Goal: Task Accomplishment & Management: Manage account settings

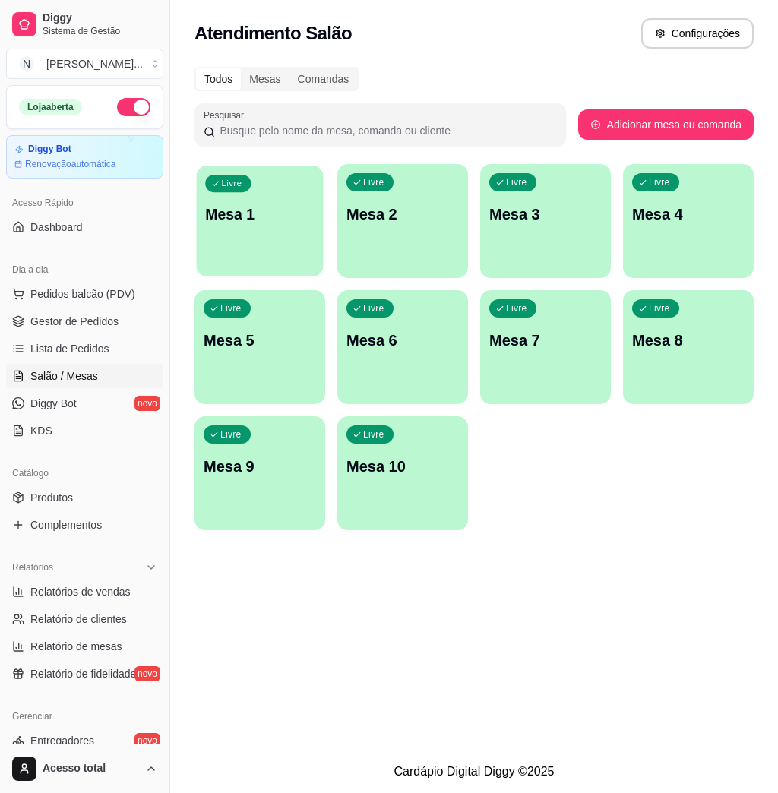
click at [295, 212] on p "Mesa 1" at bounding box center [259, 214] width 109 height 21
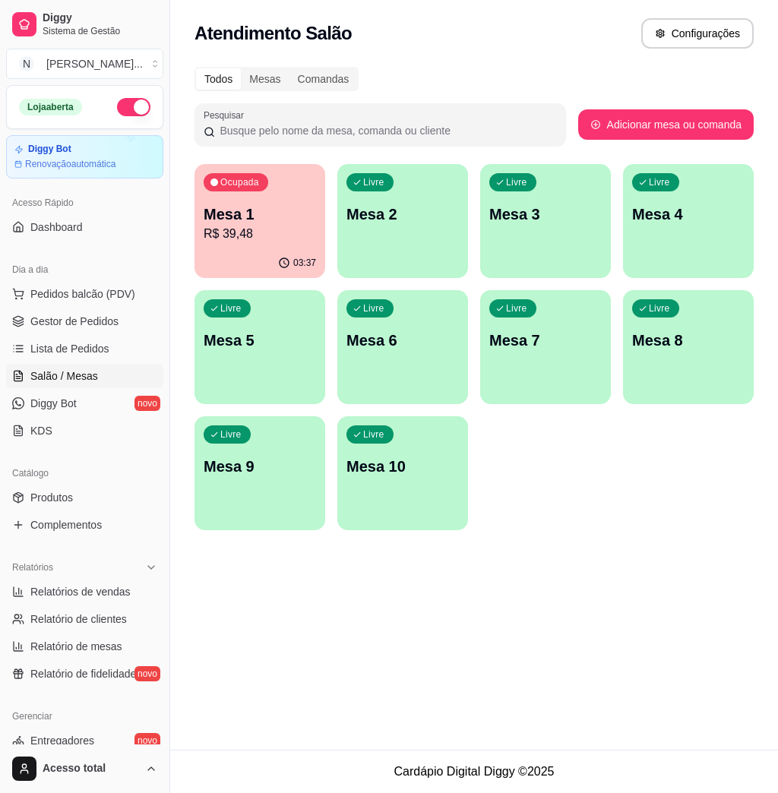
click at [409, 218] on p "Mesa 2" at bounding box center [402, 214] width 112 height 21
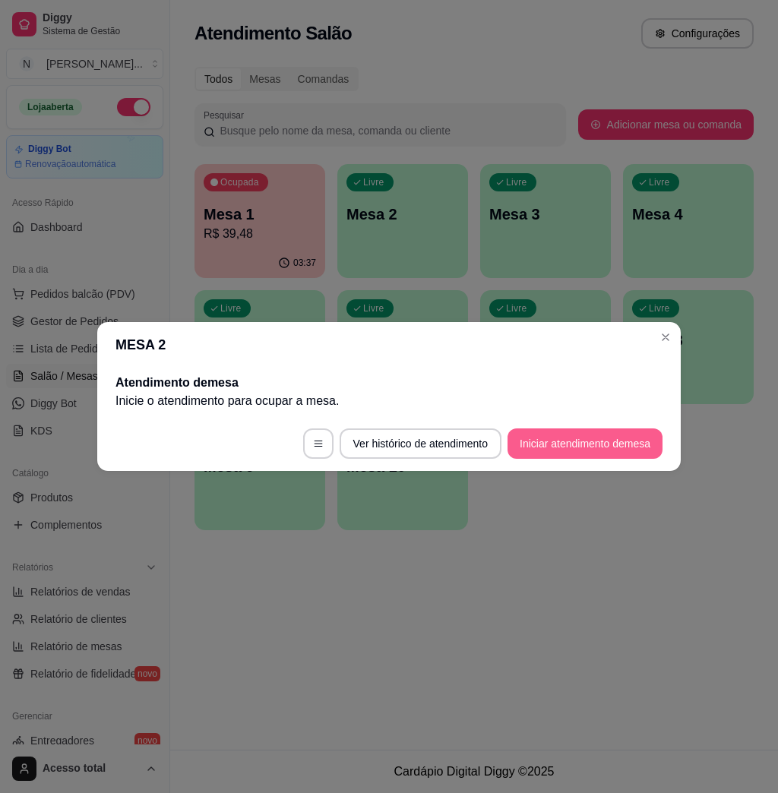
click at [562, 450] on button "Iniciar atendimento de mesa" at bounding box center [584, 443] width 155 height 30
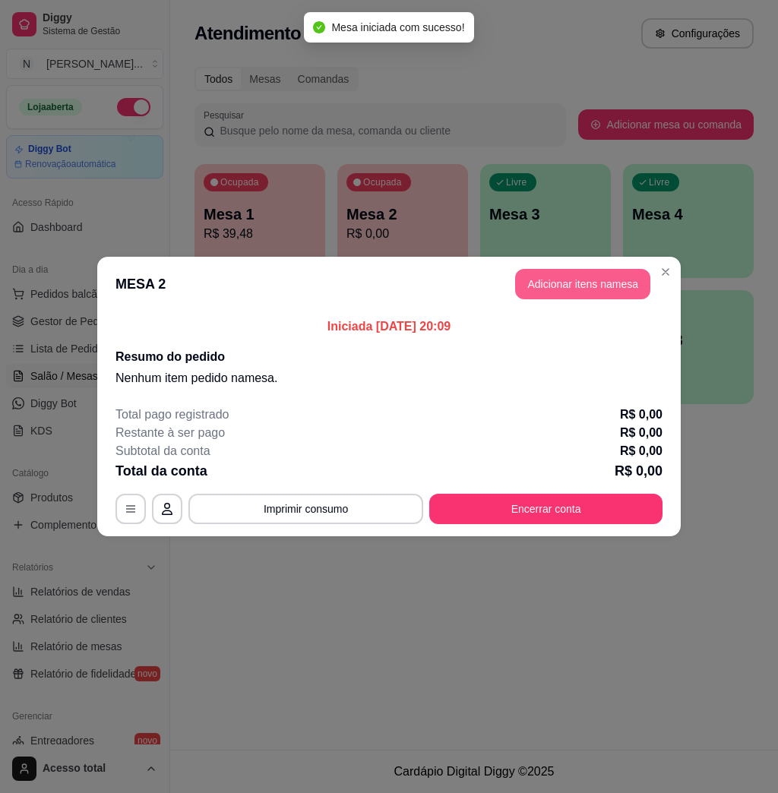
click at [601, 287] on button "Adicionar itens na mesa" at bounding box center [582, 284] width 135 height 30
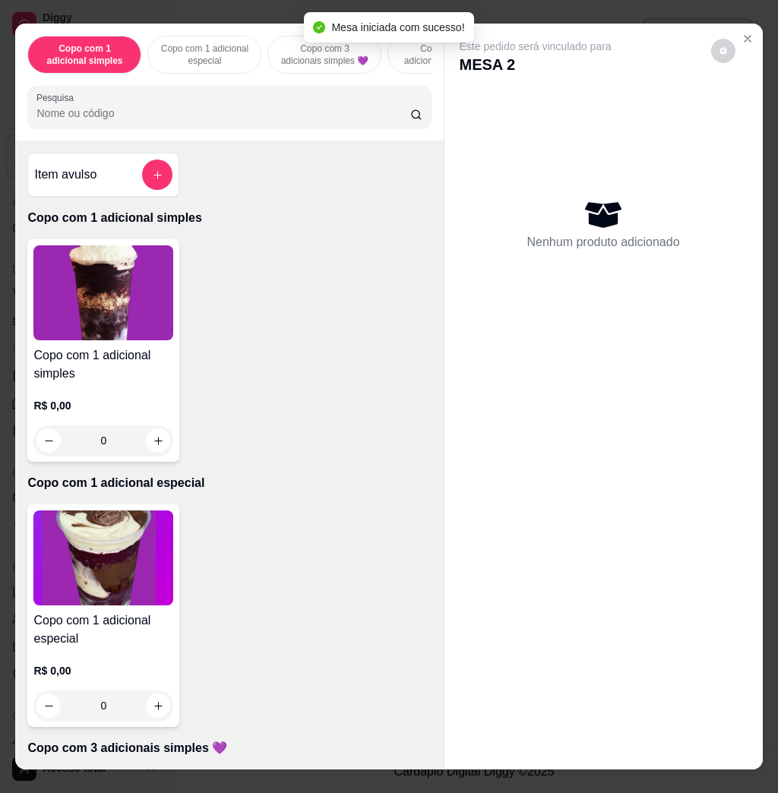
click at [248, 137] on div "Copo com 1 adicional simples Copo com 1 adicional especial Copo com 3 adicionai…" at bounding box center [229, 82] width 428 height 117
click at [260, 104] on div at bounding box center [228, 107] width 385 height 30
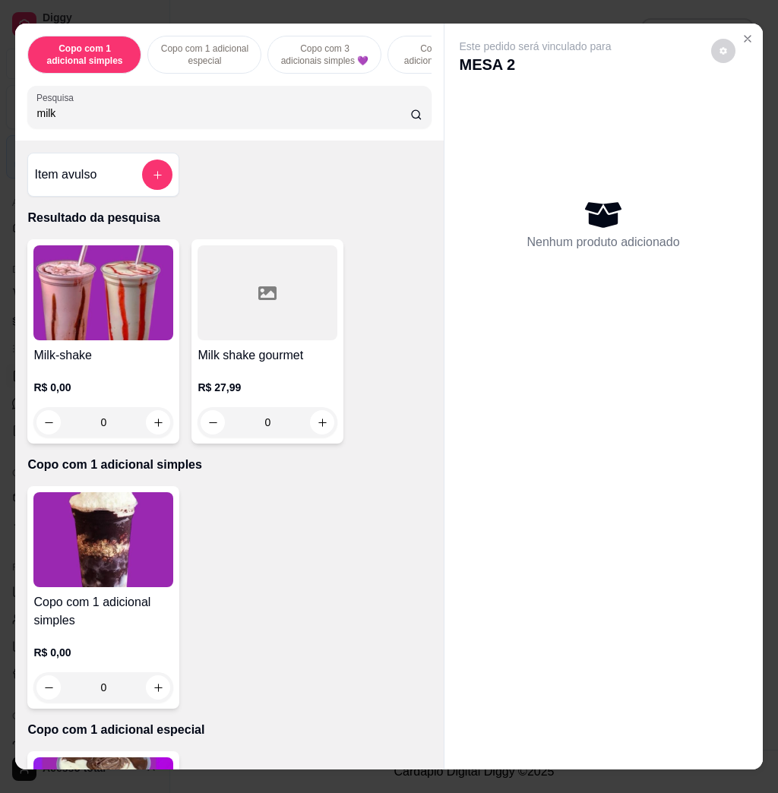
type input "milk"
click at [98, 328] on img at bounding box center [103, 292] width 140 height 95
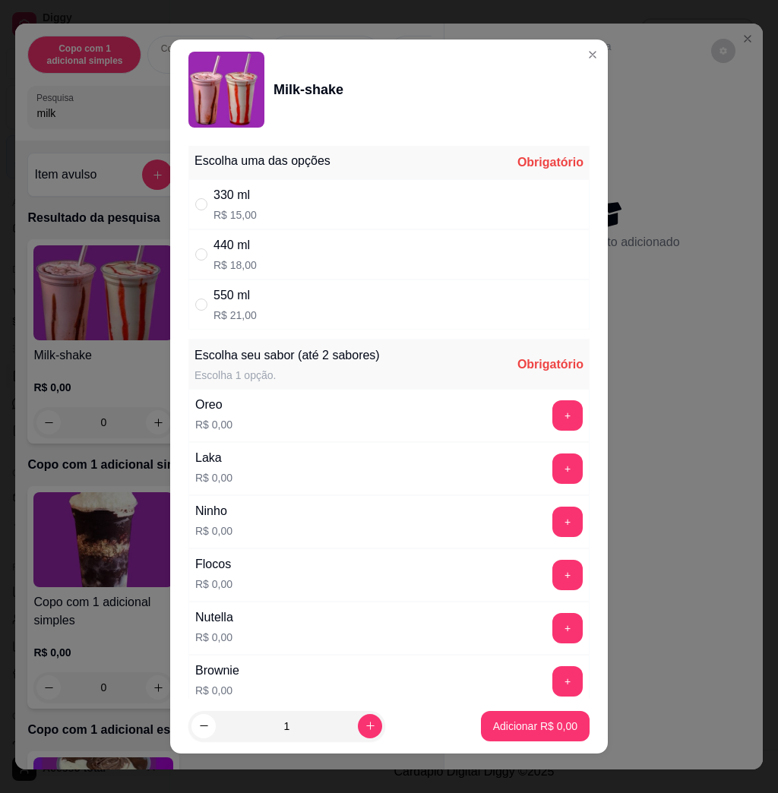
click at [371, 321] on div "550 ml R$ 21,00" at bounding box center [388, 305] width 401 height 50
radio input "true"
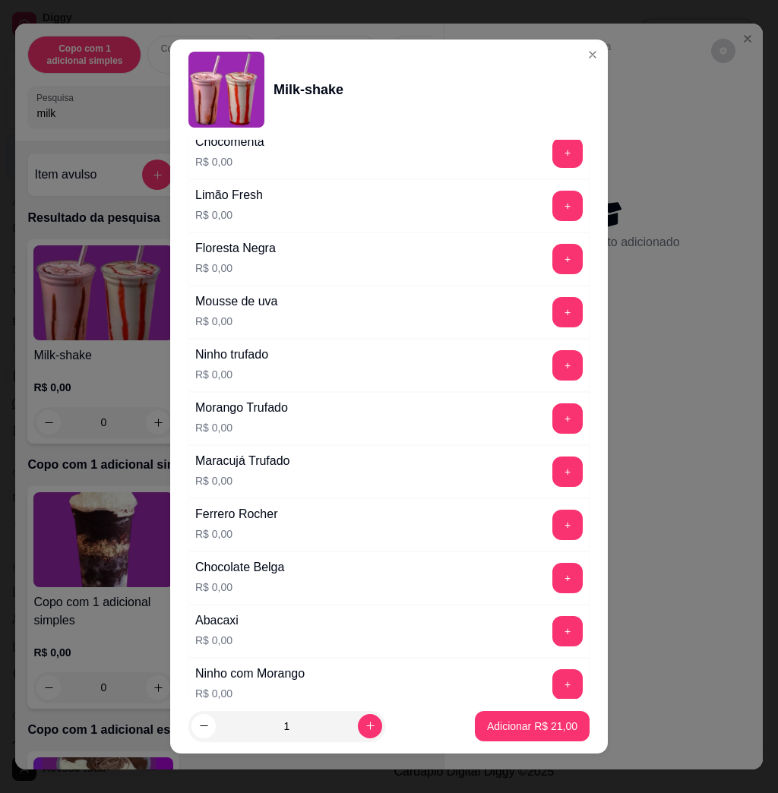
scroll to position [1316, 0]
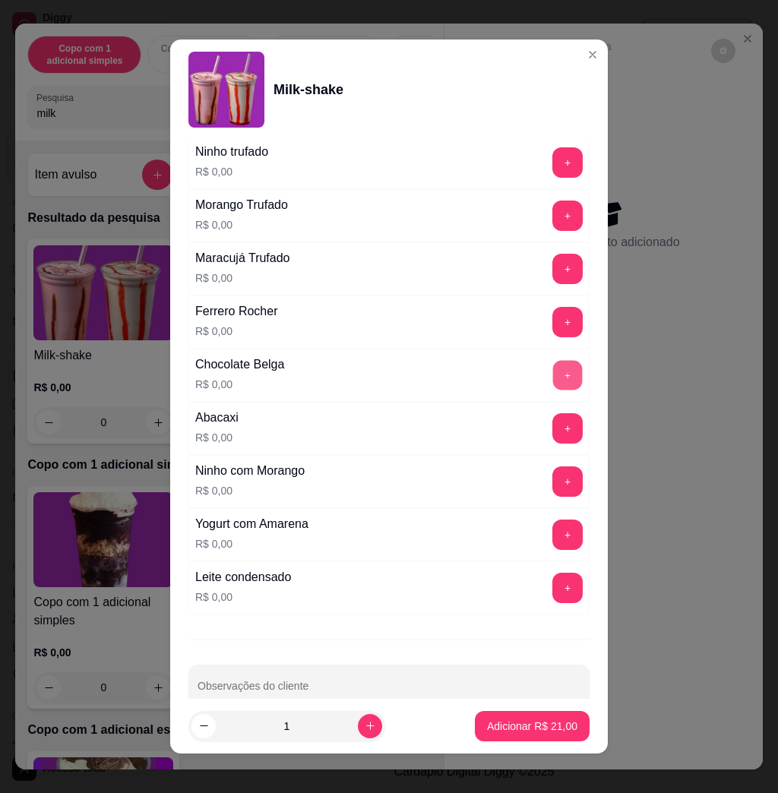
click at [553, 381] on button "+" at bounding box center [568, 376] width 30 height 30
click at [517, 738] on button "Adicionar R$ 21,00" at bounding box center [532, 726] width 112 height 30
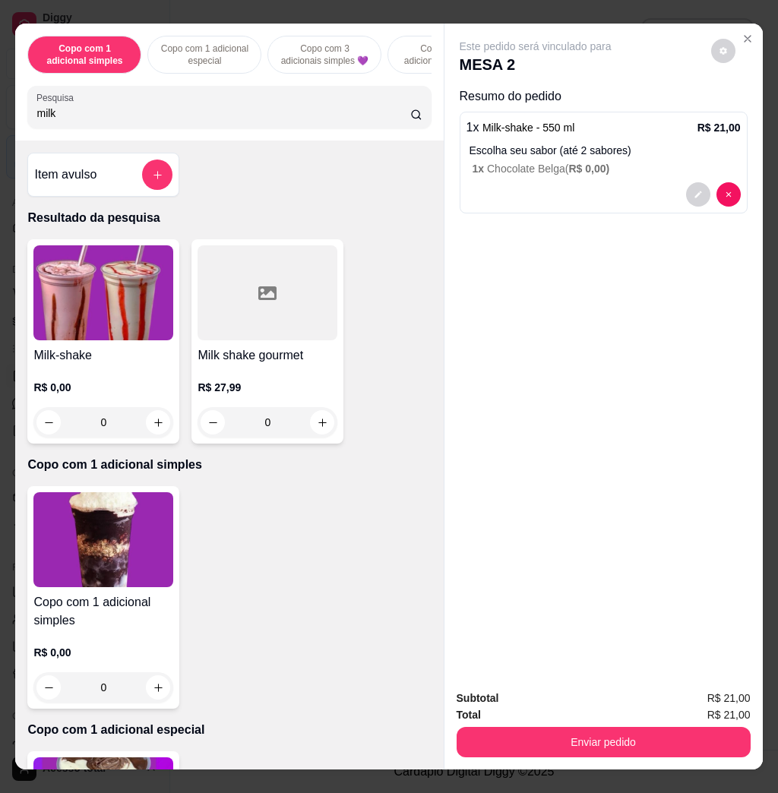
click at [141, 390] on p "R$ 0,00" at bounding box center [103, 387] width 140 height 15
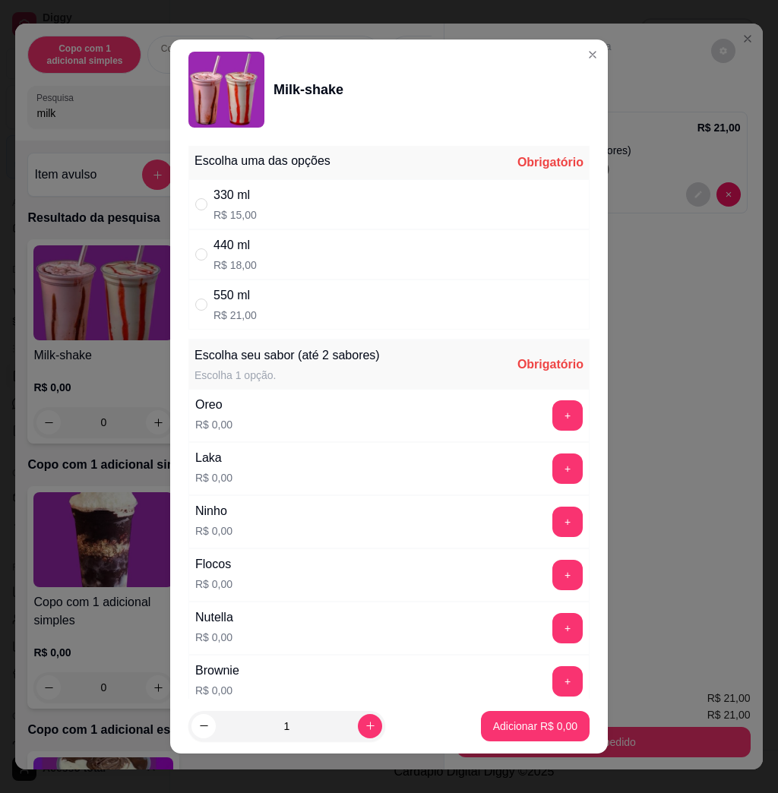
click at [382, 308] on div "550 ml R$ 21,00" at bounding box center [388, 305] width 401 height 50
radio input "true"
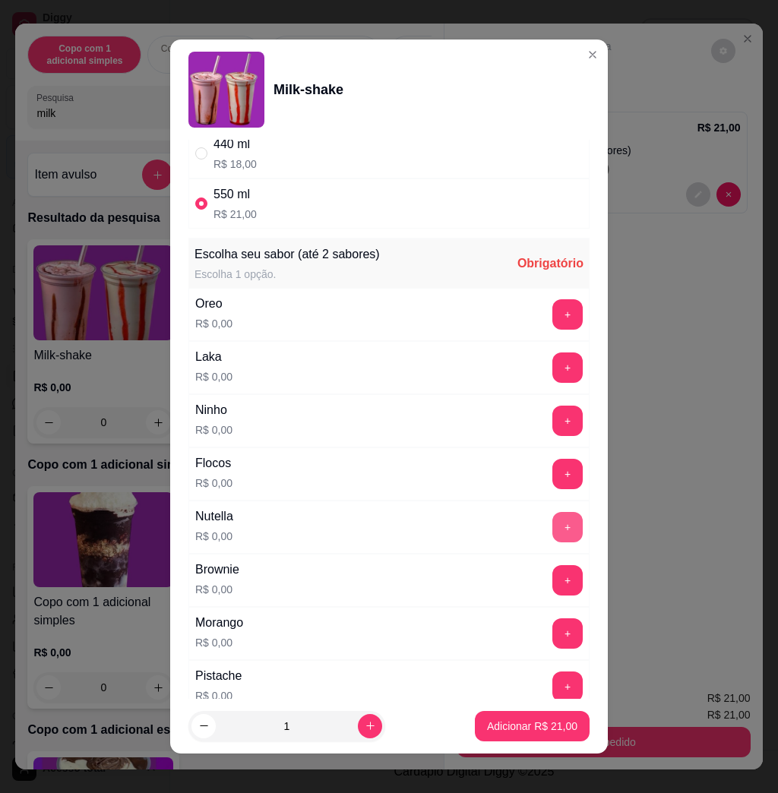
click at [552, 532] on button "+" at bounding box center [567, 527] width 30 height 30
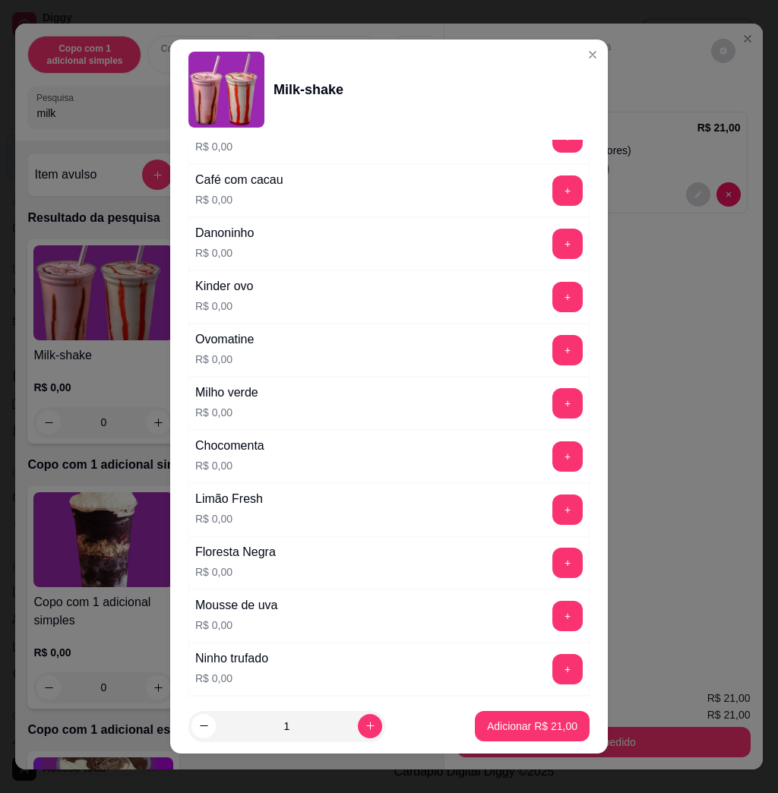
scroll to position [1349, 0]
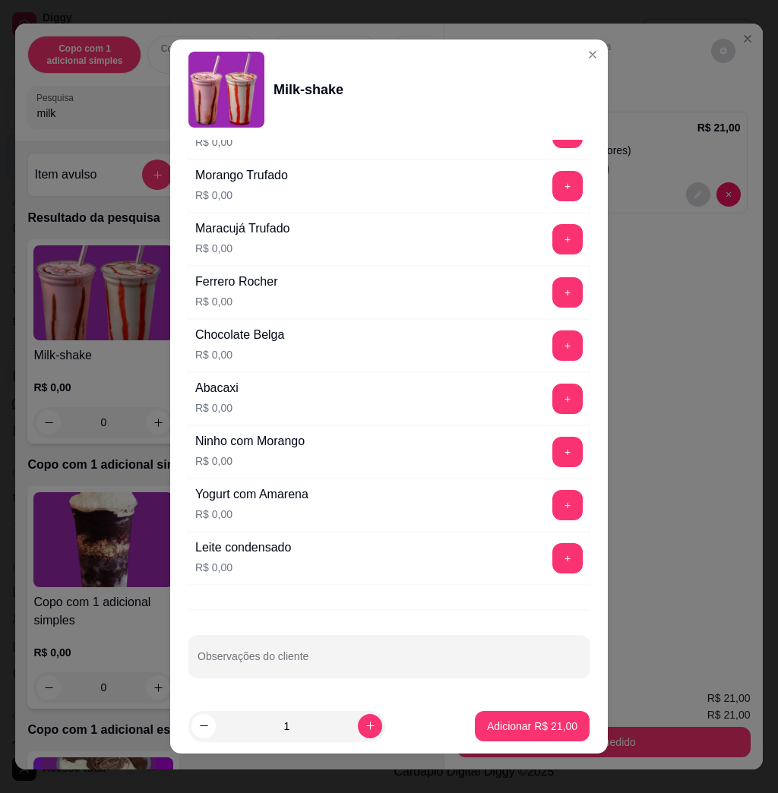
click at [515, 619] on div "Escolha uma das opções Completo 330 ml R$ 15,00 440 ml R$ 18,00 550 ml R$ 21,00…" at bounding box center [389, 419] width 438 height 559
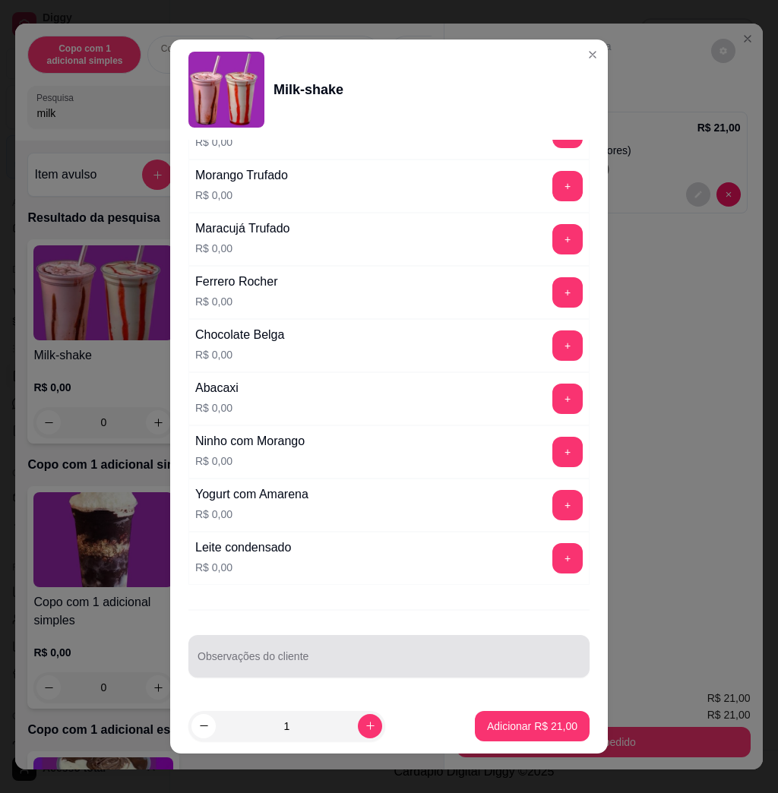
click at [512, 647] on div at bounding box center [389, 656] width 383 height 30
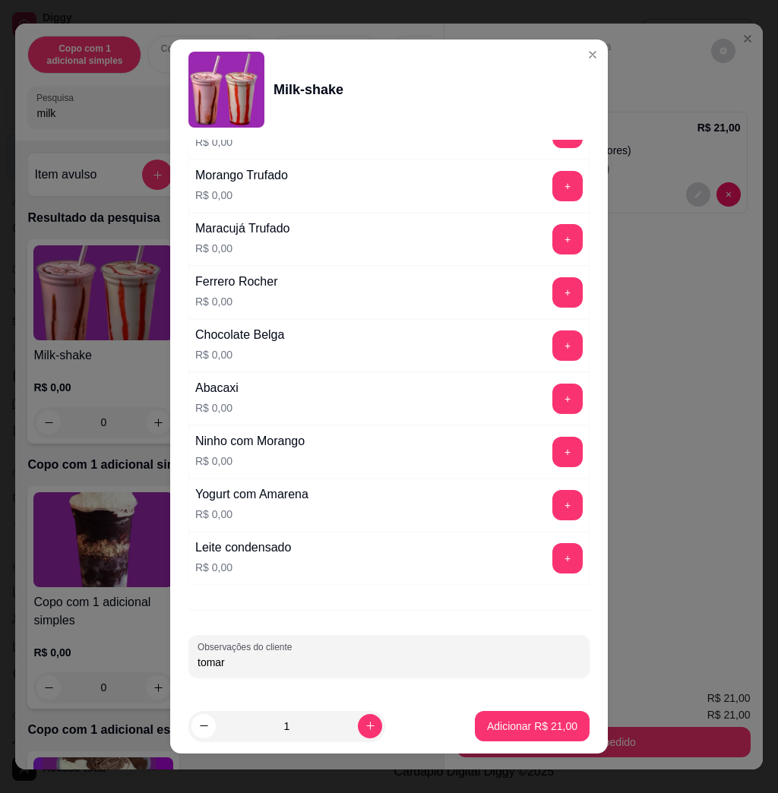
type input "tomar"
click at [531, 721] on p "Adicionar R$ 21,00" at bounding box center [532, 726] width 88 height 14
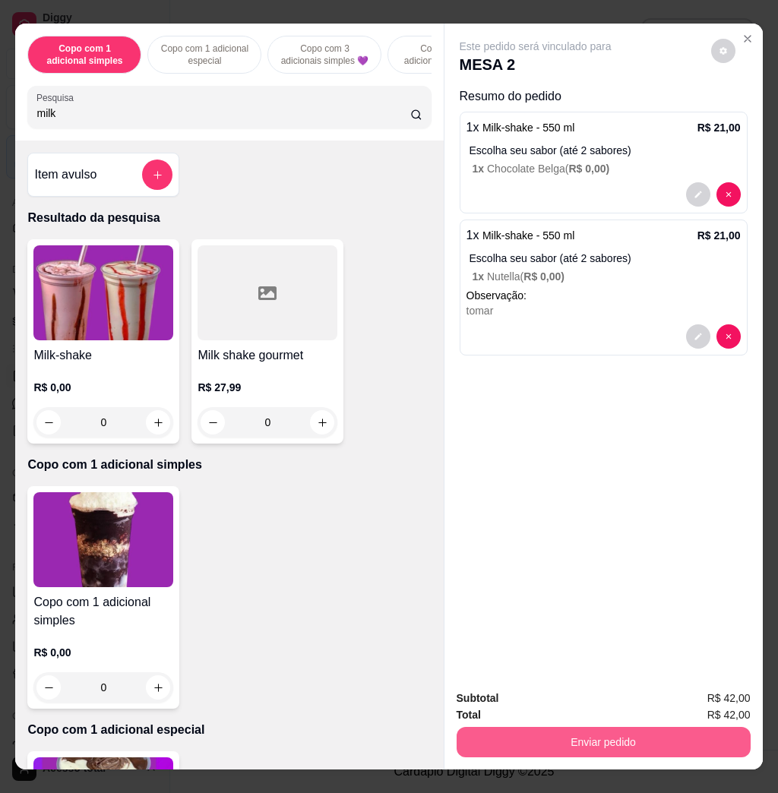
click at [582, 736] on button "Enviar pedido" at bounding box center [604, 742] width 294 height 30
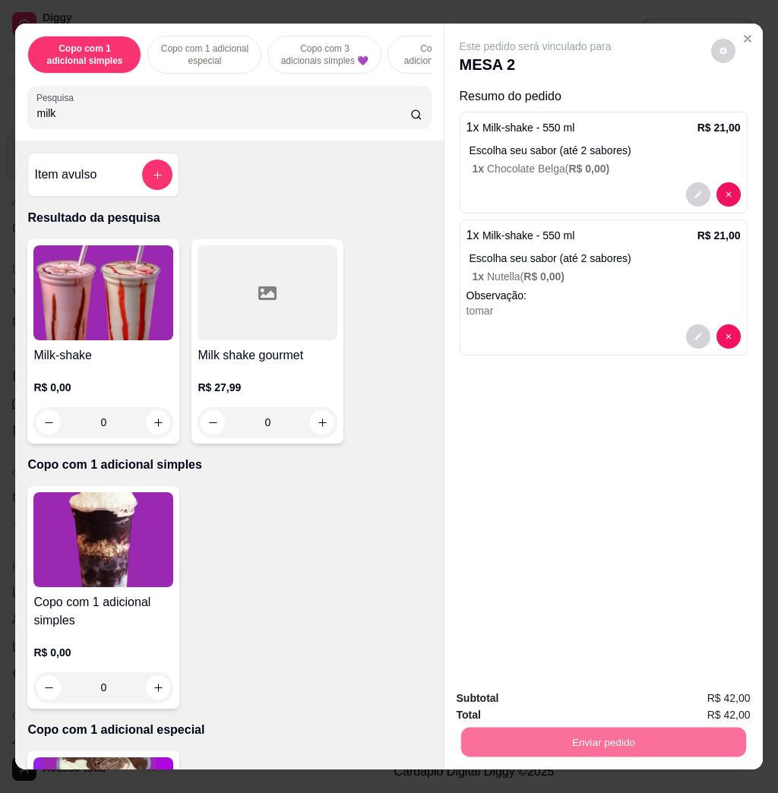
click at [572, 710] on button "Não registrar e enviar pedido" at bounding box center [551, 697] width 158 height 29
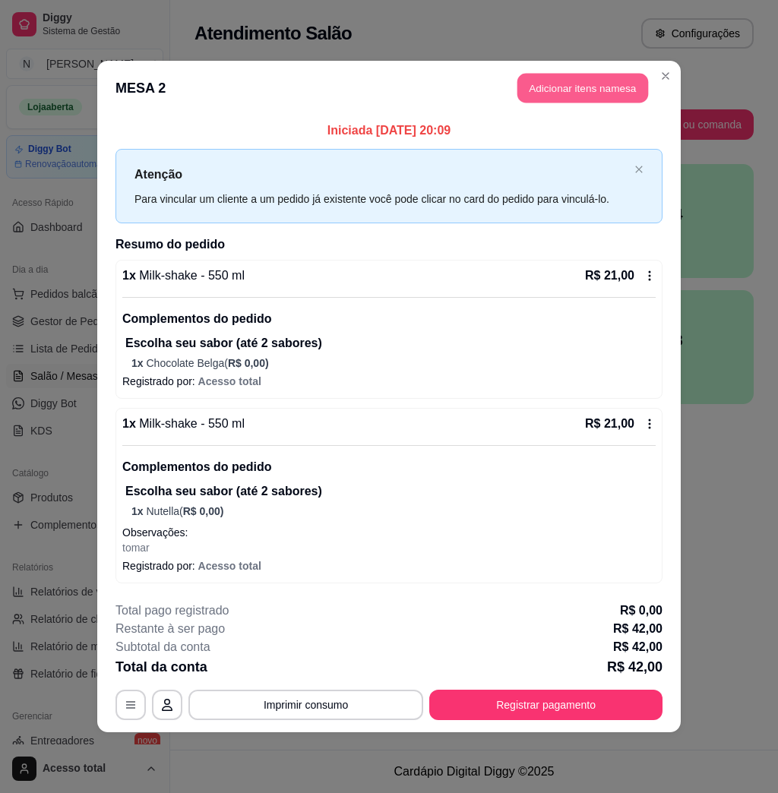
click at [585, 81] on button "Adicionar itens na mesa" at bounding box center [582, 89] width 131 height 30
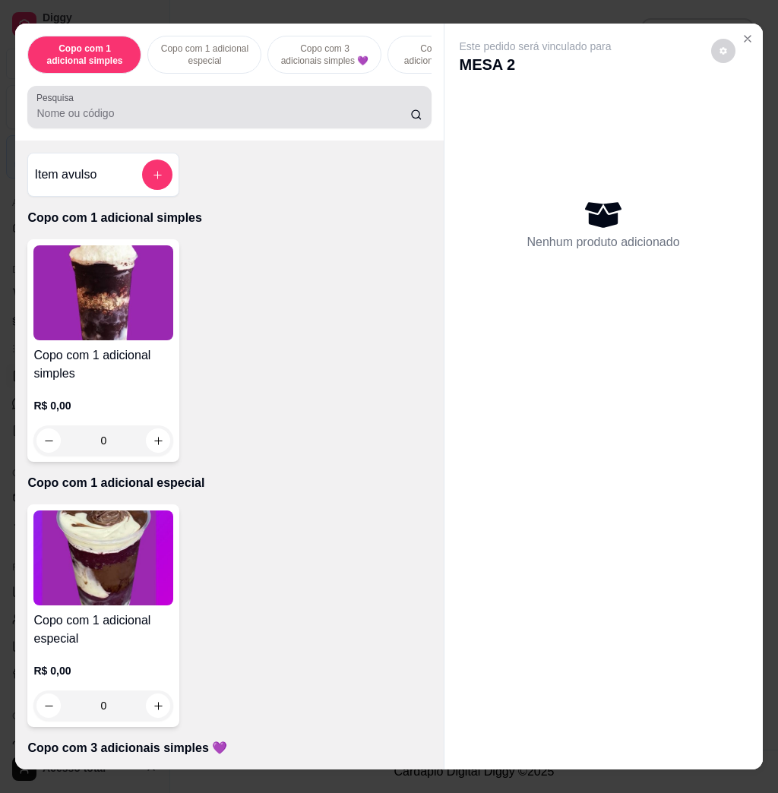
click at [112, 111] on div at bounding box center [228, 107] width 385 height 30
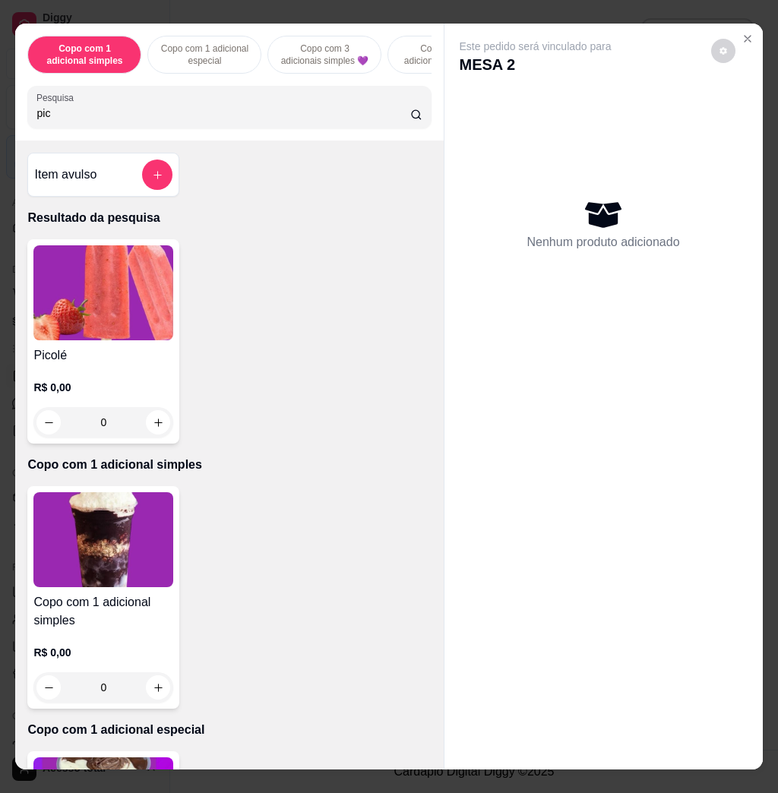
type input "pic"
click at [64, 291] on img at bounding box center [103, 292] width 140 height 95
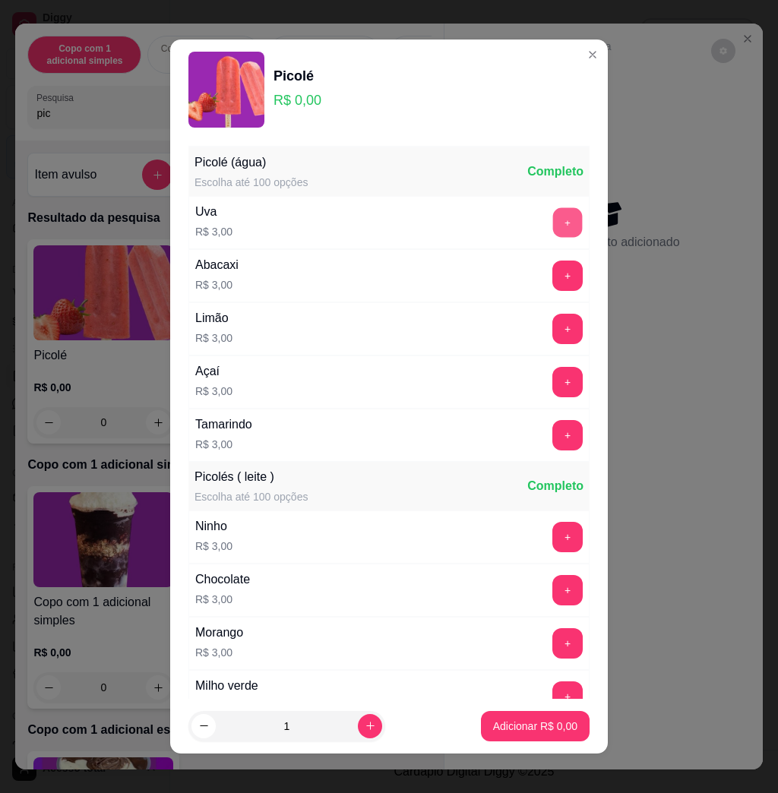
click at [553, 223] on button "+" at bounding box center [568, 223] width 30 height 30
click at [540, 725] on p "Adicionar R$ 3,00" at bounding box center [535, 726] width 84 height 15
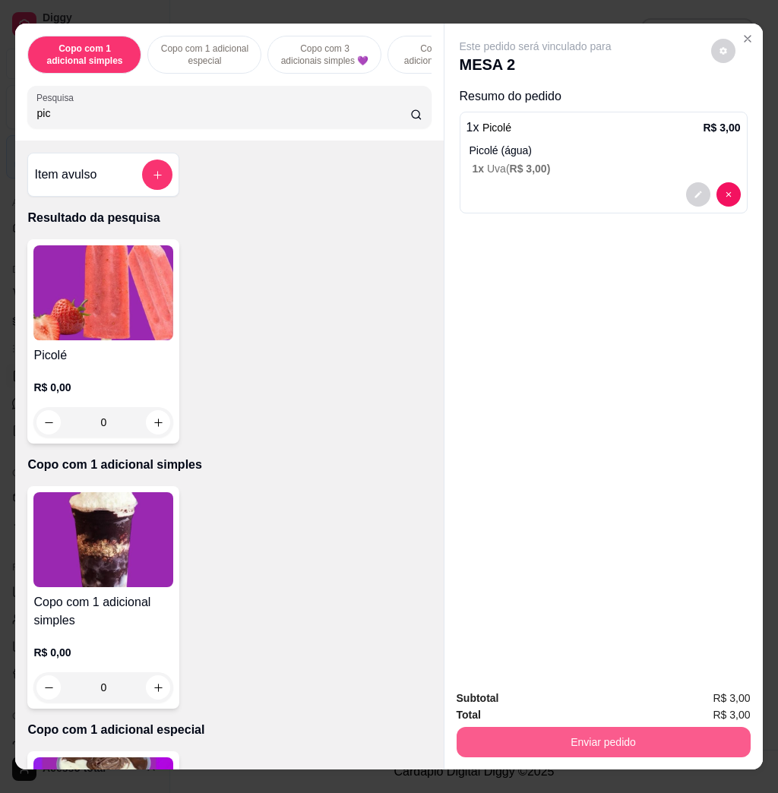
click at [567, 729] on button "Enviar pedido" at bounding box center [604, 742] width 294 height 30
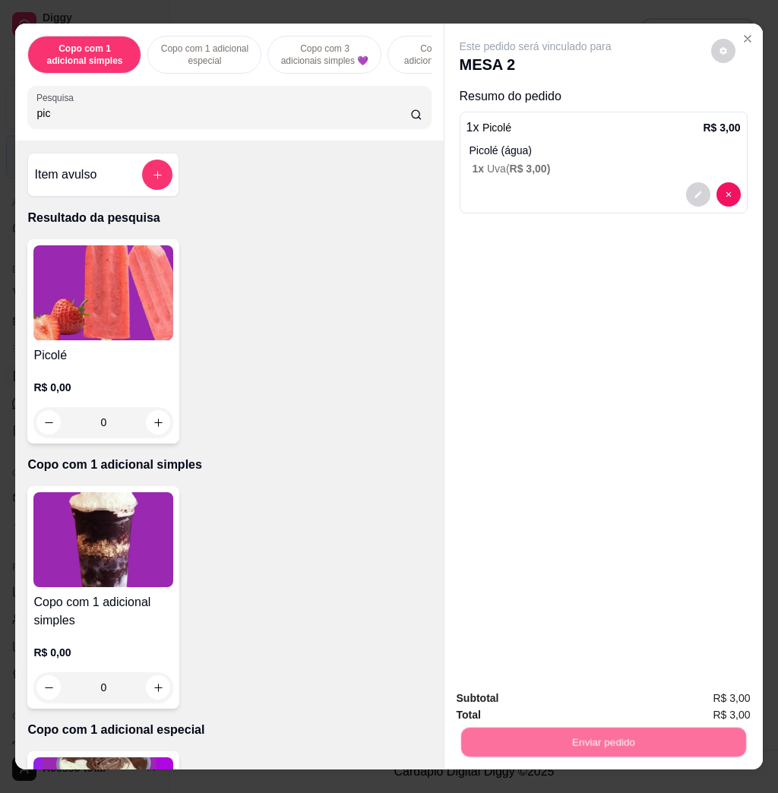
click at [551, 690] on button "Não registrar e enviar pedido" at bounding box center [551, 697] width 158 height 29
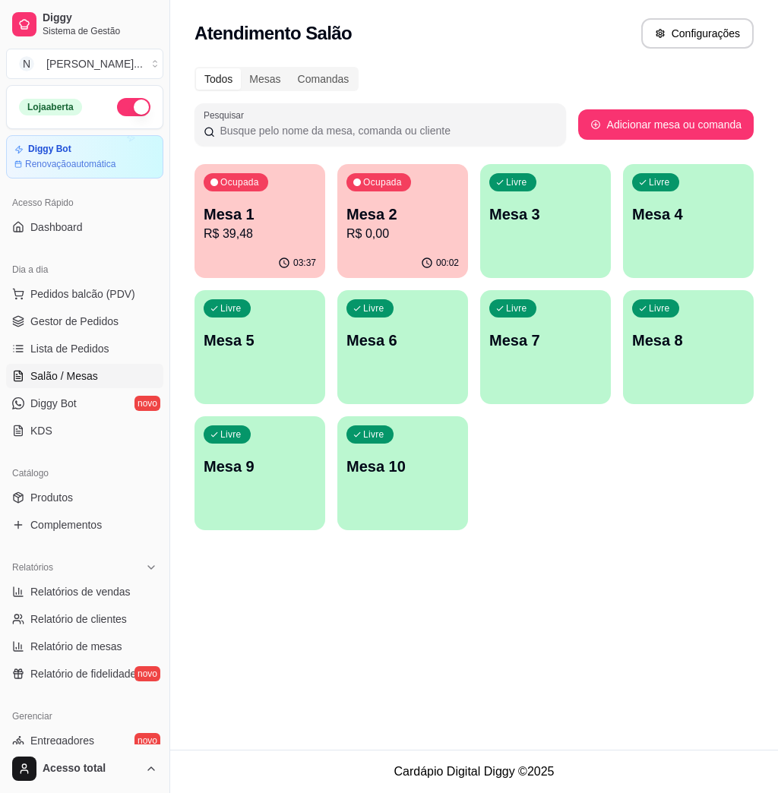
click at [244, 238] on p "R$ 39,48" at bounding box center [260, 234] width 112 height 18
click at [430, 474] on p "Mesa 10" at bounding box center [402, 466] width 112 height 21
click at [548, 238] on div "Livre Mesa 3" at bounding box center [545, 212] width 131 height 96
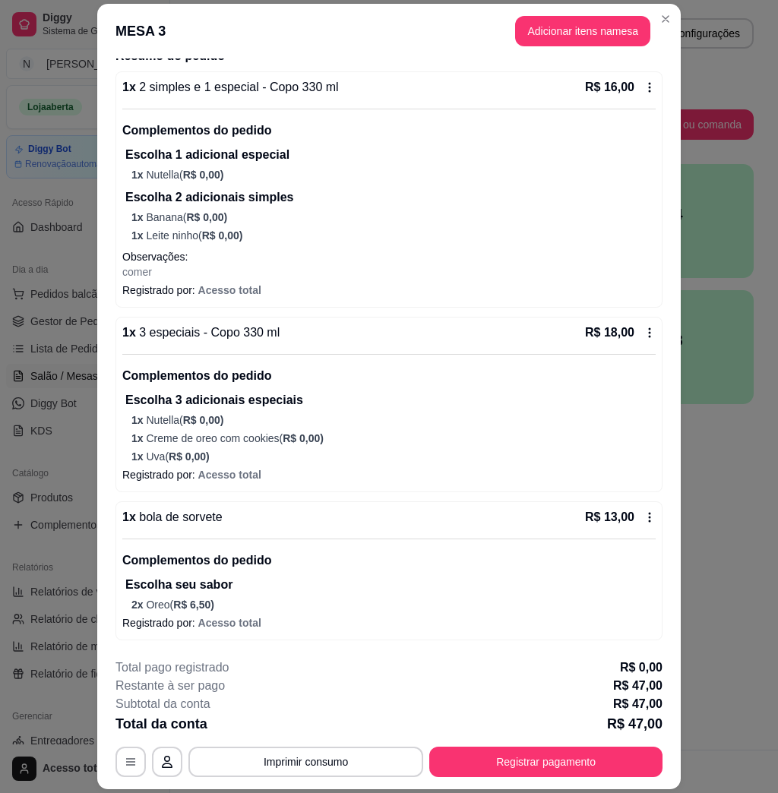
scroll to position [44, 0]
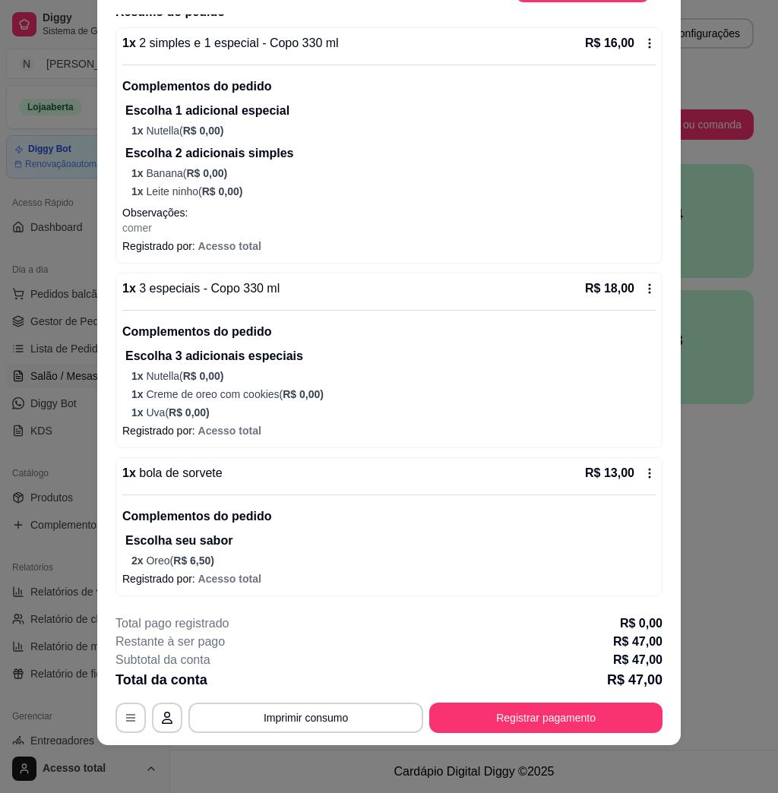
click at [583, 735] on footer "**********" at bounding box center [388, 673] width 583 height 143
click at [587, 725] on button "Registrar pagamento" at bounding box center [545, 718] width 233 height 30
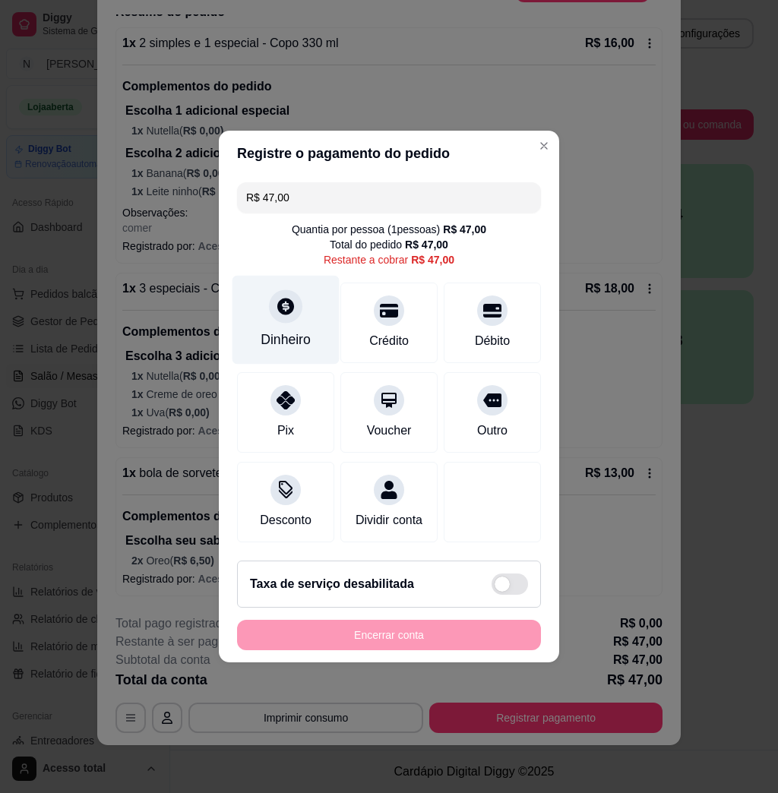
click at [310, 327] on div "Dinheiro" at bounding box center [285, 320] width 107 height 89
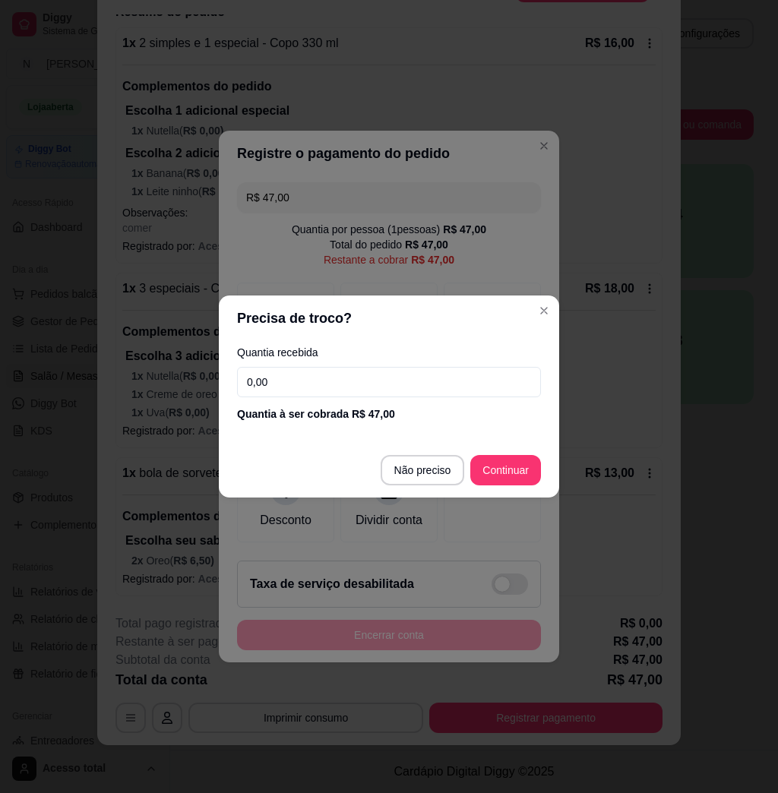
click at [371, 371] on input "0,00" at bounding box center [389, 382] width 304 height 30
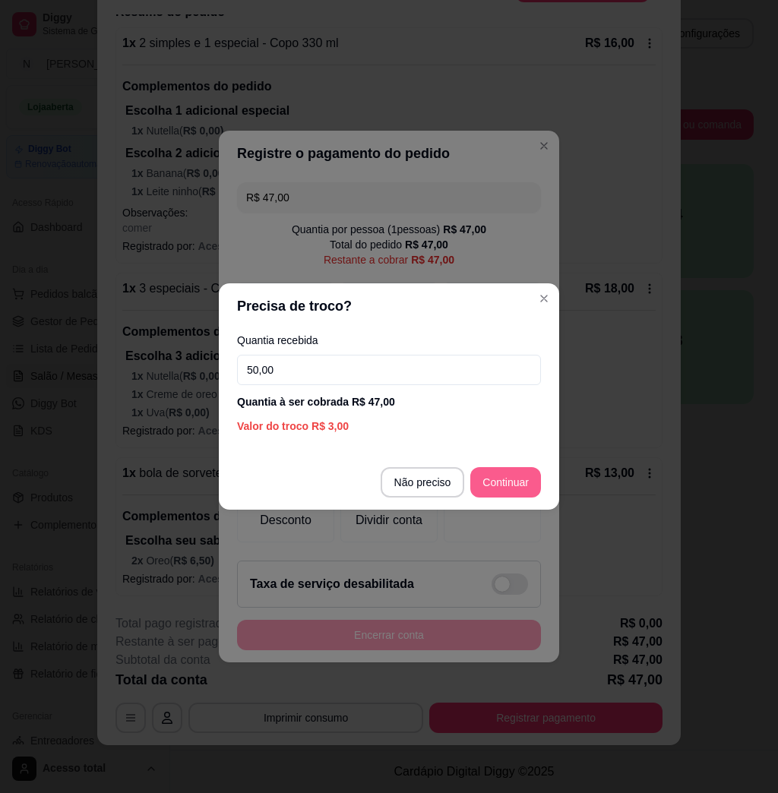
type input "50,00"
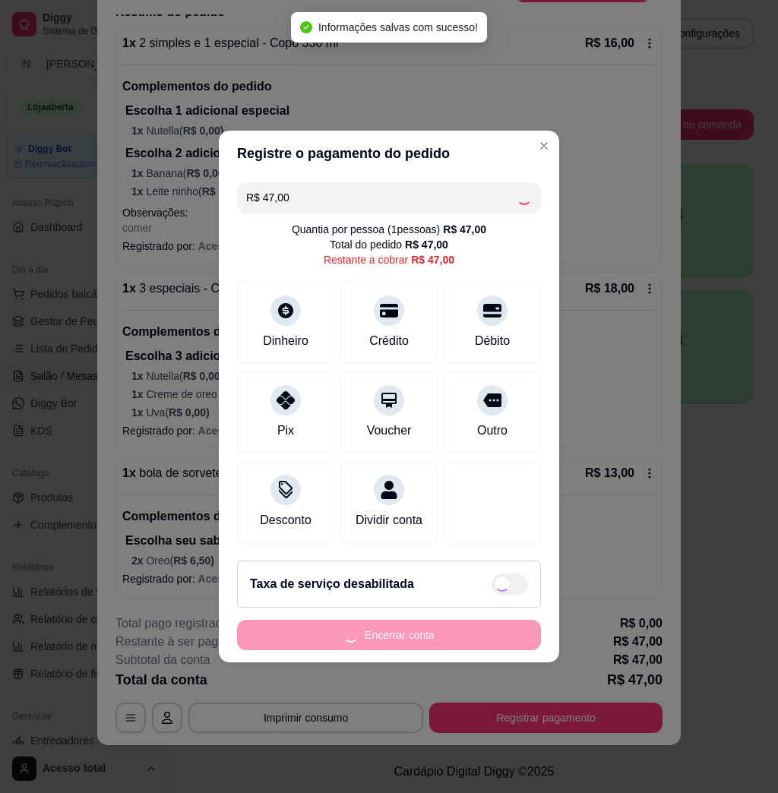
type input "R$ 0,00"
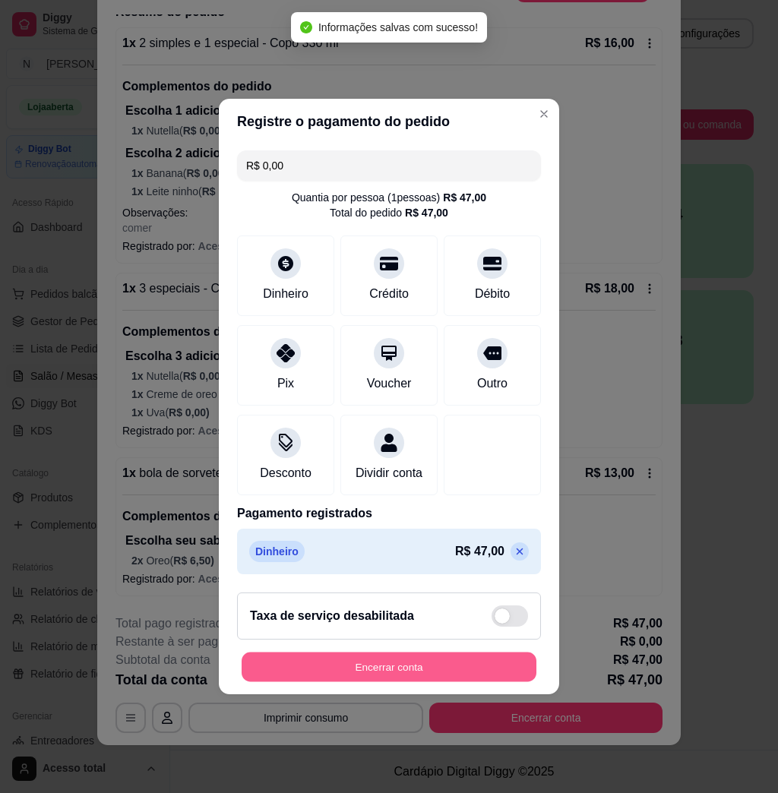
click at [466, 676] on button "Encerrar conta" at bounding box center [389, 668] width 295 height 30
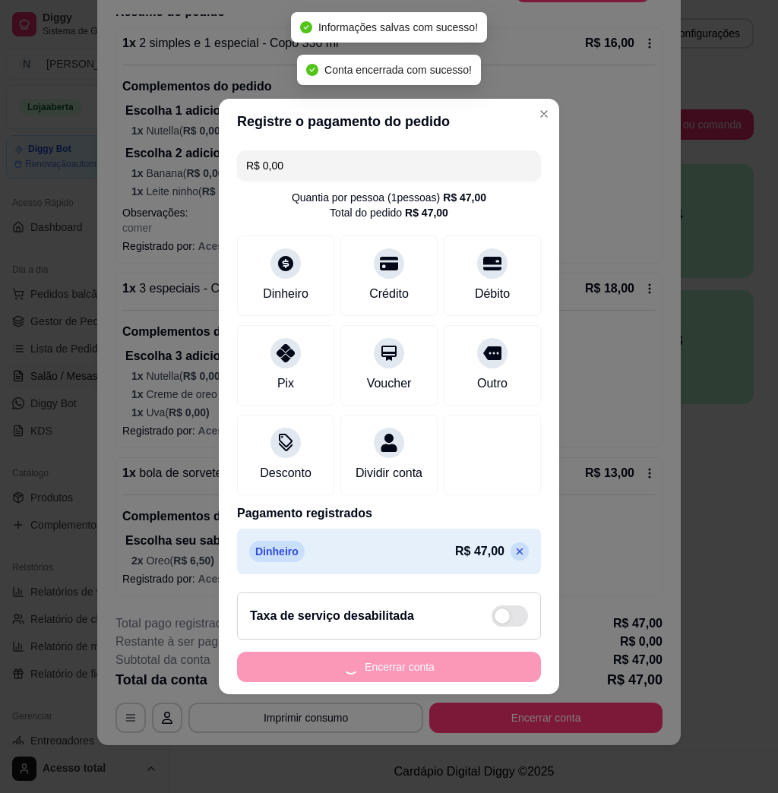
scroll to position [0, 0]
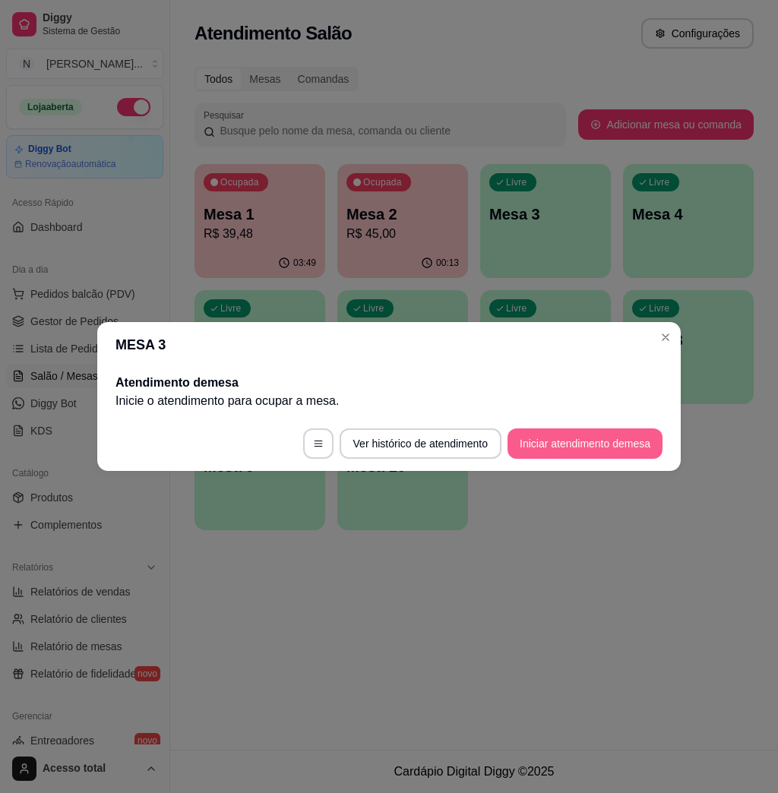
click at [569, 451] on button "Iniciar atendimento de mesa" at bounding box center [584, 443] width 155 height 30
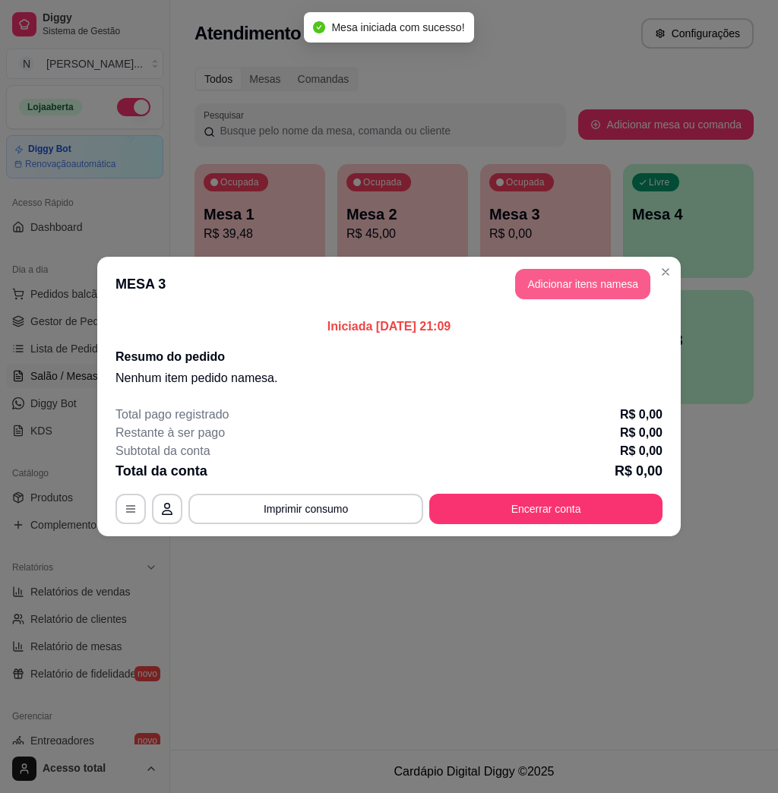
click at [586, 275] on button "Adicionar itens na mesa" at bounding box center [582, 284] width 135 height 30
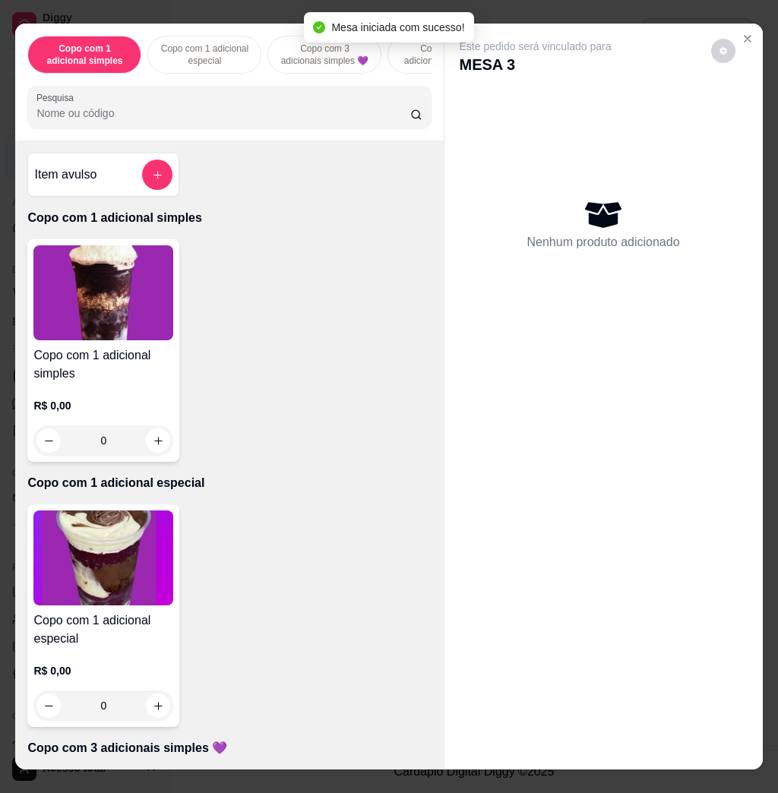
click at [129, 340] on img at bounding box center [103, 292] width 140 height 95
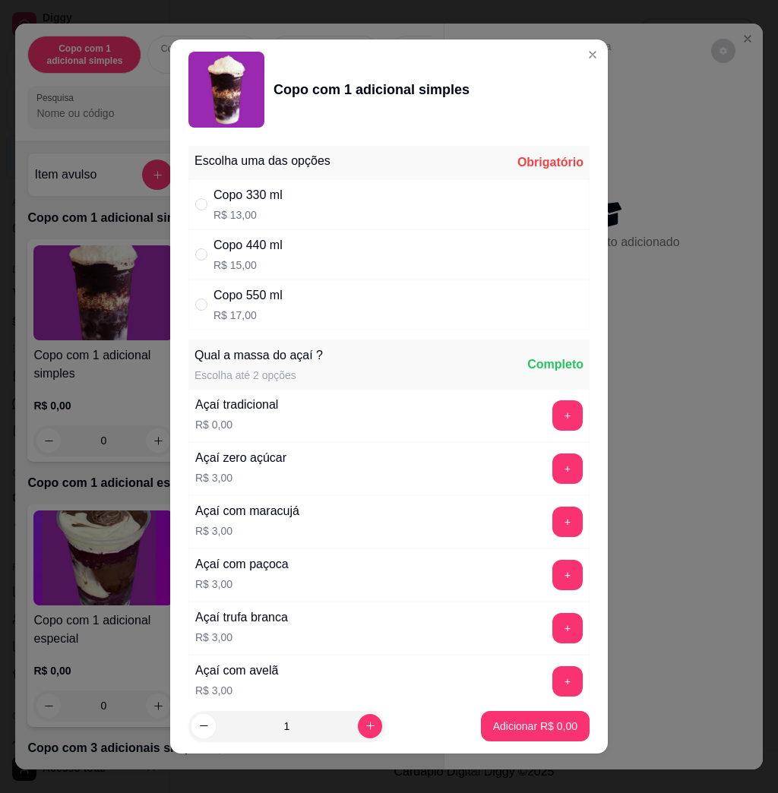
click at [326, 269] on div "Copo 440 ml R$ 15,00" at bounding box center [388, 254] width 401 height 50
radio input "true"
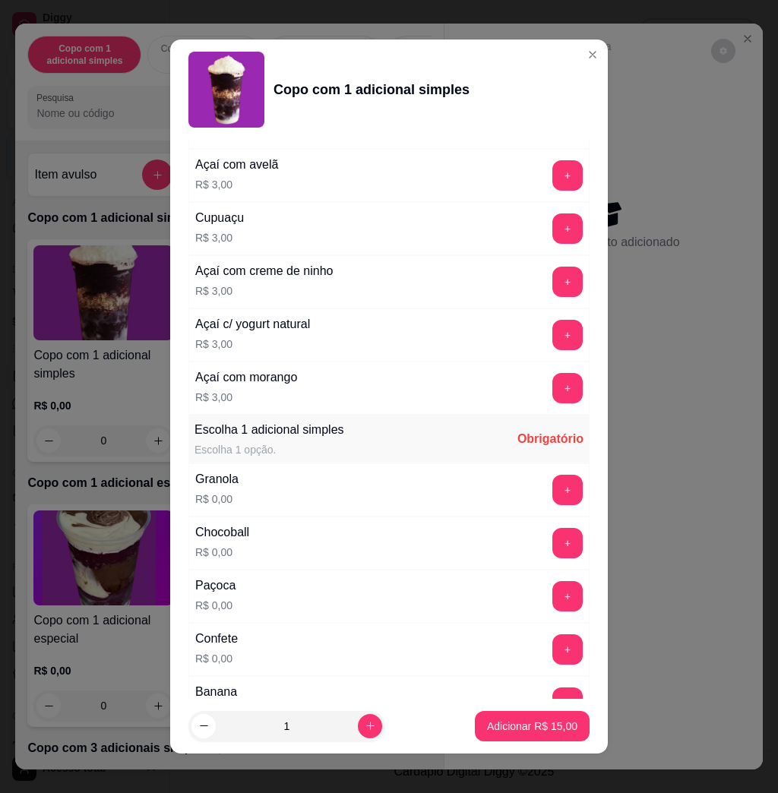
scroll to position [709, 0]
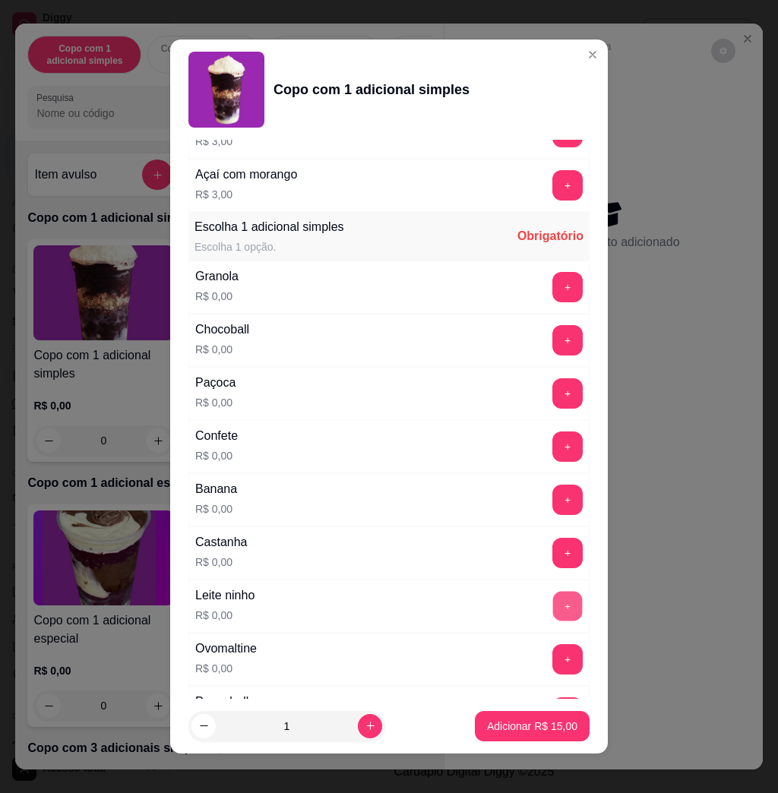
click at [553, 614] on button "+" at bounding box center [568, 607] width 30 height 30
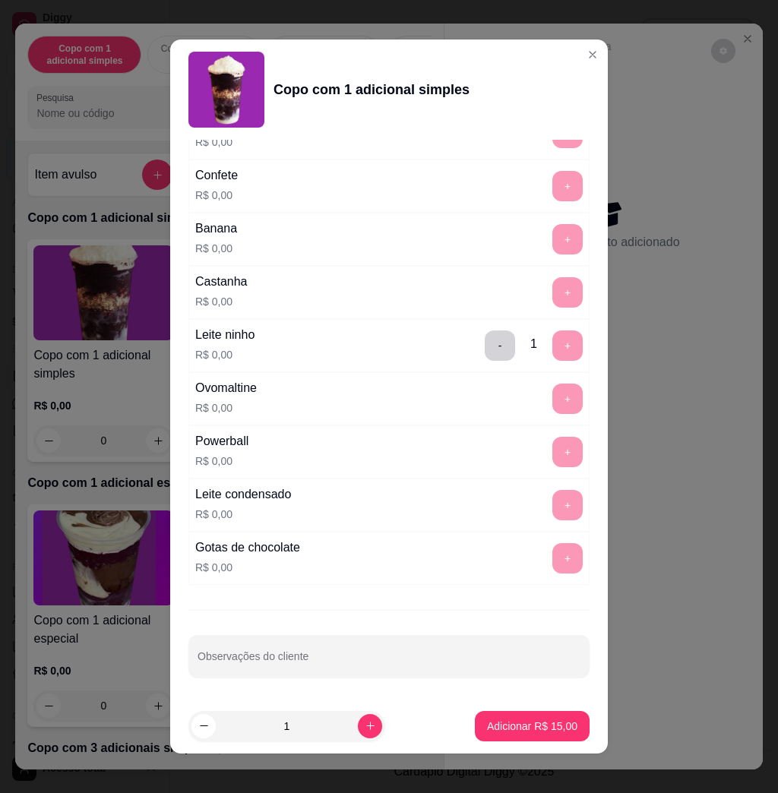
scroll to position [8, 0]
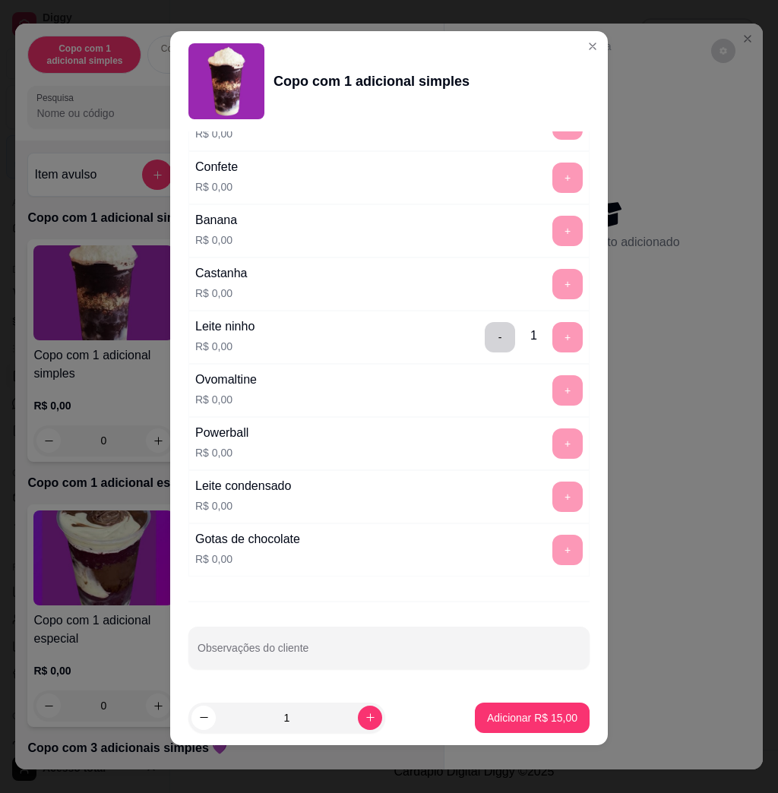
click at [500, 657] on input "Observações do cliente" at bounding box center [389, 653] width 383 height 15
type input "levar"
click at [531, 722] on p "Adicionar R$ 15,00" at bounding box center [532, 717] width 88 height 14
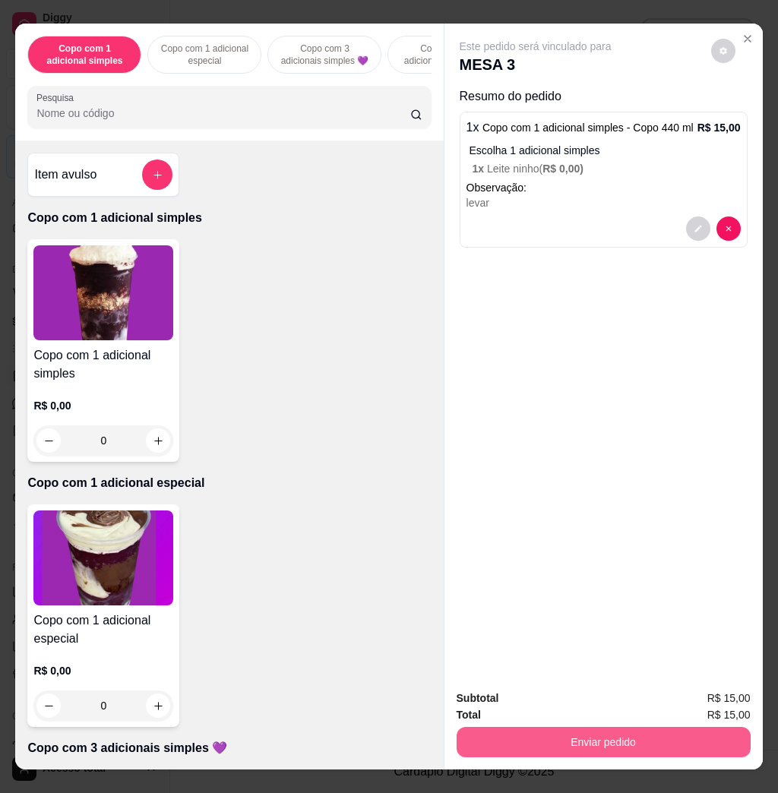
click at [624, 744] on button "Enviar pedido" at bounding box center [604, 742] width 294 height 30
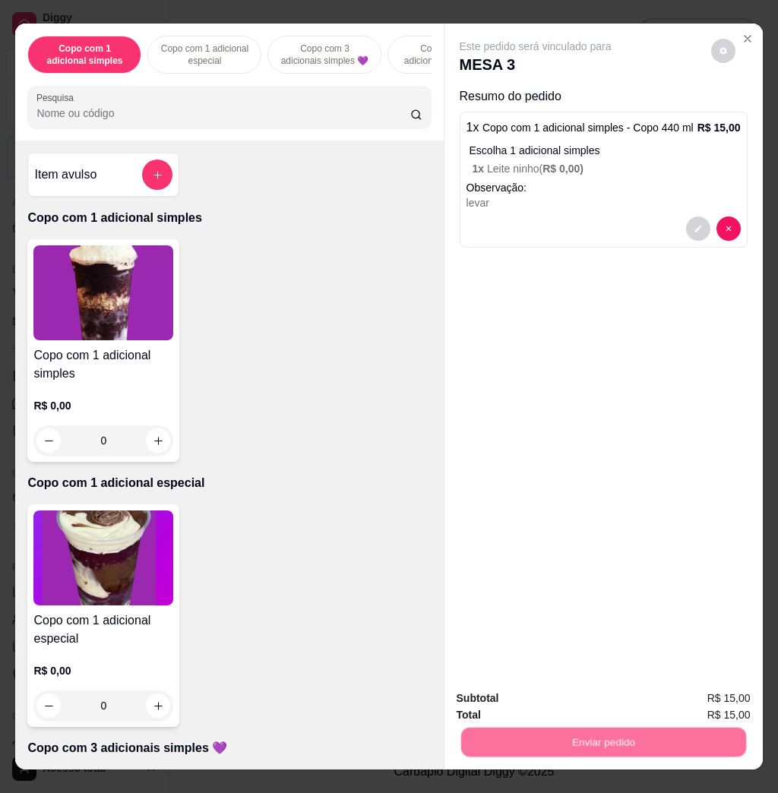
click at [574, 700] on button "Não registrar e enviar pedido" at bounding box center [550, 697] width 153 height 28
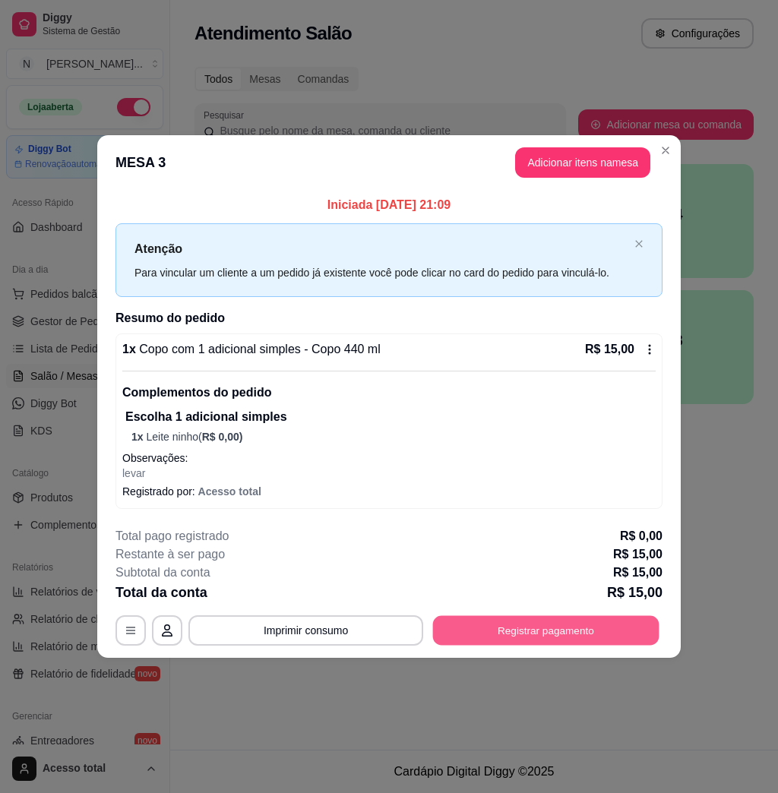
click at [634, 617] on button "Registrar pagamento" at bounding box center [546, 631] width 226 height 30
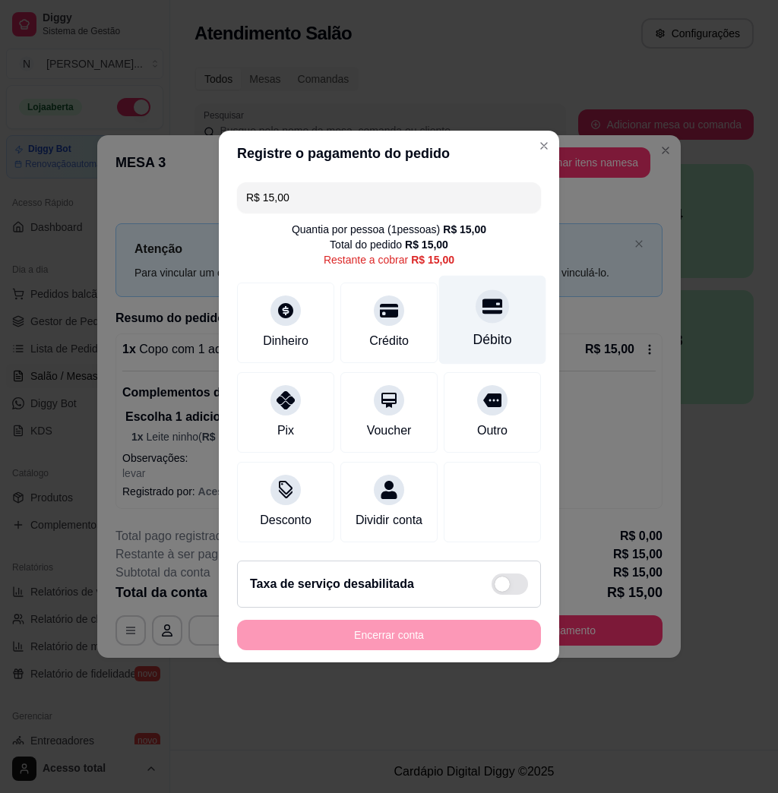
click at [488, 320] on div "Débito" at bounding box center [492, 320] width 107 height 89
type input "R$ 0,00"
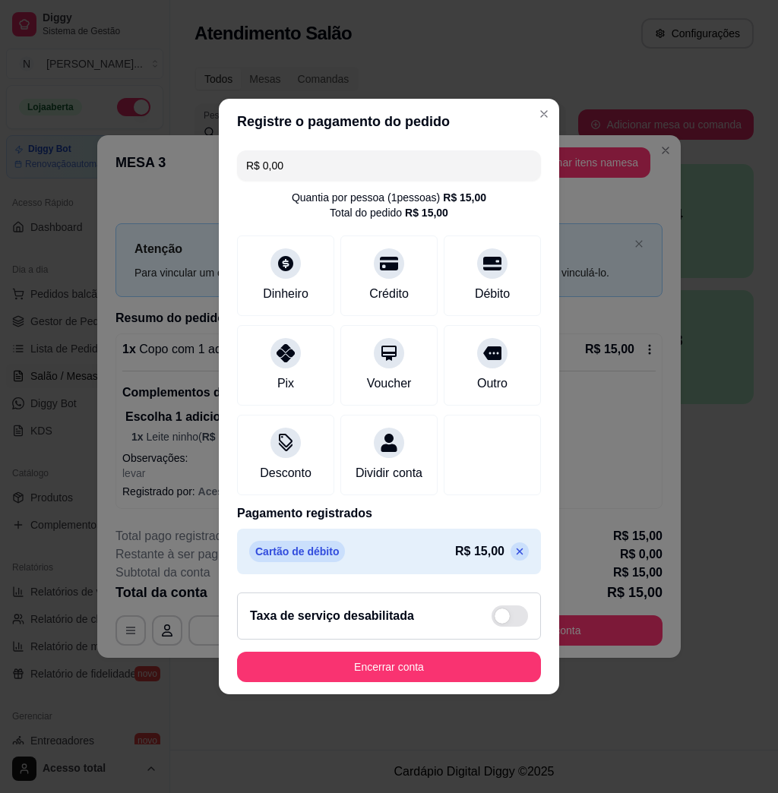
click at [478, 691] on footer "Taxa de serviço desabilitada Encerrar conta" at bounding box center [389, 637] width 340 height 114
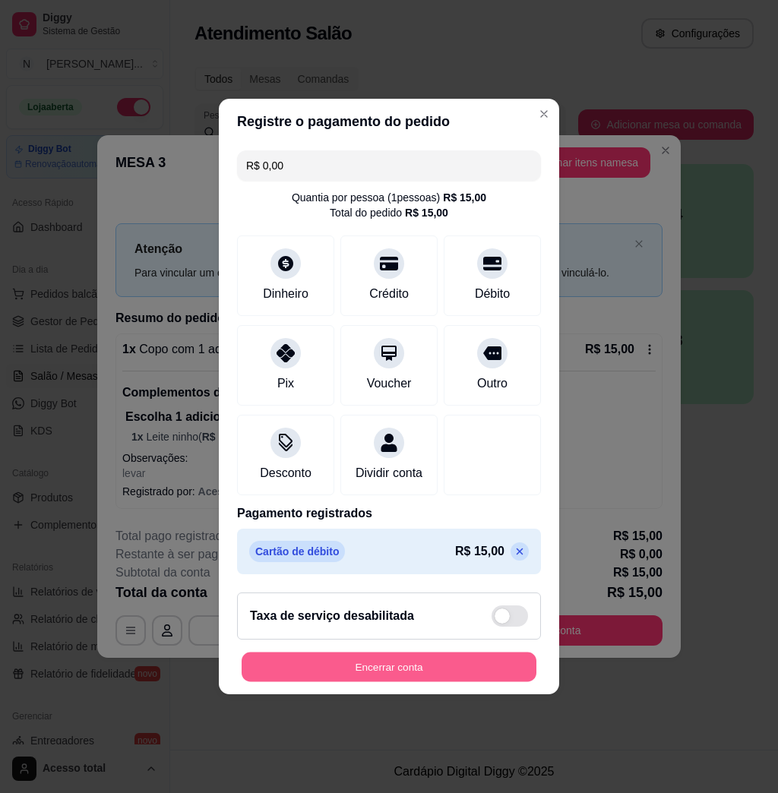
click at [480, 670] on button "Encerrar conta" at bounding box center [389, 668] width 295 height 30
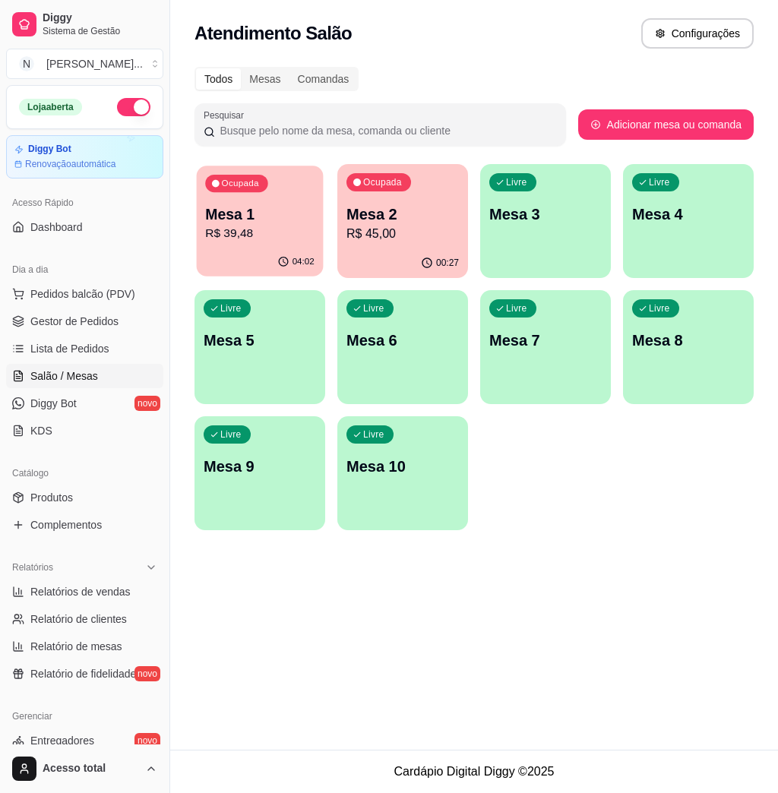
click at [217, 259] on div "04:02" at bounding box center [260, 262] width 127 height 29
click at [106, 285] on button "Pedidos balcão (PDV)" at bounding box center [84, 294] width 157 height 24
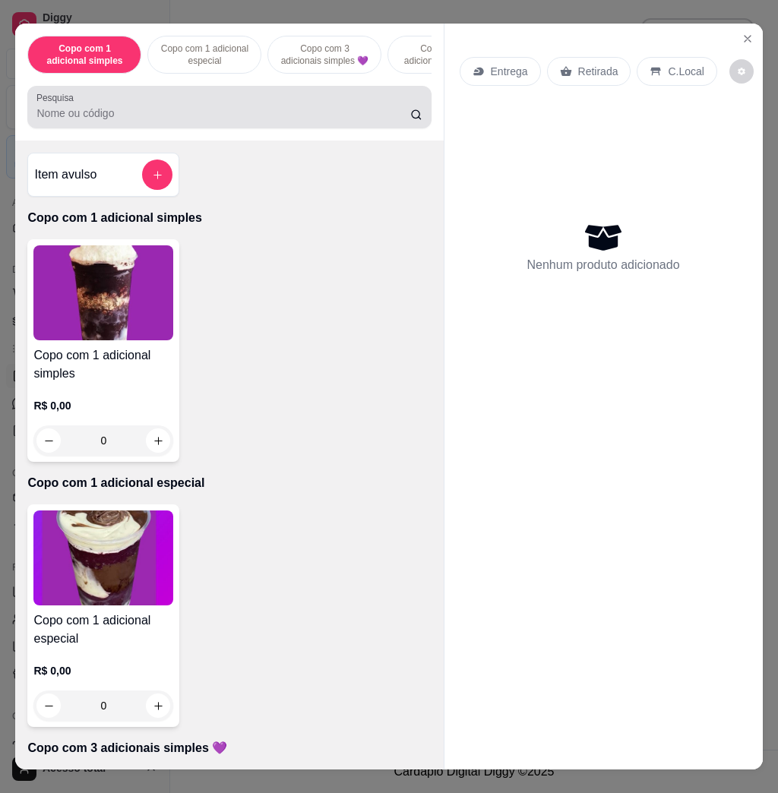
click at [141, 117] on input "Pesquisa" at bounding box center [223, 113] width 374 height 15
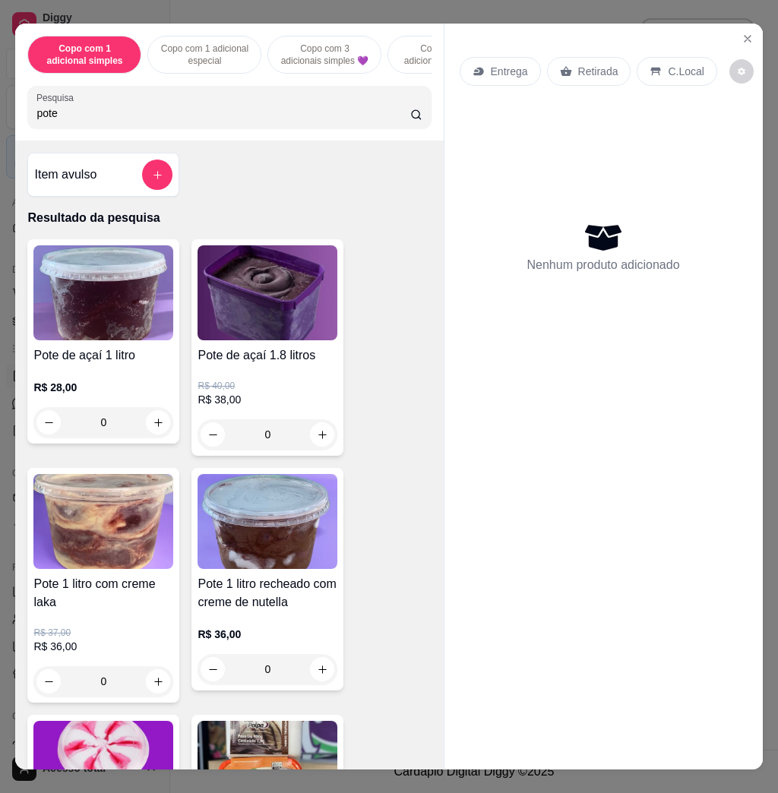
type input "pote"
click at [122, 732] on img at bounding box center [103, 768] width 140 height 95
click at [735, 35] on button "Close" at bounding box center [747, 39] width 24 height 24
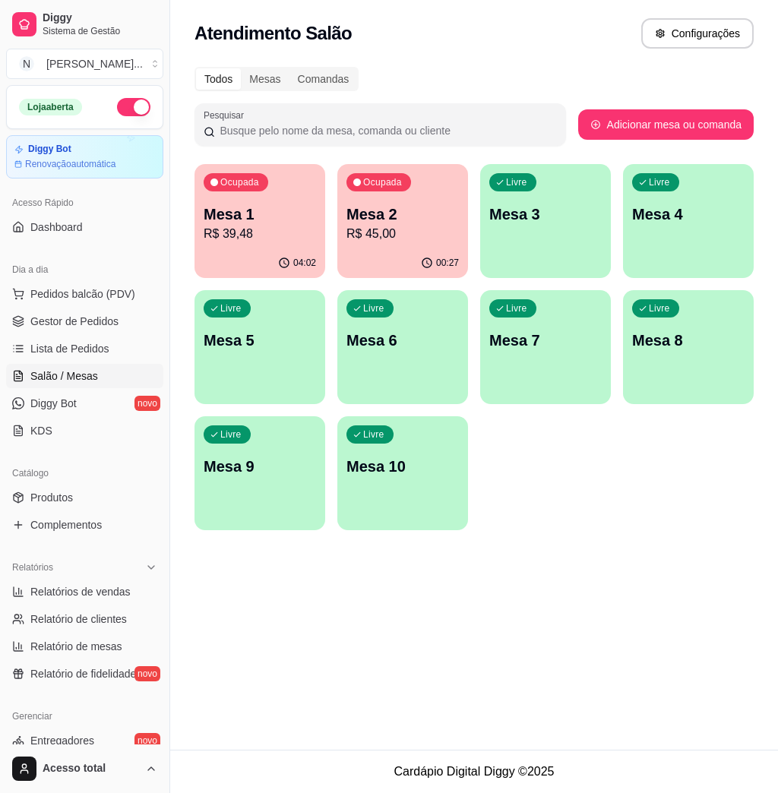
click at [409, 223] on p "Mesa 2" at bounding box center [402, 214] width 112 height 21
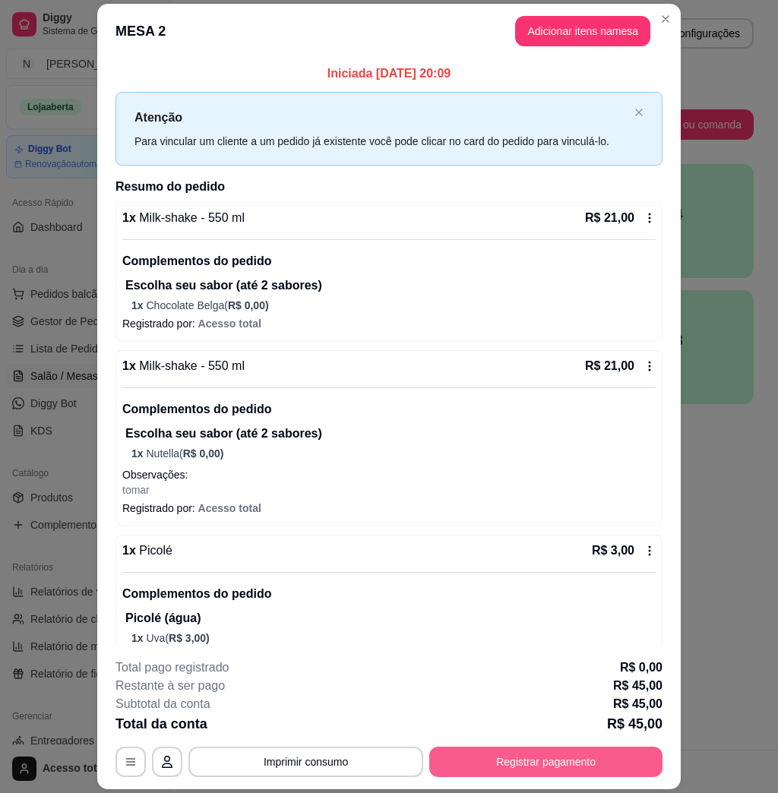
click at [530, 763] on button "Registrar pagamento" at bounding box center [545, 762] width 233 height 30
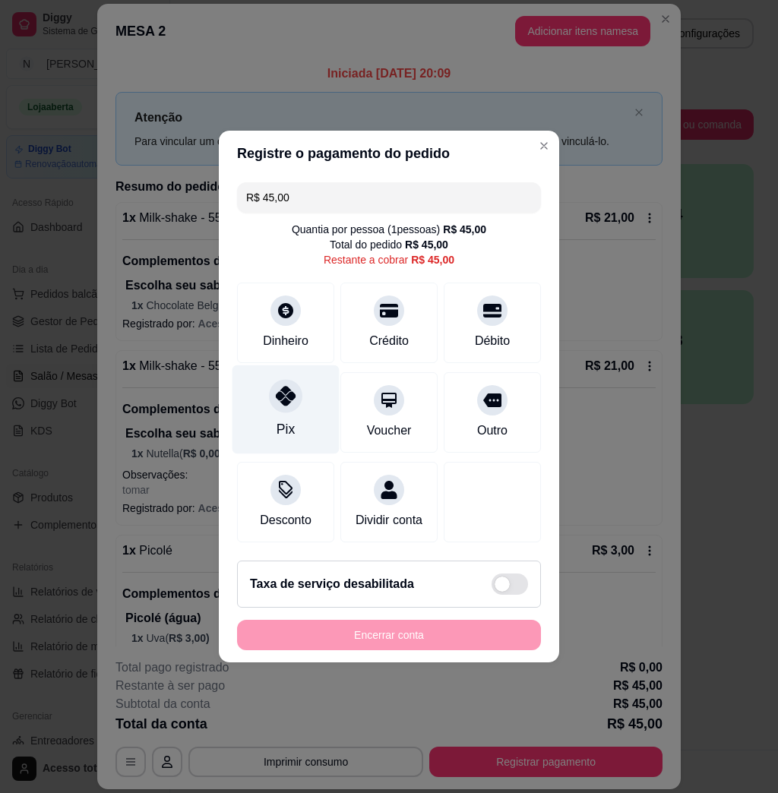
click at [283, 393] on icon at bounding box center [286, 396] width 20 height 20
type input "R$ 0,00"
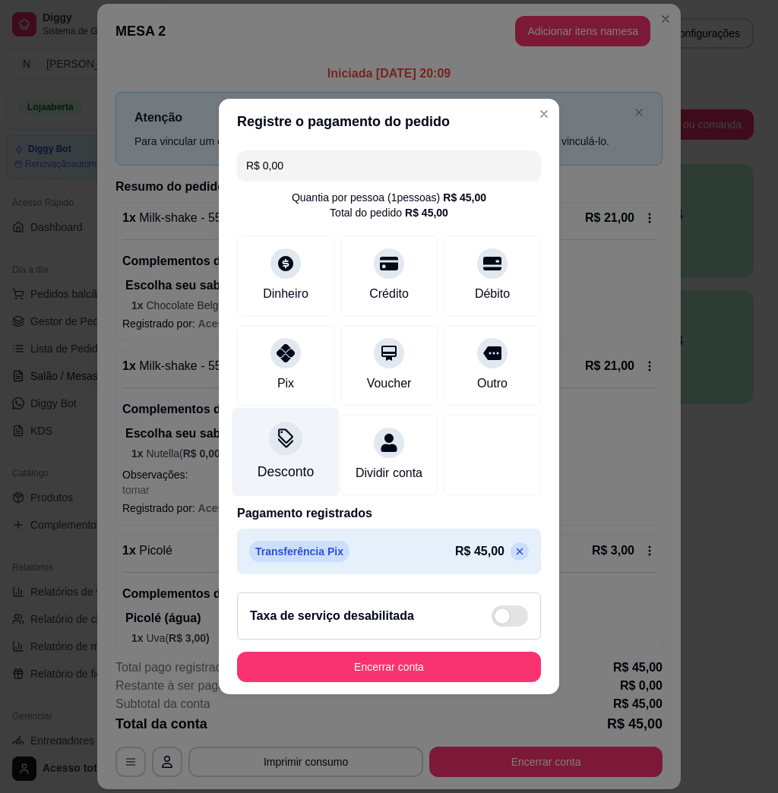
click at [262, 427] on div "Desconto" at bounding box center [285, 452] width 107 height 89
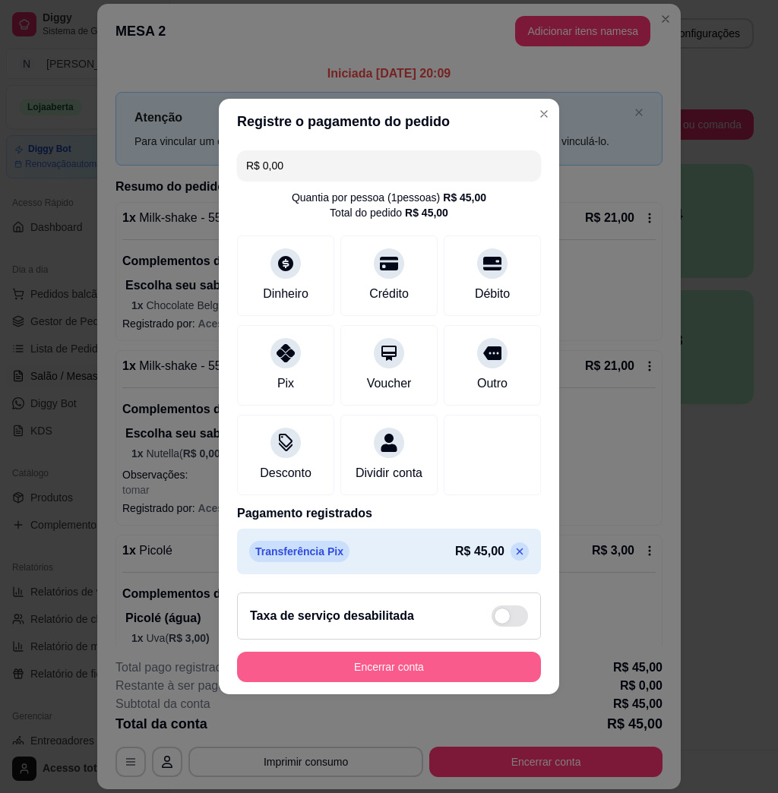
click at [342, 667] on button "Encerrar conta" at bounding box center [389, 667] width 304 height 30
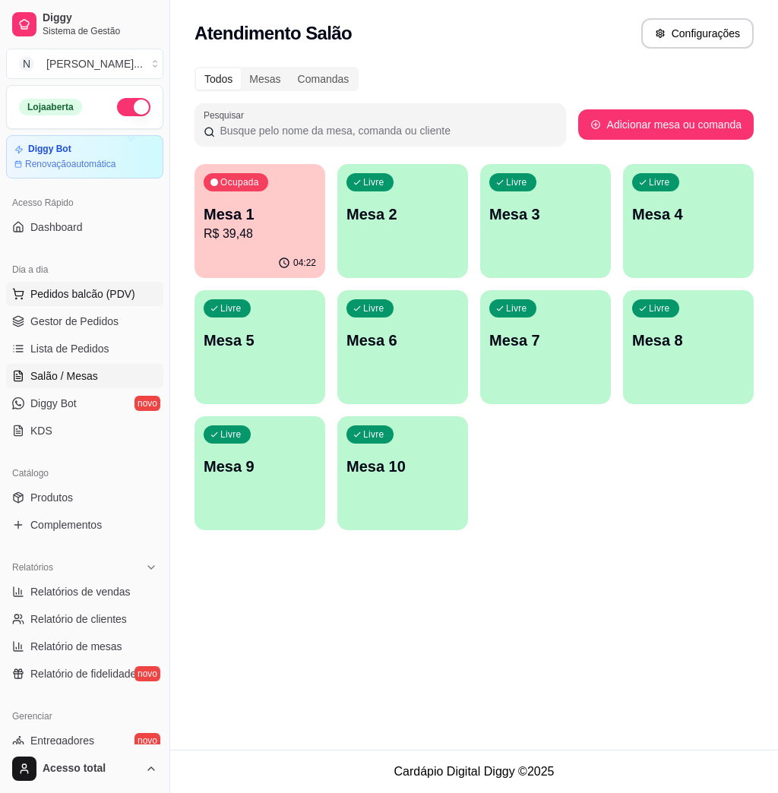
click at [77, 296] on span "Pedidos balcão (PDV)" at bounding box center [82, 293] width 105 height 15
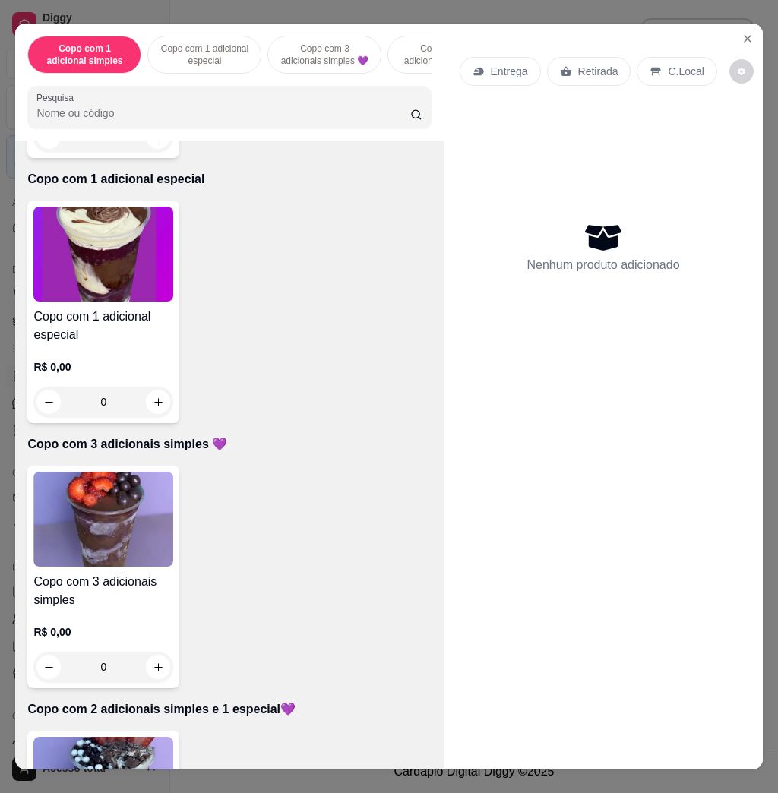
scroll to position [608, 0]
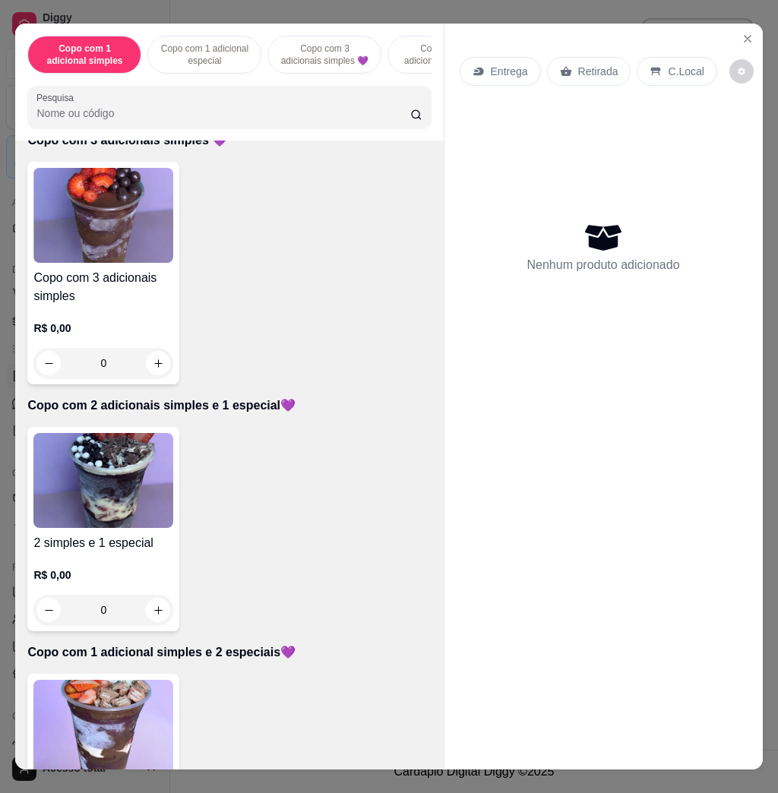
click at [147, 720] on img at bounding box center [103, 727] width 140 height 95
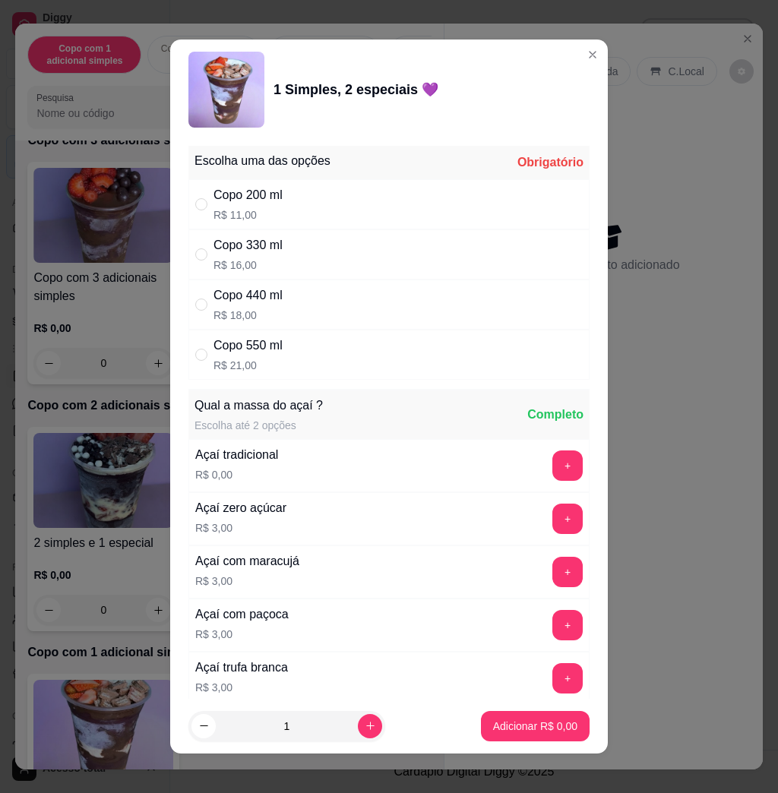
click at [313, 321] on div "Copo 440 ml R$ 18,00" at bounding box center [388, 305] width 401 height 50
radio input "true"
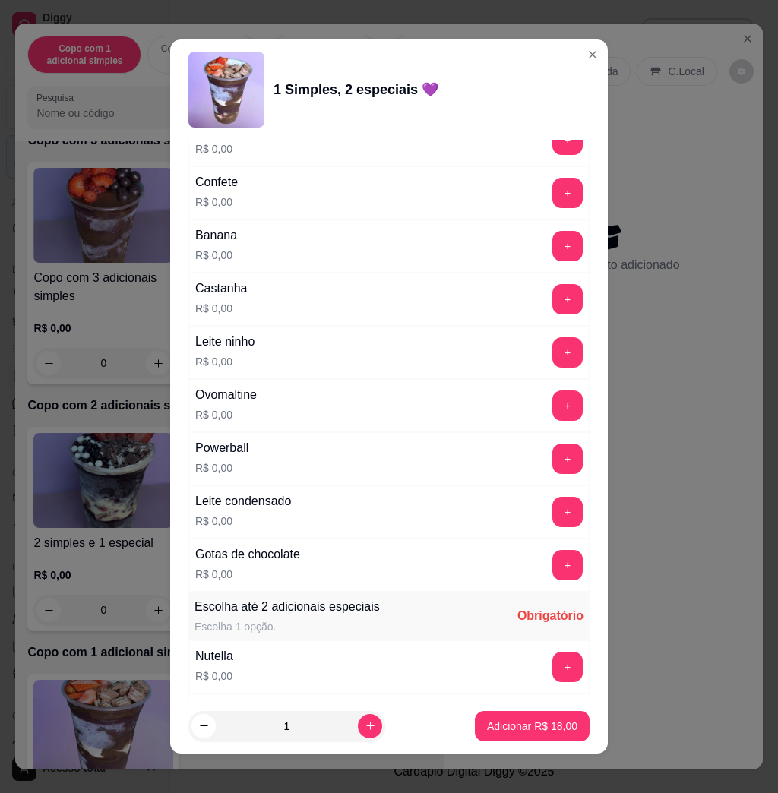
scroll to position [1215, 0]
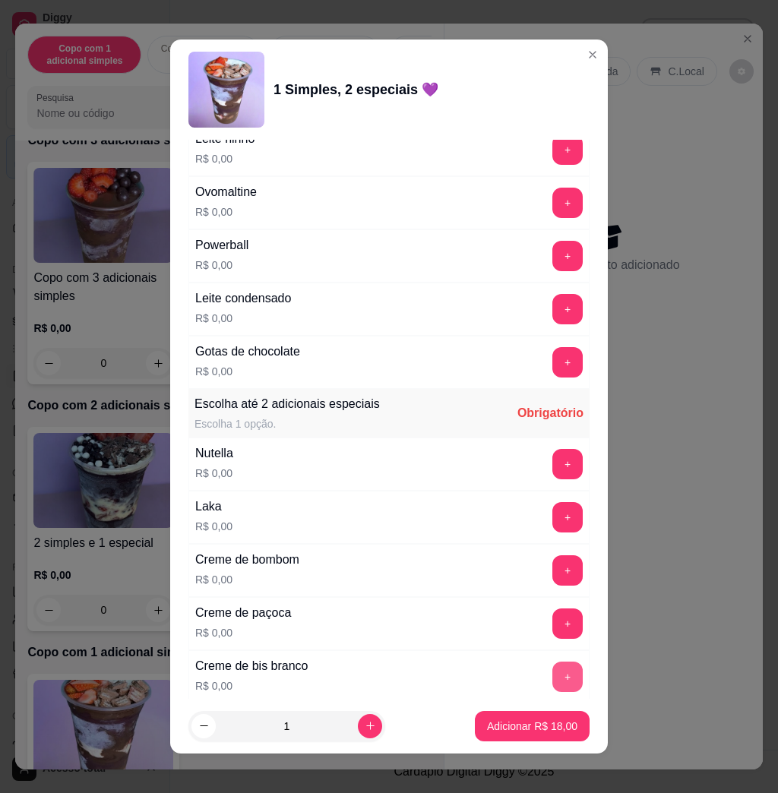
click at [552, 691] on button "+" at bounding box center [567, 677] width 30 height 30
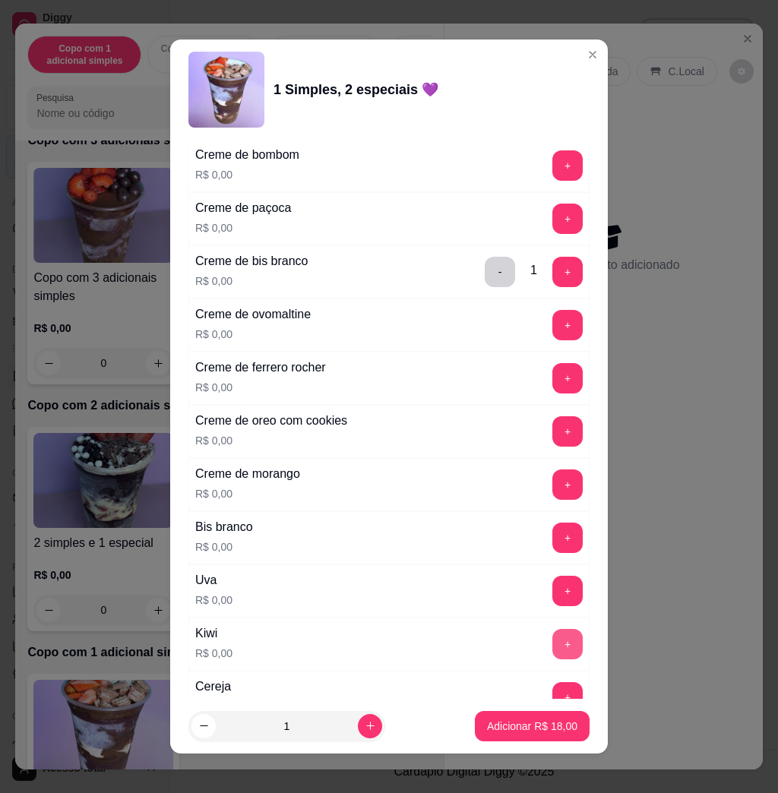
scroll to position [1721, 0]
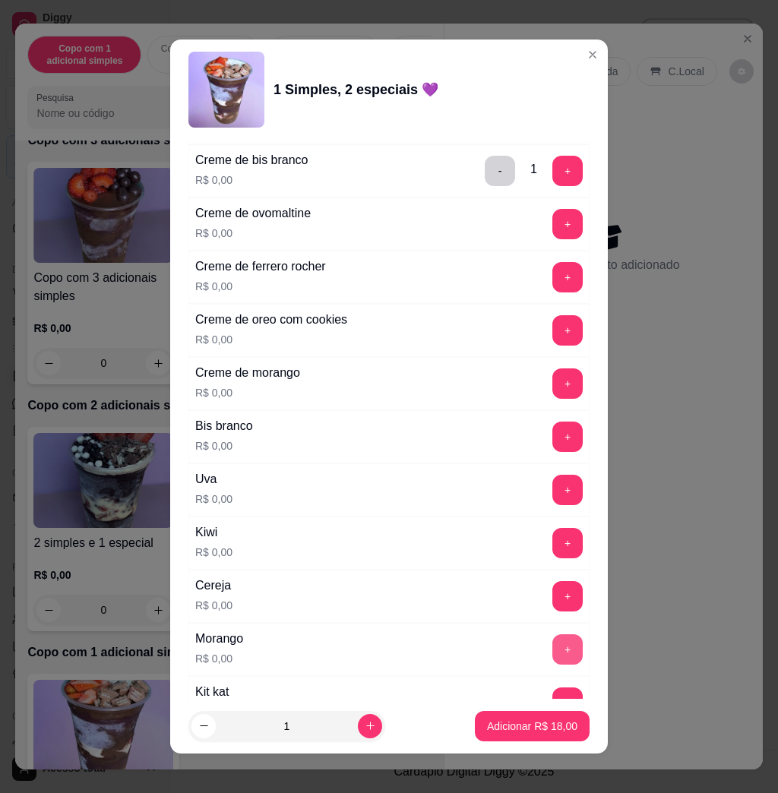
click at [552, 655] on button "+" at bounding box center [567, 649] width 30 height 30
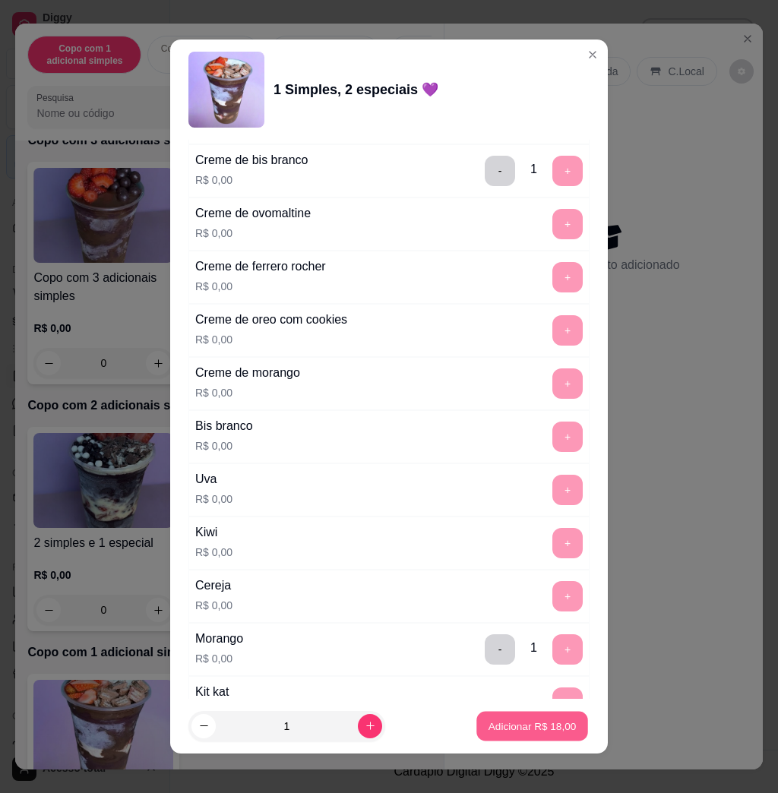
click at [523, 725] on p "Adicionar R$ 18,00" at bounding box center [532, 726] width 88 height 14
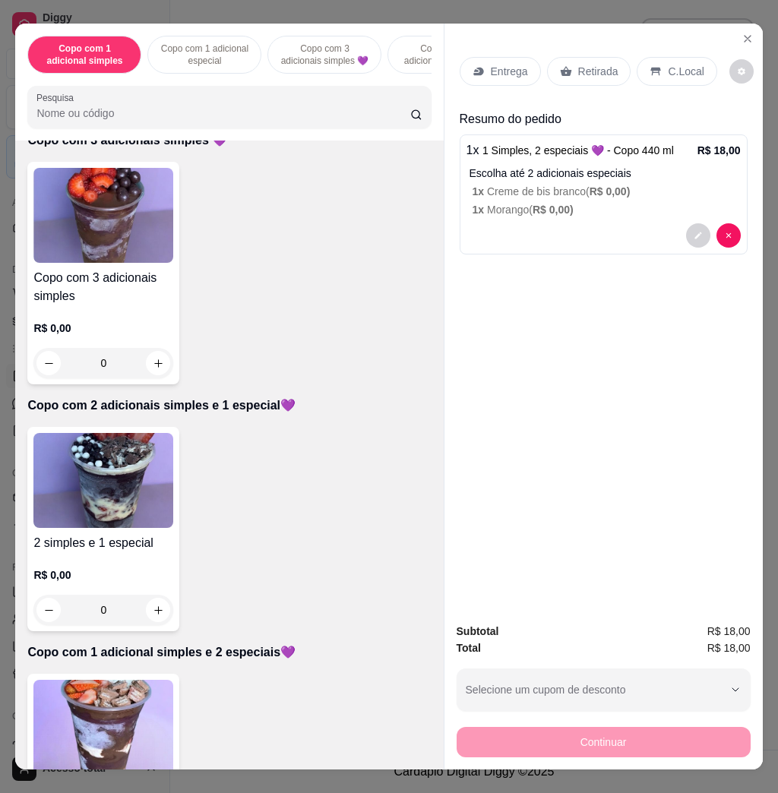
scroll to position [506, 0]
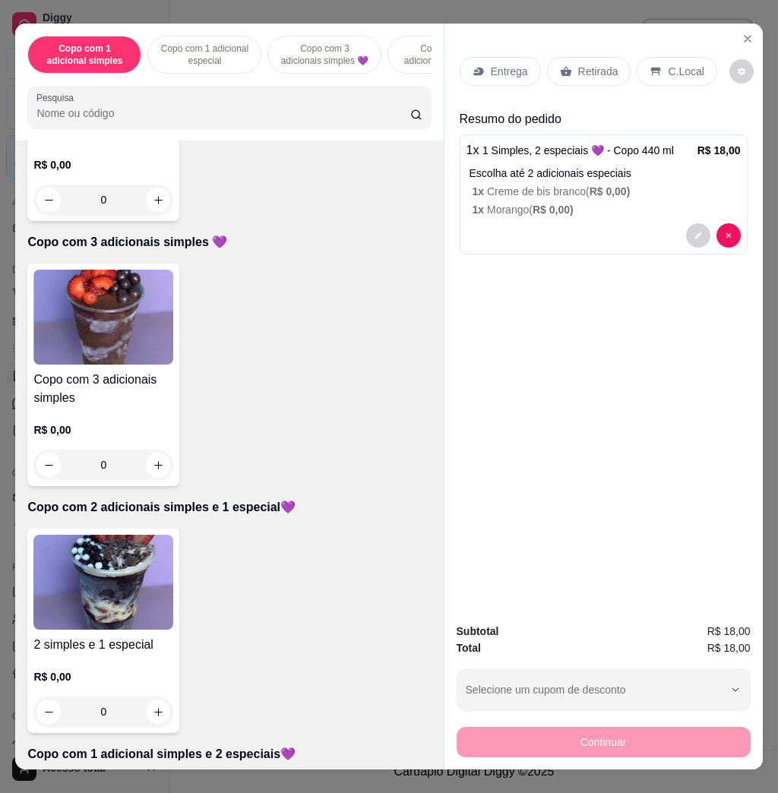
click at [128, 573] on img at bounding box center [103, 582] width 140 height 95
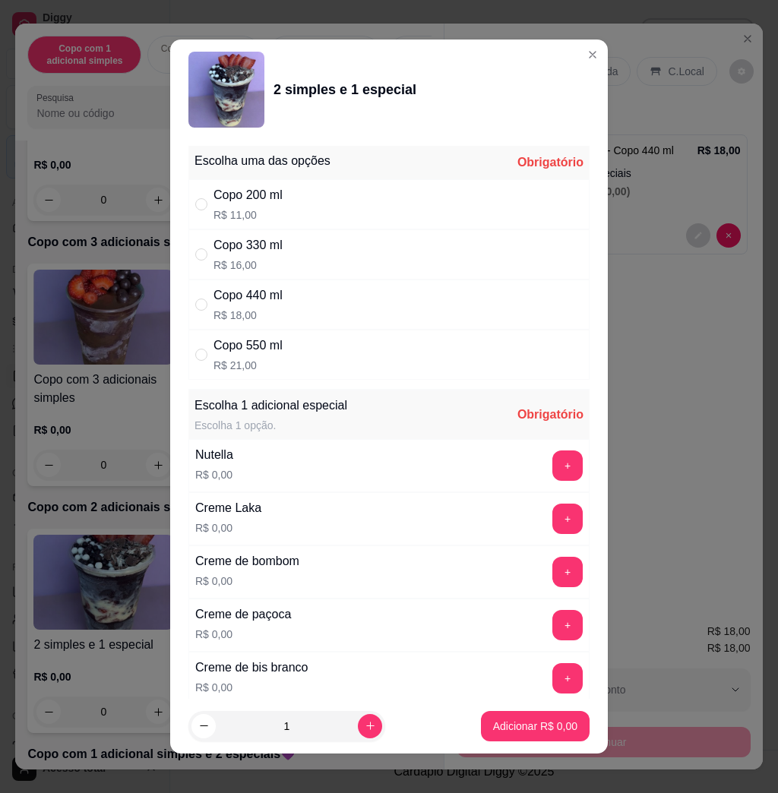
click at [251, 242] on div "Copo 330 ml" at bounding box center [247, 245] width 69 height 18
radio input "true"
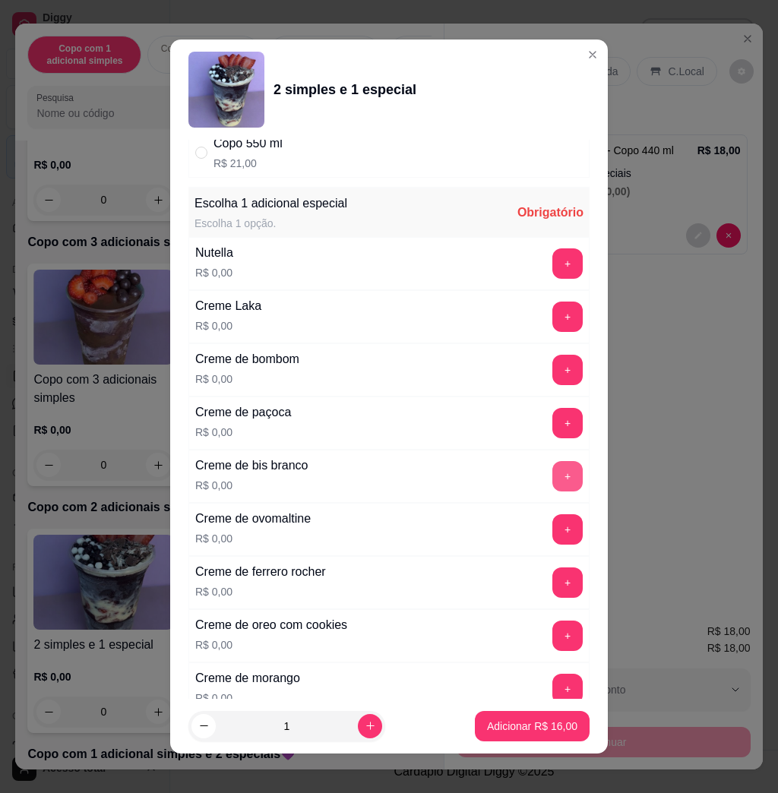
click at [552, 481] on button "+" at bounding box center [567, 476] width 30 height 30
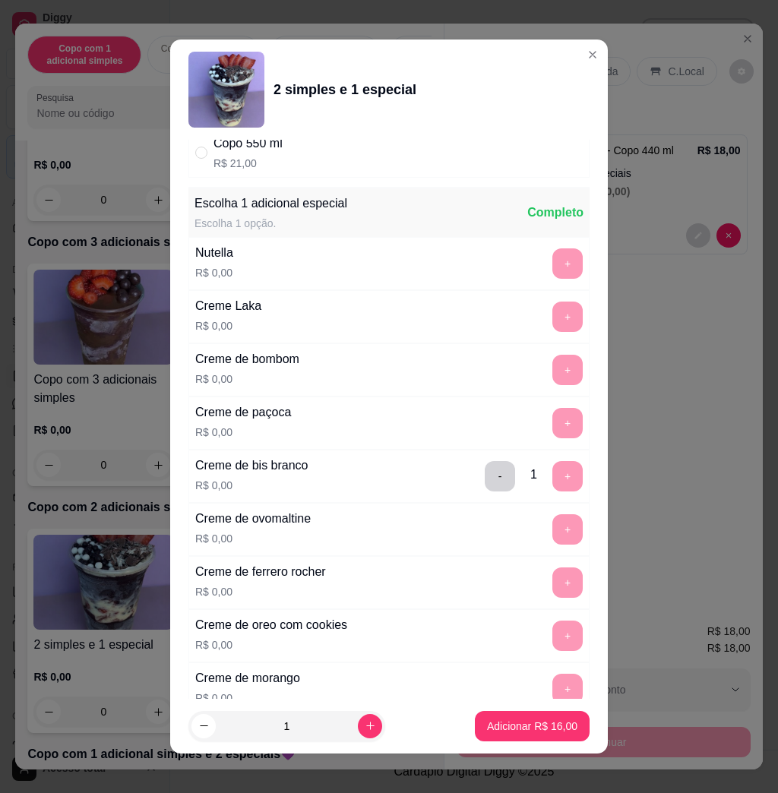
scroll to position [8, 0]
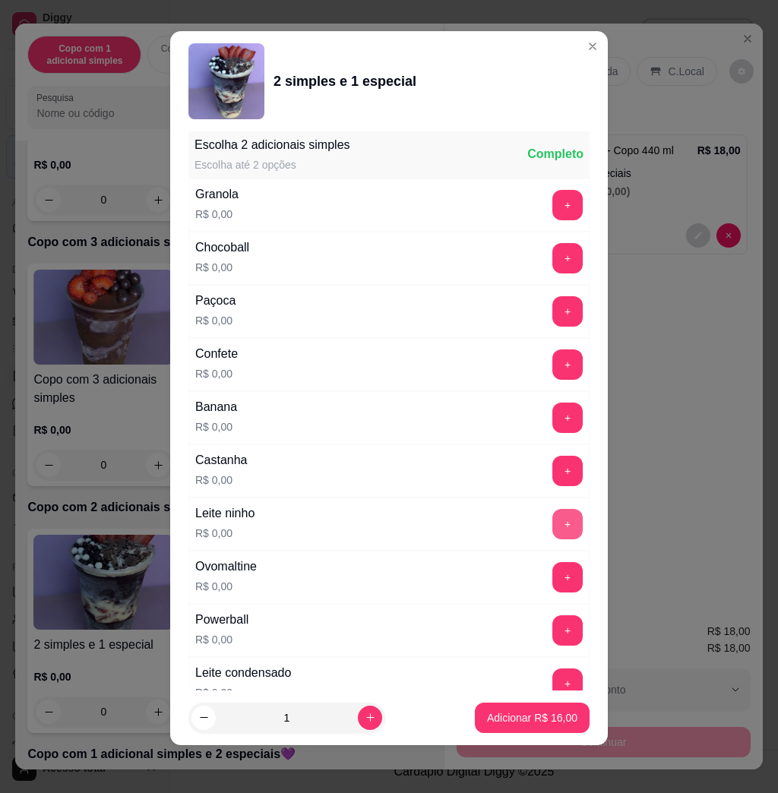
click at [552, 517] on button "+" at bounding box center [567, 524] width 30 height 30
click at [552, 425] on button "+" at bounding box center [567, 418] width 30 height 30
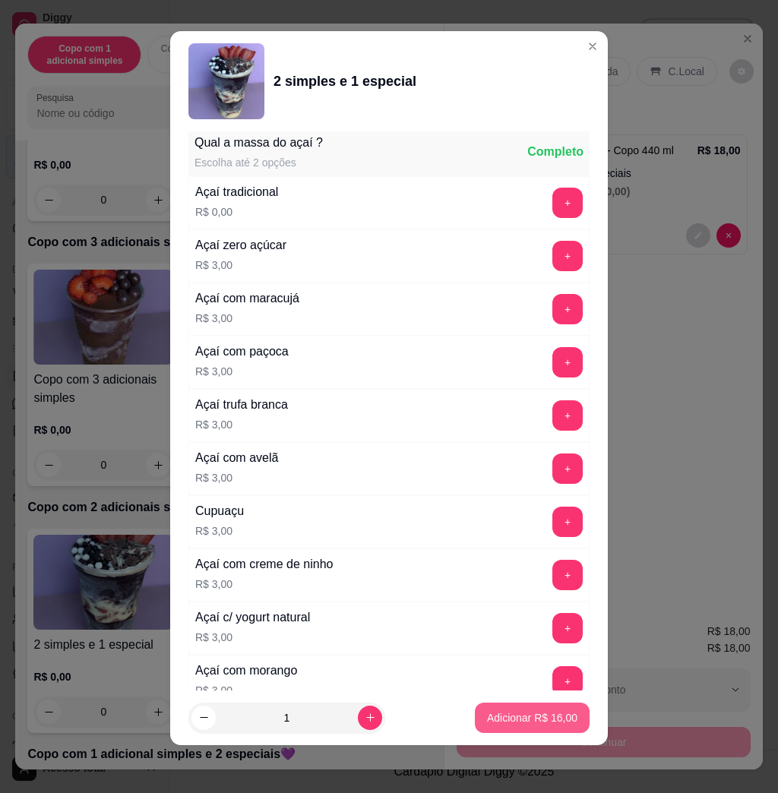
click at [547, 729] on button "Adicionar R$ 16,00" at bounding box center [532, 718] width 115 height 30
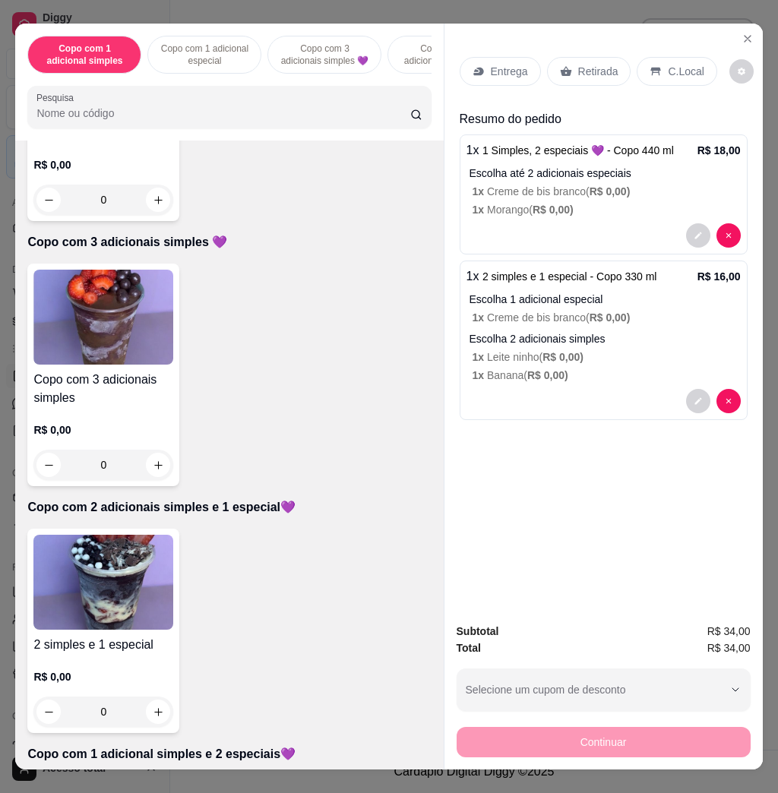
click at [496, 65] on p "Entrega" at bounding box center [509, 71] width 37 height 15
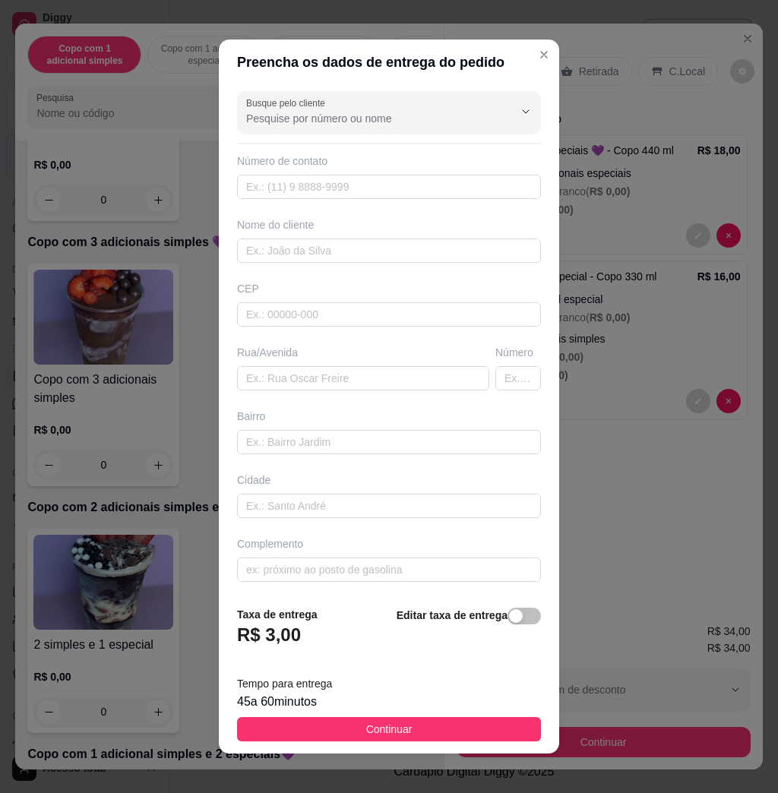
click at [399, 398] on div "Busque pelo cliente Número de contato Nome do cliente CEP Rua/[GEOGRAPHIC_DATA]" at bounding box center [389, 339] width 340 height 509
click at [403, 380] on input "text" at bounding box center [363, 378] width 252 height 24
click at [261, 378] on input "[PERSON_NAME]" at bounding box center [363, 378] width 252 height 24
click at [343, 386] on input "[PERSON_NAME]" at bounding box center [363, 378] width 252 height 24
type input "[PERSON_NAME] 455"
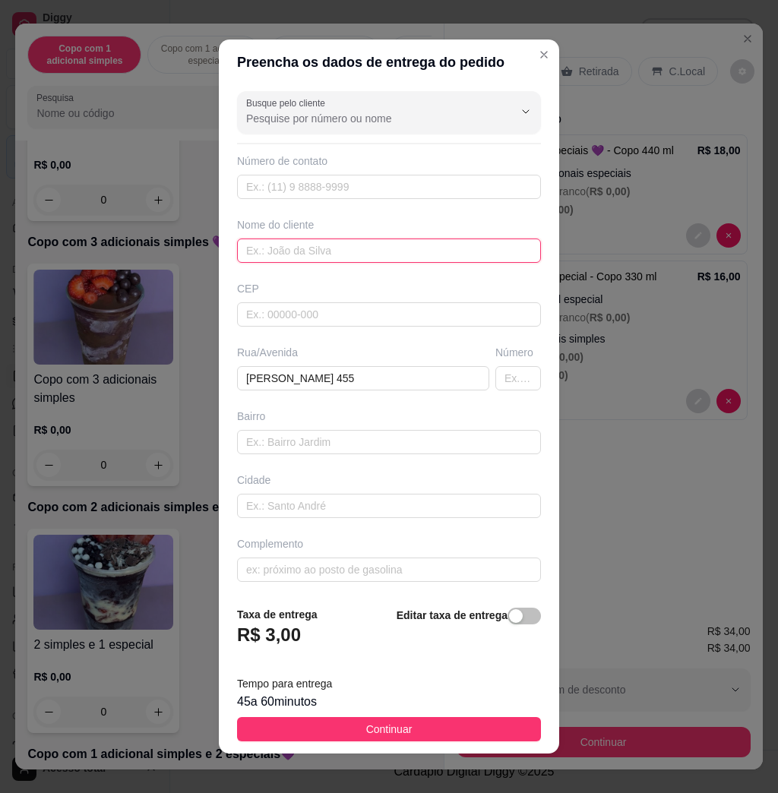
click at [323, 251] on input "text" at bounding box center [389, 251] width 304 height 24
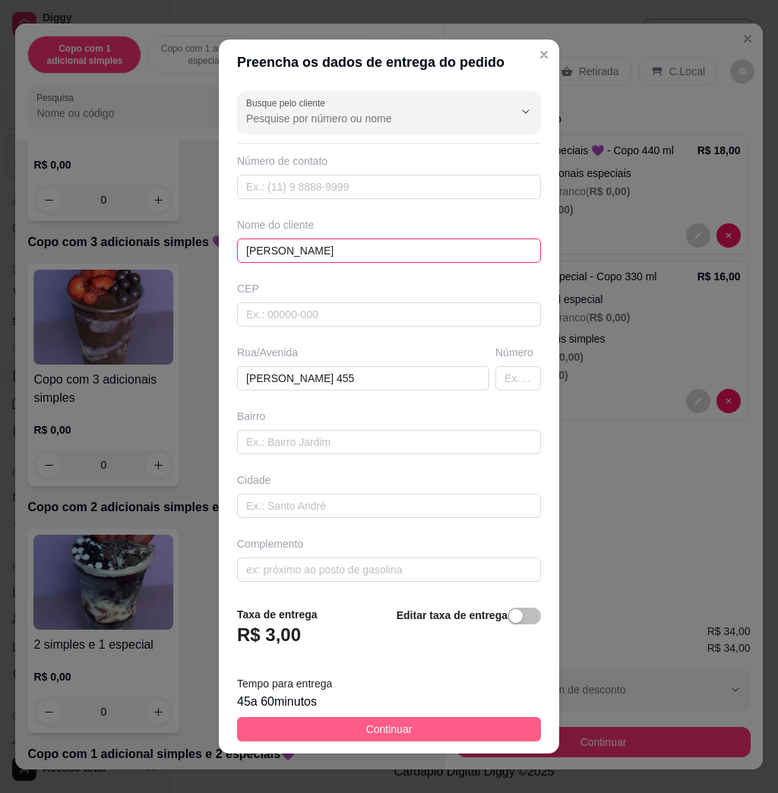
type input "[PERSON_NAME]"
click at [453, 720] on button "Continuar" at bounding box center [389, 729] width 304 height 24
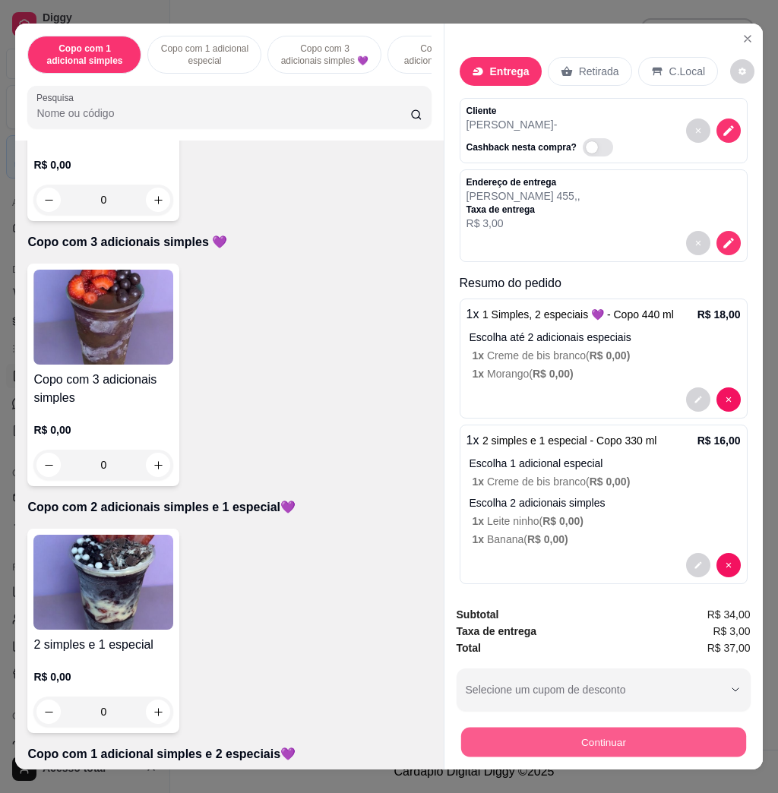
click at [573, 727] on button "Continuar" at bounding box center [602, 742] width 285 height 30
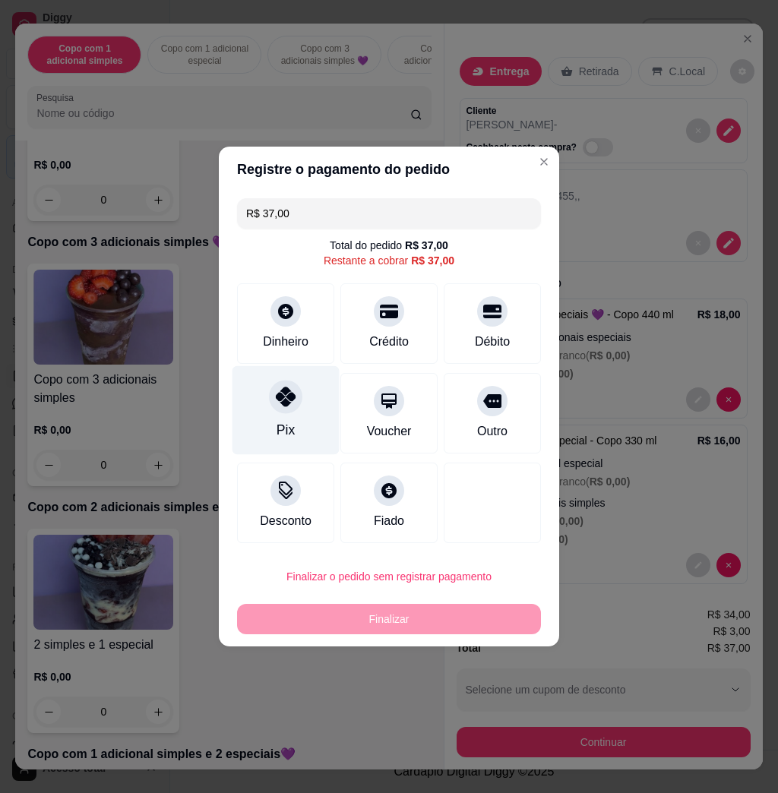
click at [276, 398] on icon at bounding box center [286, 397] width 20 height 20
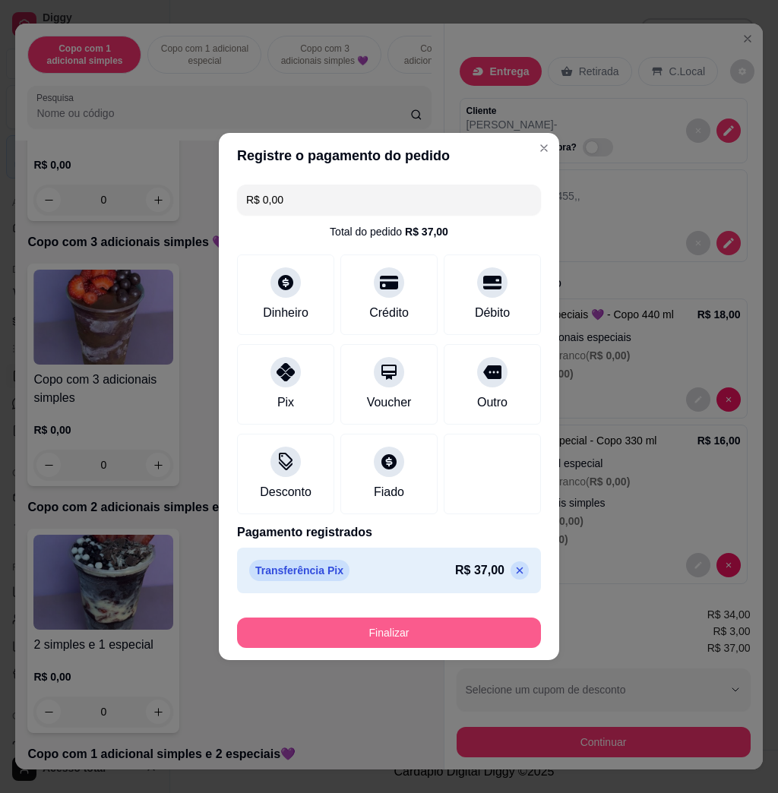
click at [439, 636] on button "Finalizar" at bounding box center [389, 633] width 304 height 30
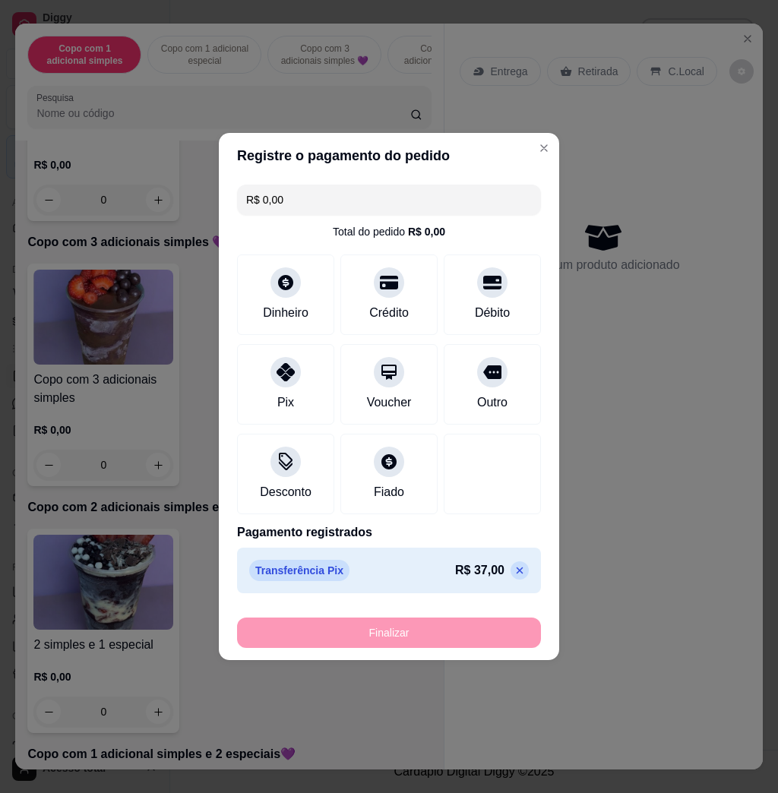
type input "-R$ 37,00"
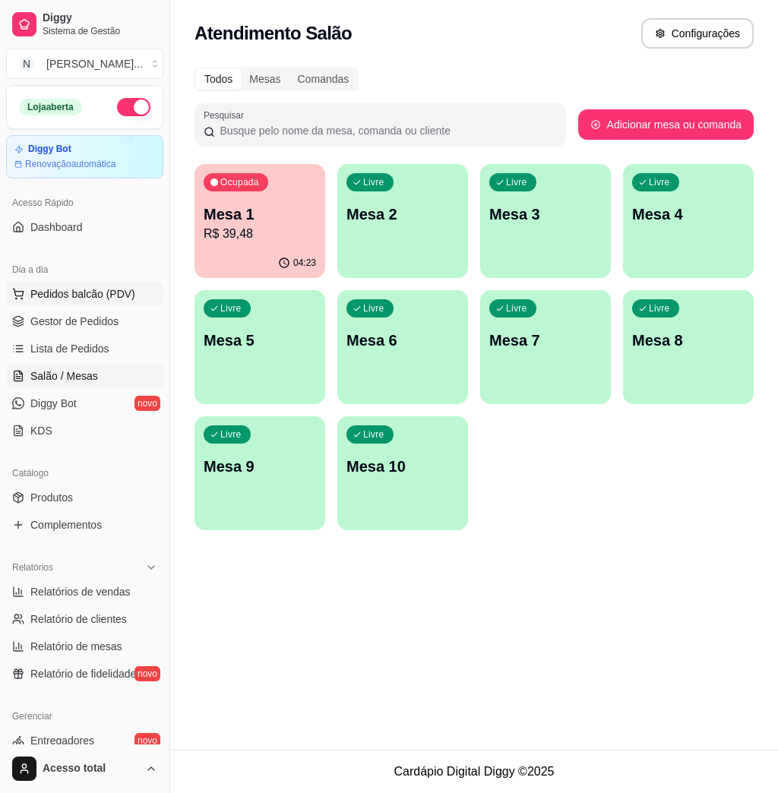
click at [117, 289] on span "Pedidos balcão (PDV)" at bounding box center [82, 293] width 105 height 15
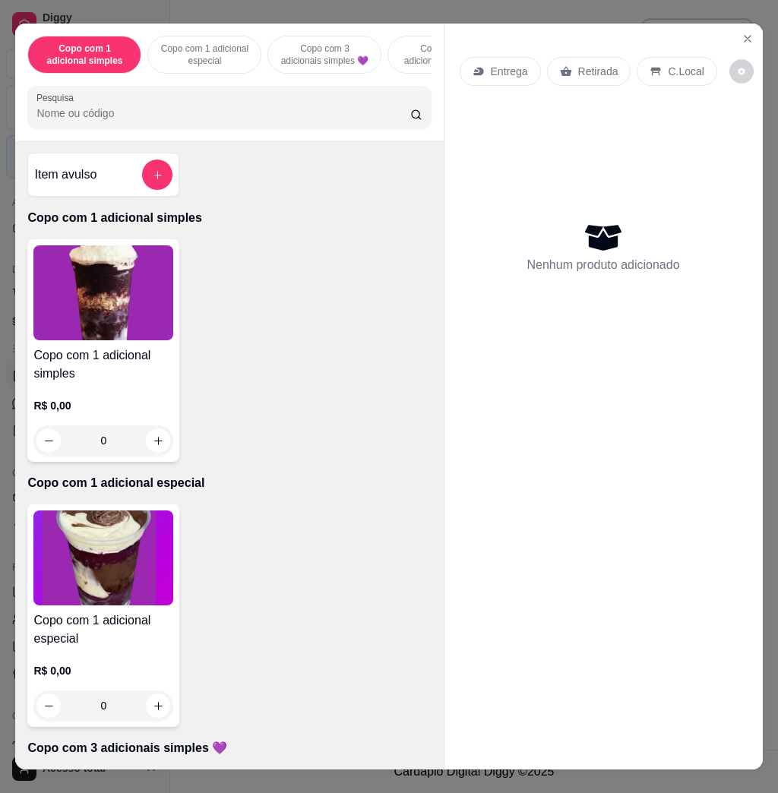
drag, startPoint x: 258, startPoint y: 137, endPoint x: 261, endPoint y: 129, distance: 7.9
click at [260, 133] on div "Copo com 1 adicional simples Copo com 1 adicional especial Copo com 3 adicionai…" at bounding box center [229, 82] width 428 height 117
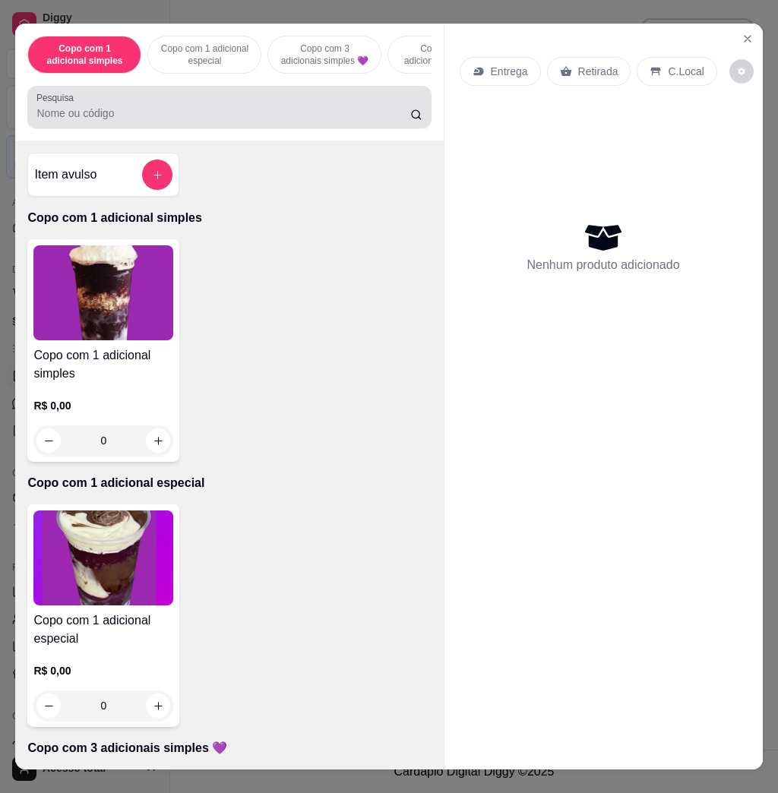
click at [261, 138] on div "Copo com 1 adicional simples Copo com 1 adicional especial Copo com 3 adicionai…" at bounding box center [229, 82] width 428 height 117
click at [258, 113] on input "Pesquisa" at bounding box center [223, 113] width 374 height 15
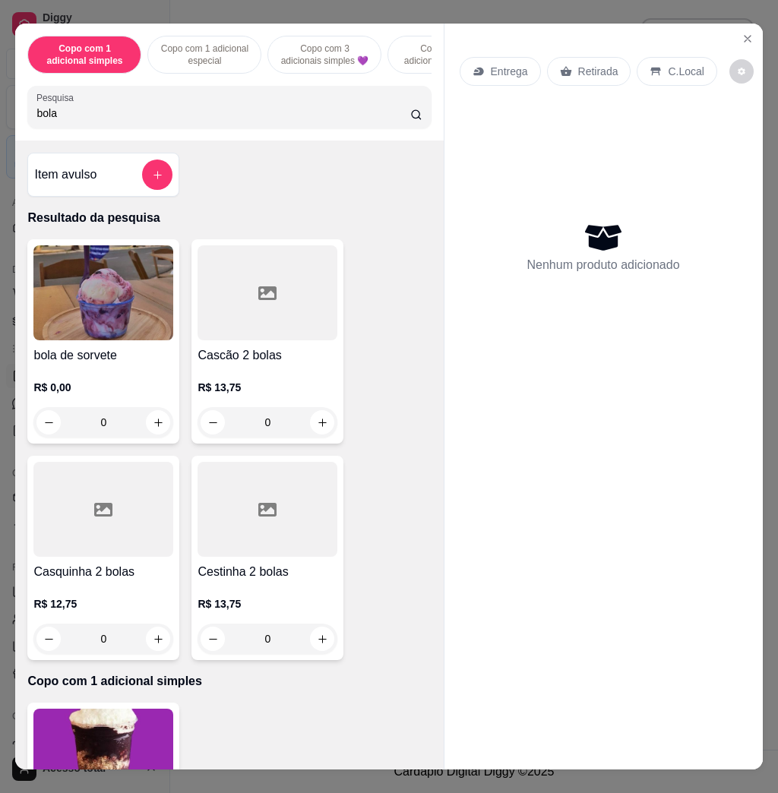
type input "bola"
click at [115, 315] on img at bounding box center [103, 292] width 140 height 95
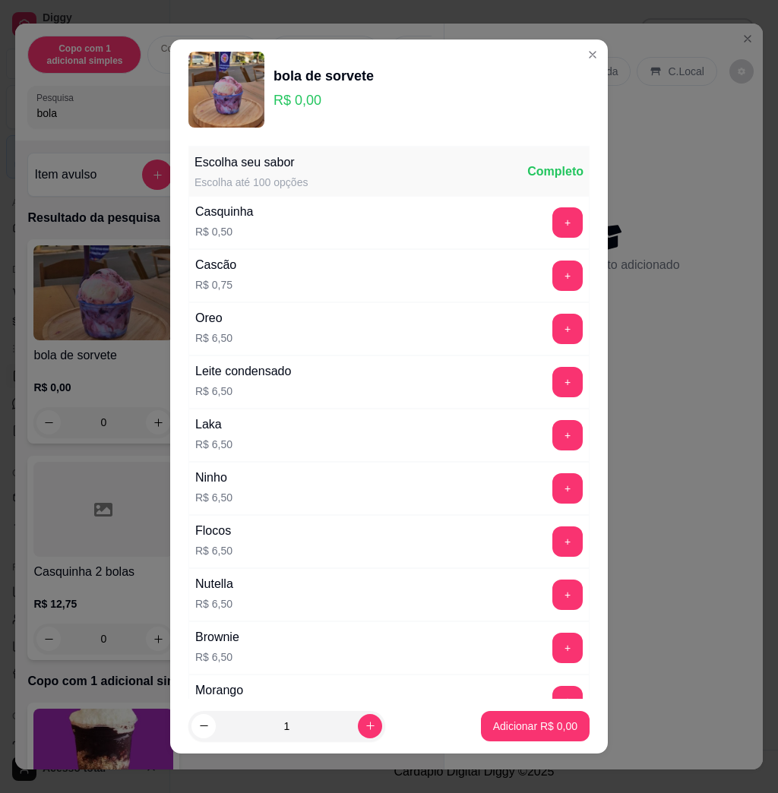
scroll to position [202, 0]
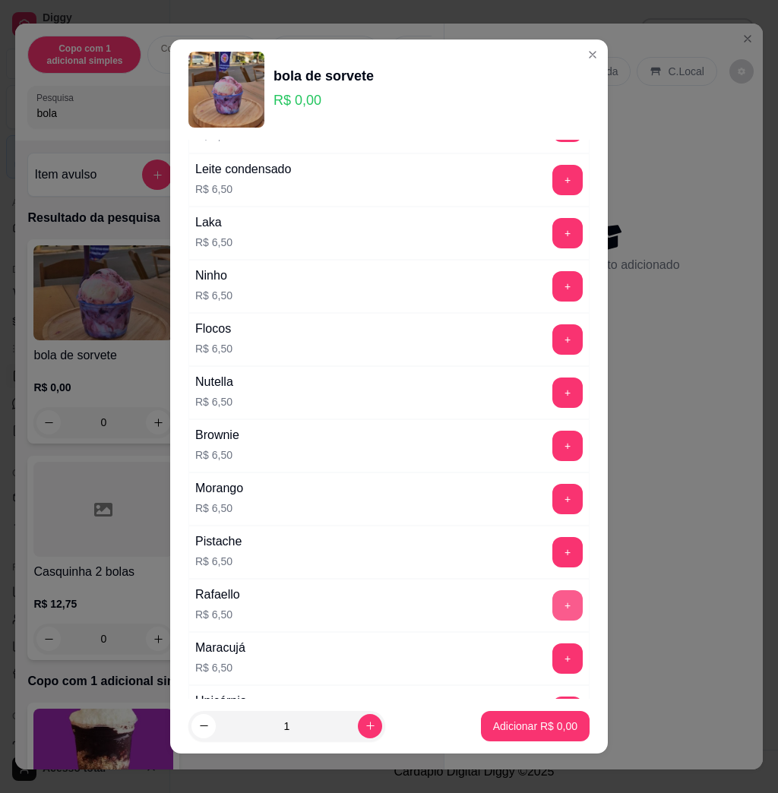
click at [552, 608] on button "+" at bounding box center [567, 605] width 30 height 30
click at [533, 715] on button "Adicionar R$ 13,00" at bounding box center [532, 726] width 112 height 30
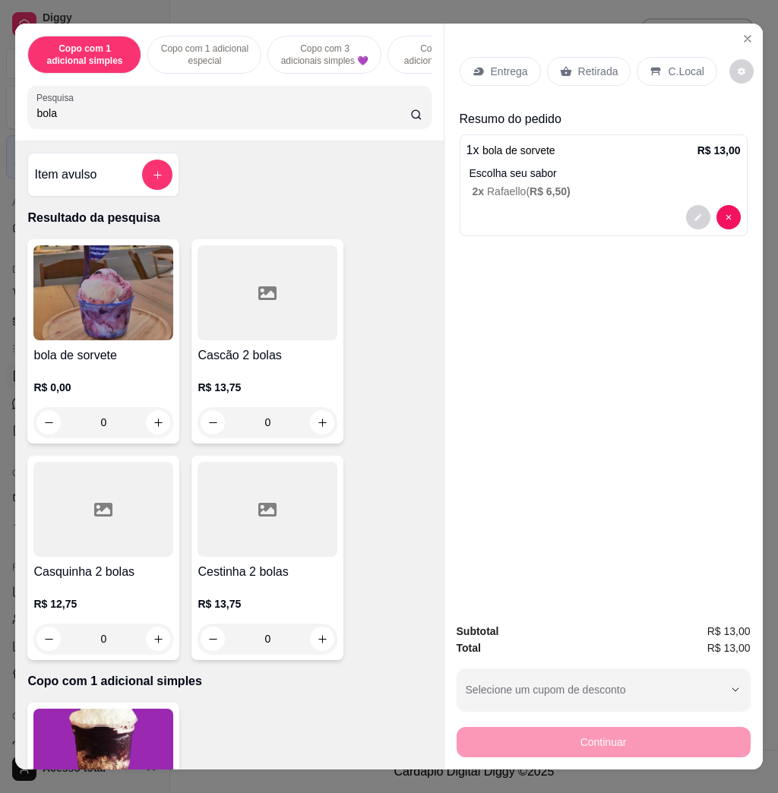
click at [393, 119] on input "bola" at bounding box center [223, 113] width 374 height 15
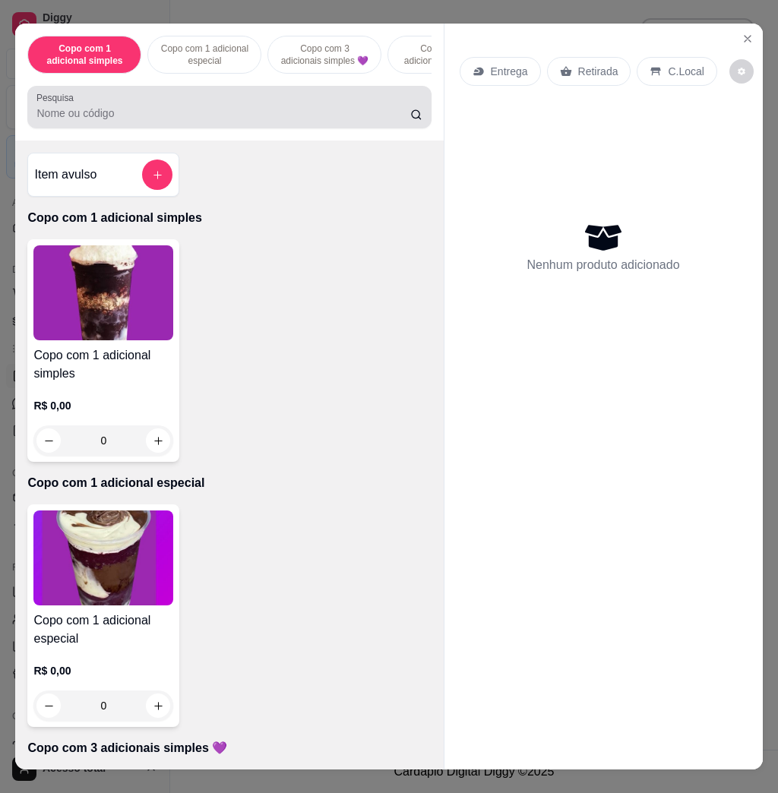
click at [89, 122] on div at bounding box center [228, 107] width 385 height 30
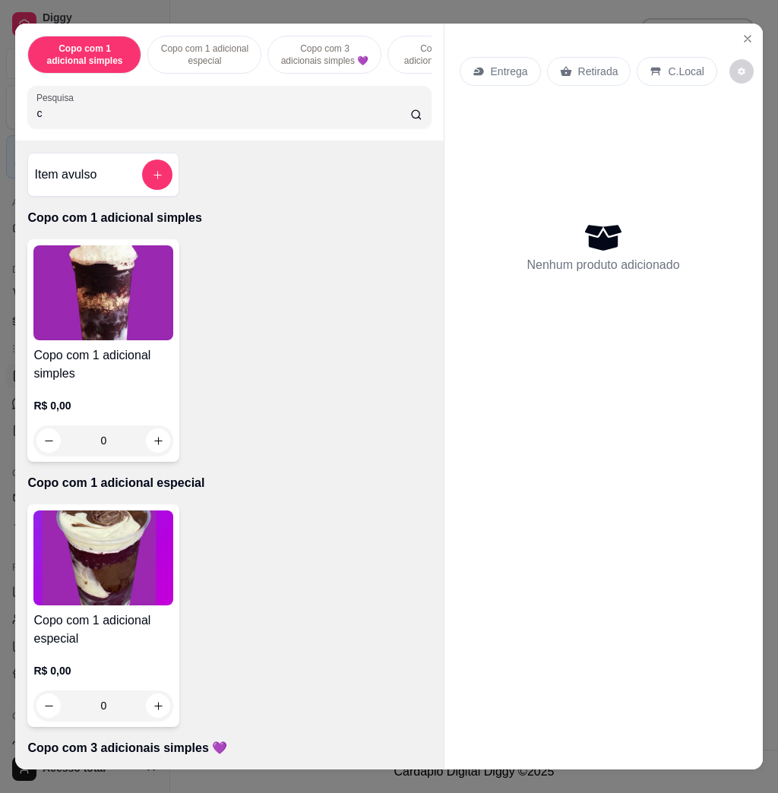
click at [93, 121] on input "c" at bounding box center [223, 113] width 374 height 15
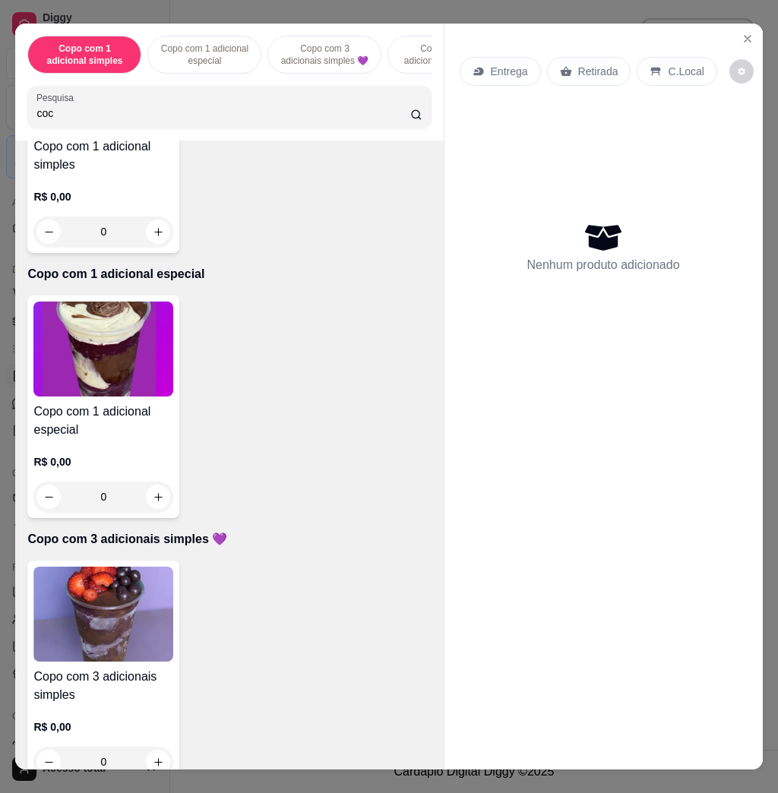
scroll to position [304, 0]
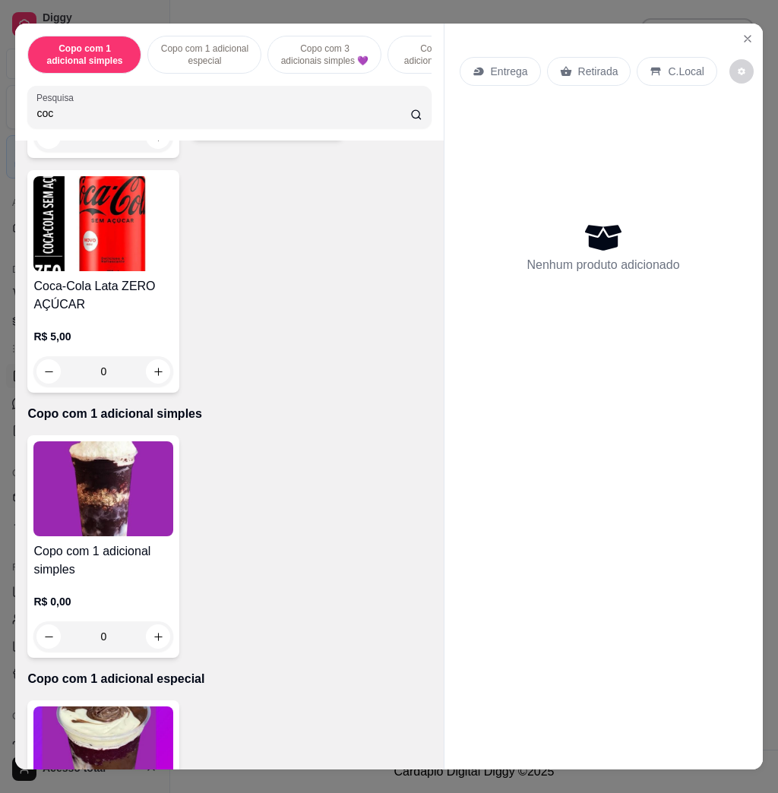
type input "coc"
drag, startPoint x: 95, startPoint y: 105, endPoint x: -99, endPoint y: 84, distance: 194.8
click at [0, 84] on html "Diggy Sistema de Gestão N Nalita Açaite ... Loja aberta Diggy Bot Renovação aut…" at bounding box center [389, 396] width 778 height 793
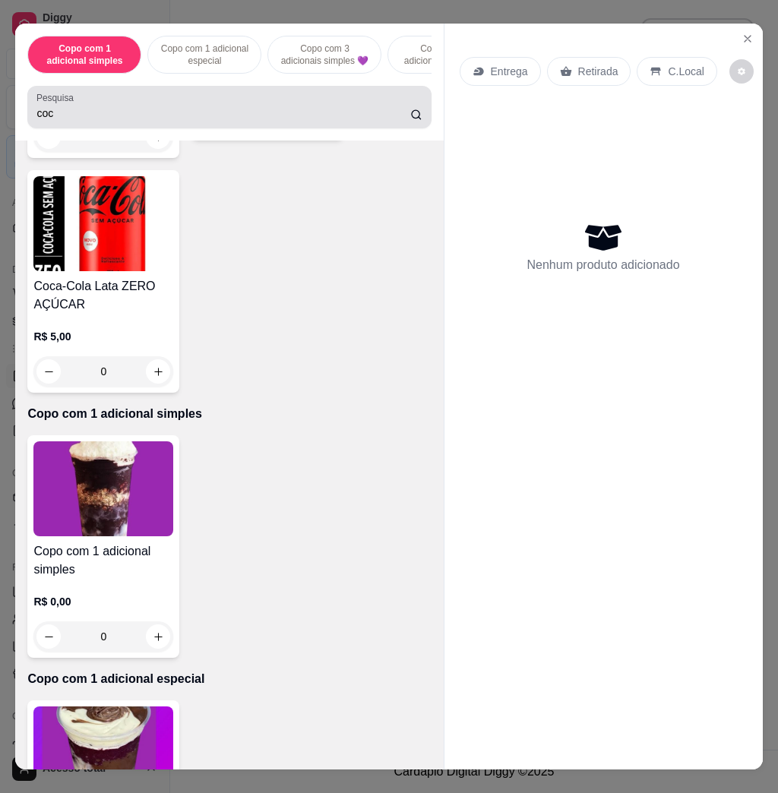
click at [98, 120] on input "coc" at bounding box center [223, 113] width 374 height 15
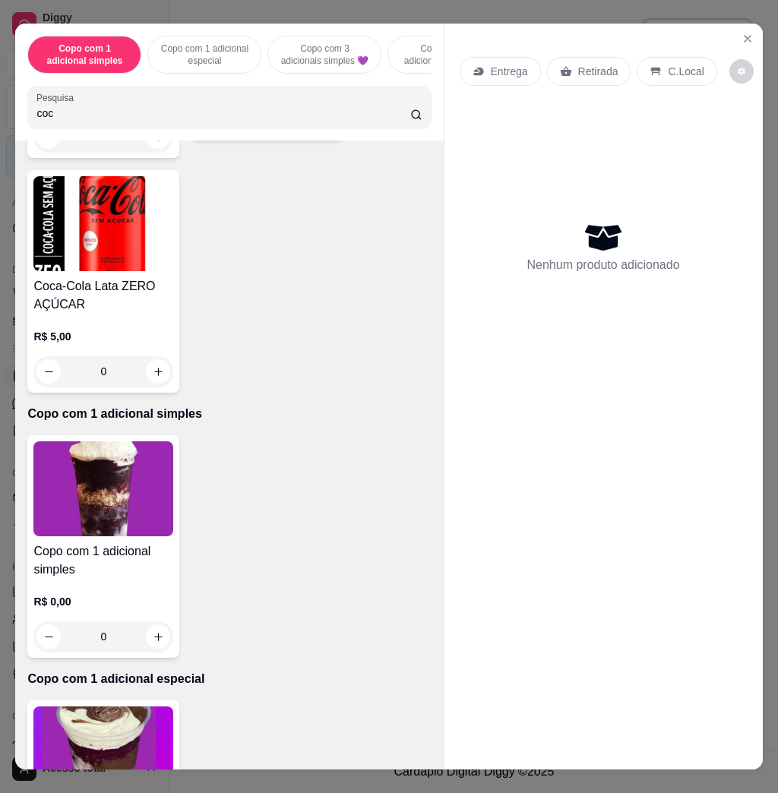
click at [98, 120] on input "coc" at bounding box center [223, 113] width 374 height 15
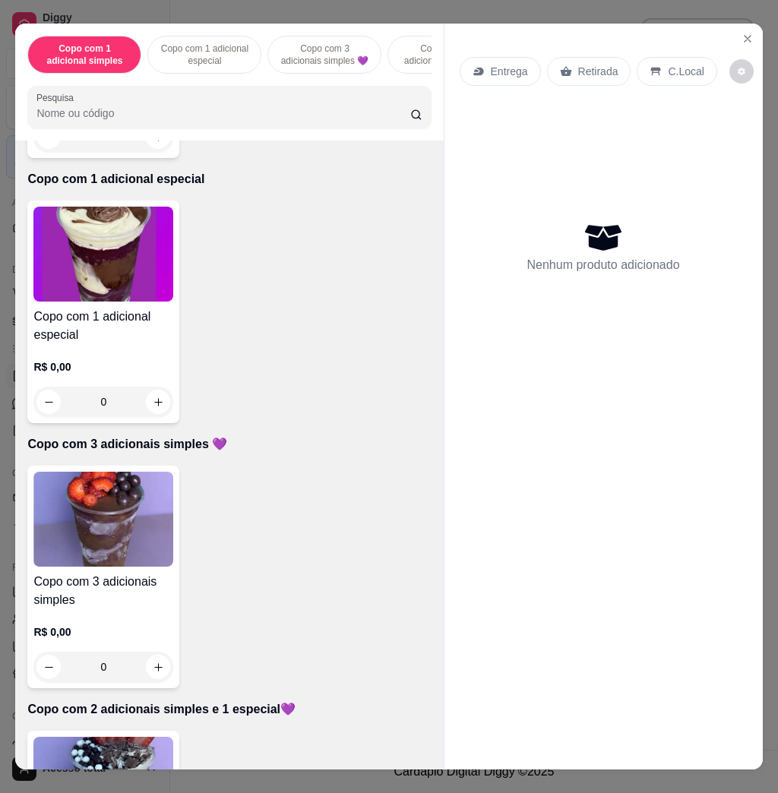
scroll to position [0, 0]
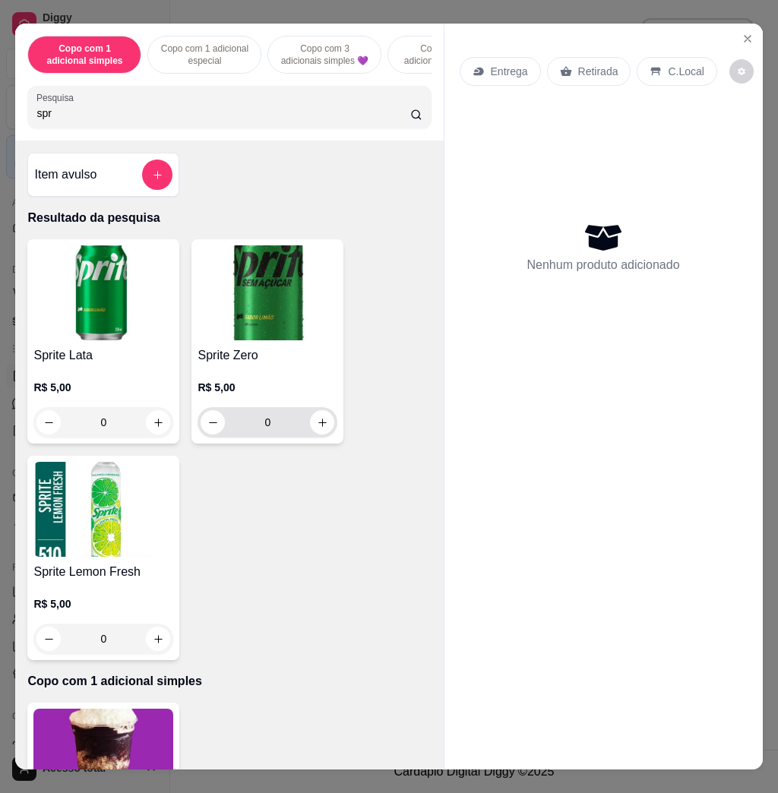
type input "spr"
click at [311, 432] on button "increase-product-quantity" at bounding box center [323, 423] width 24 height 24
type input "1"
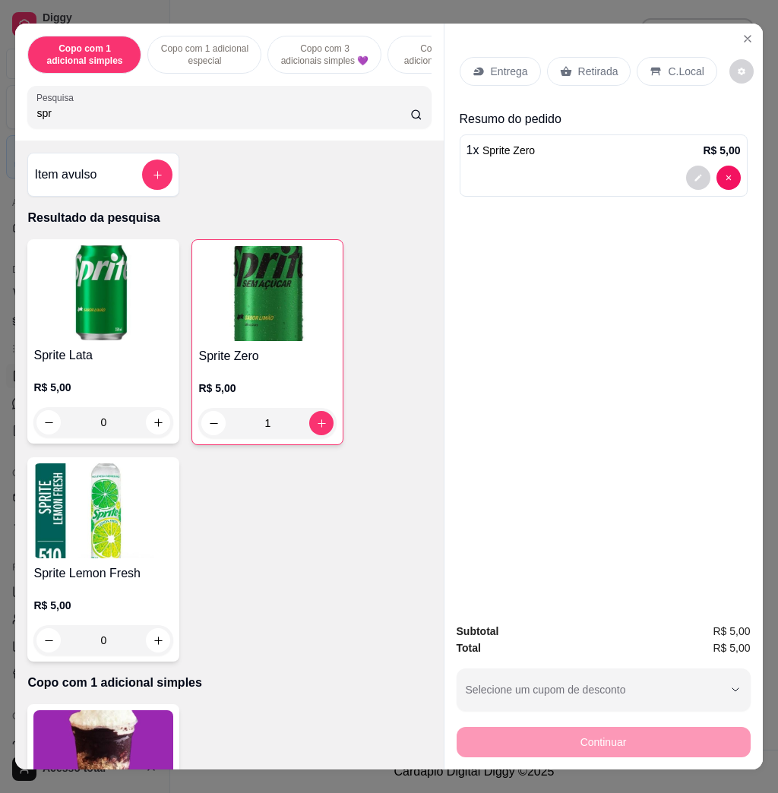
click at [684, 65] on p "C.Local" at bounding box center [686, 71] width 36 height 15
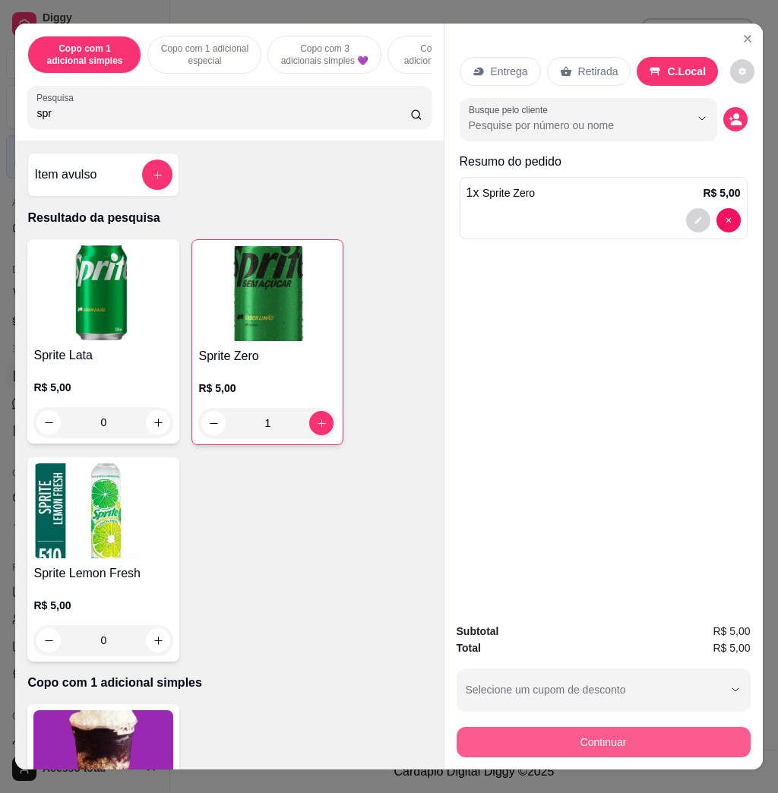
click at [634, 727] on button "Continuar" at bounding box center [604, 742] width 294 height 30
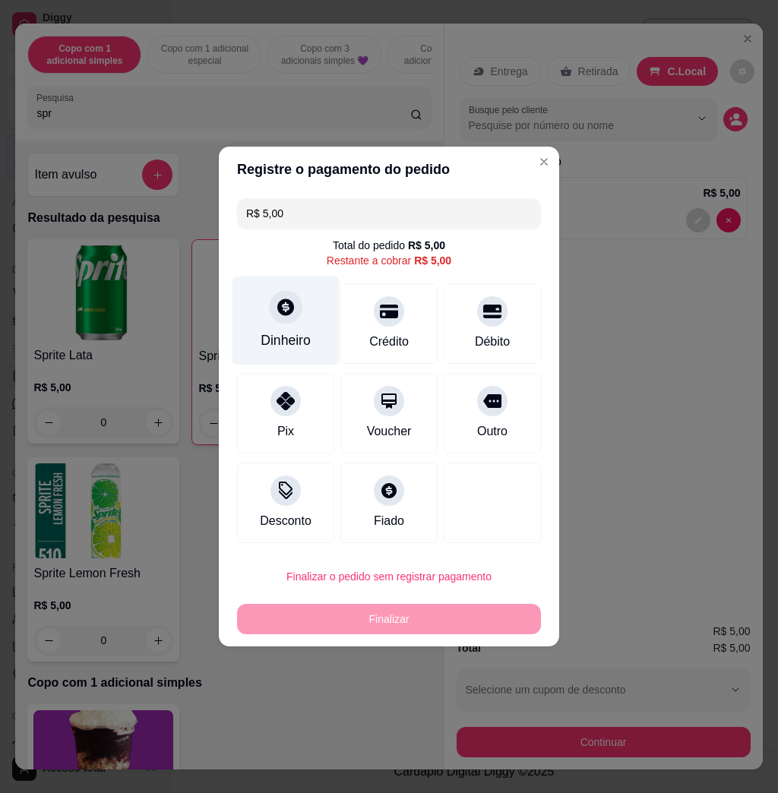
click at [283, 339] on div "Dinheiro" at bounding box center [286, 340] width 50 height 20
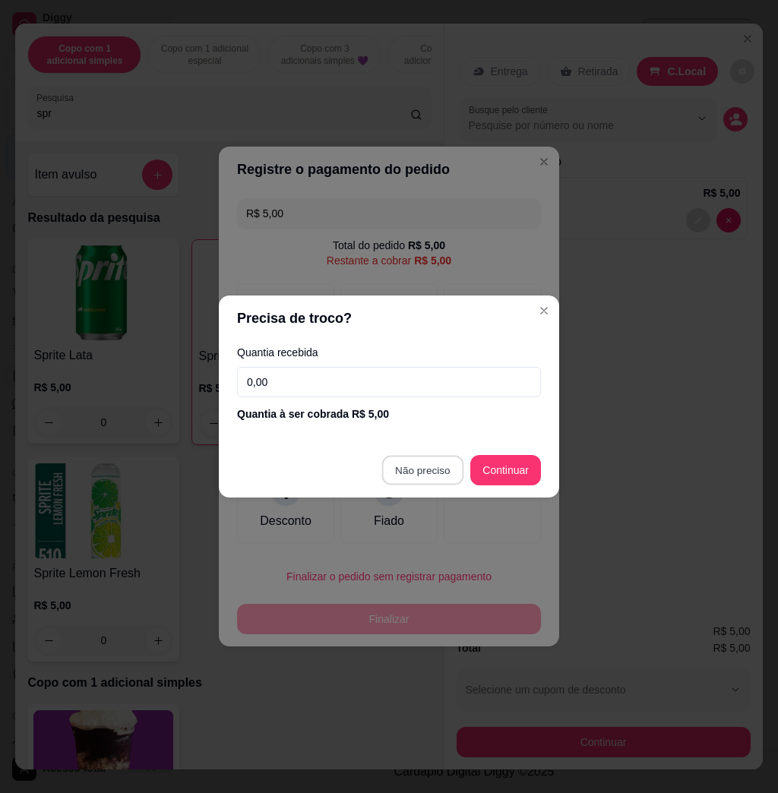
type input "R$ 0,00"
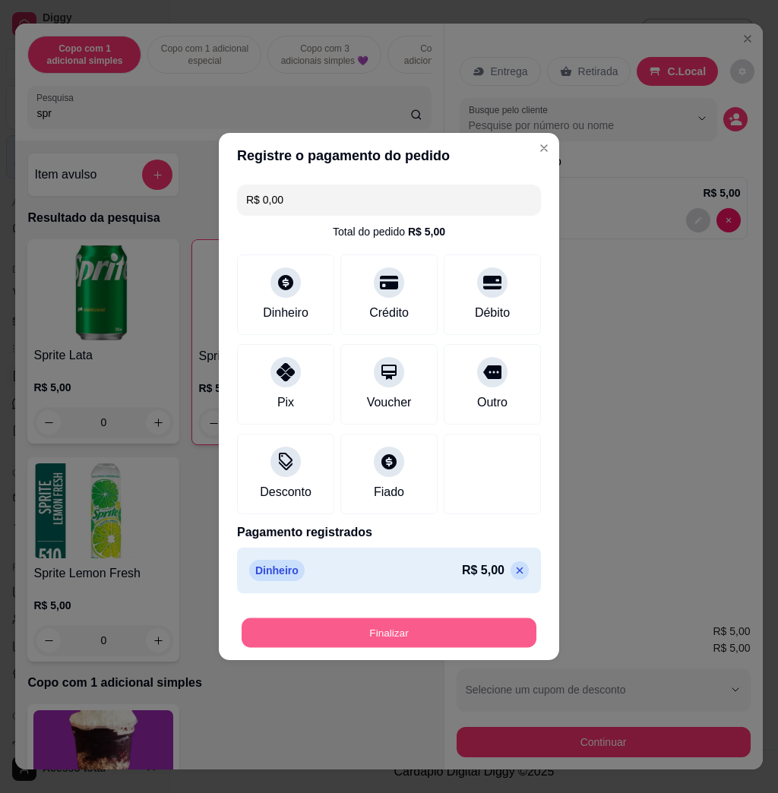
click at [450, 627] on button "Finalizar" at bounding box center [389, 633] width 295 height 30
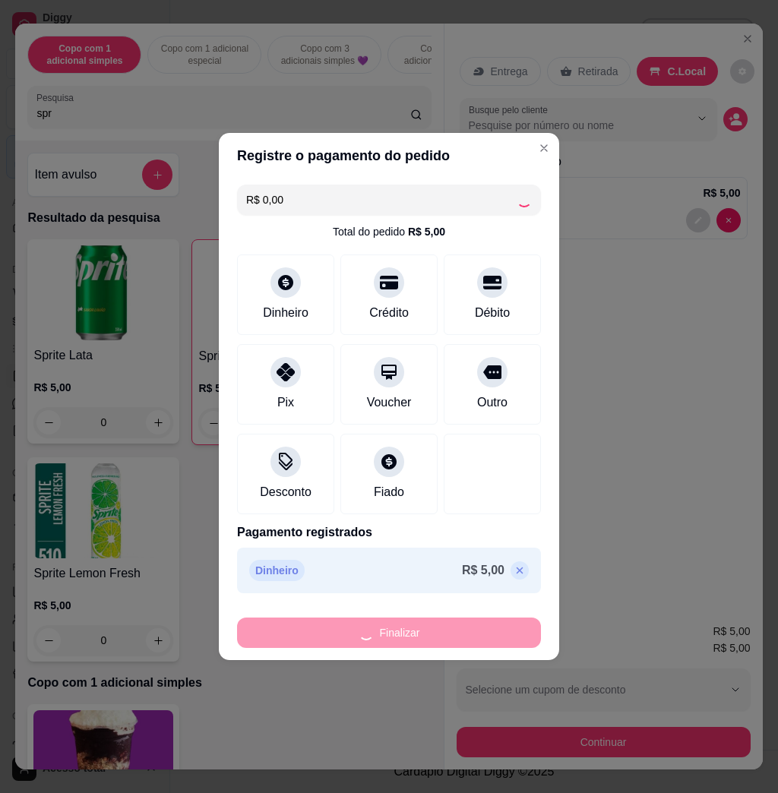
type input "0"
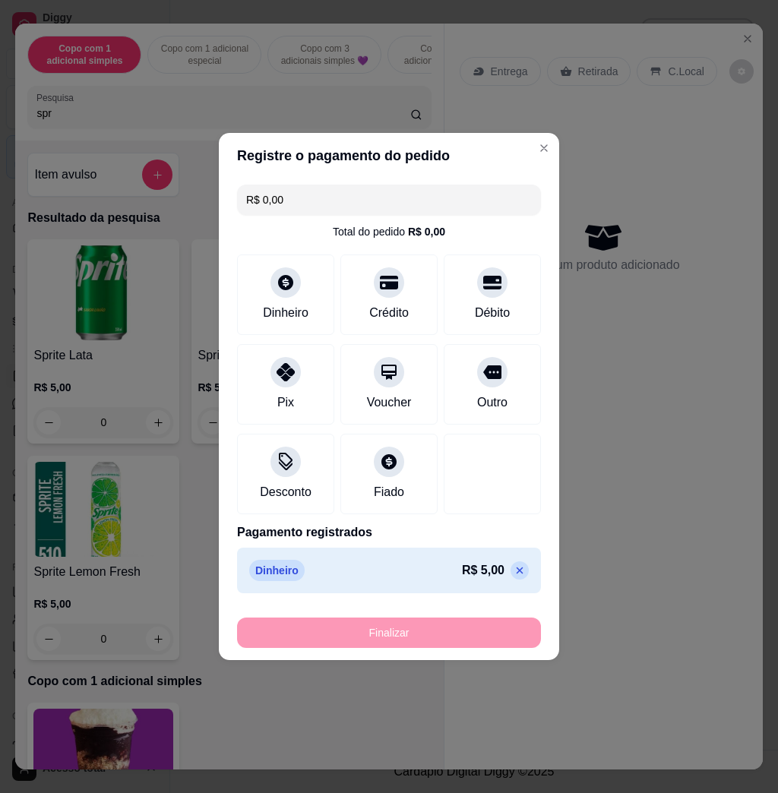
type input "-R$ 5,00"
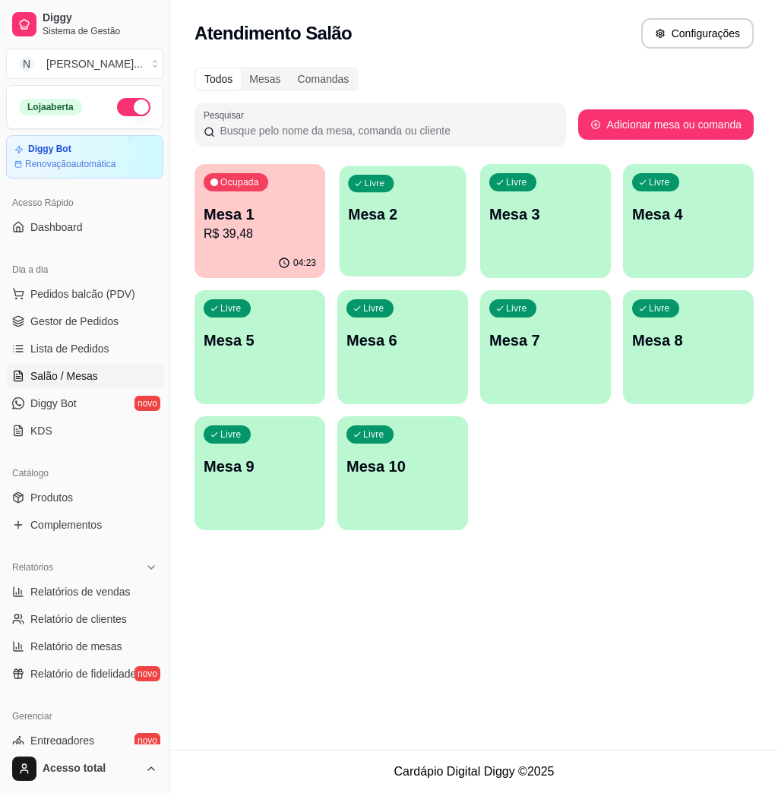
click at [442, 217] on p "Mesa 2" at bounding box center [402, 214] width 109 height 21
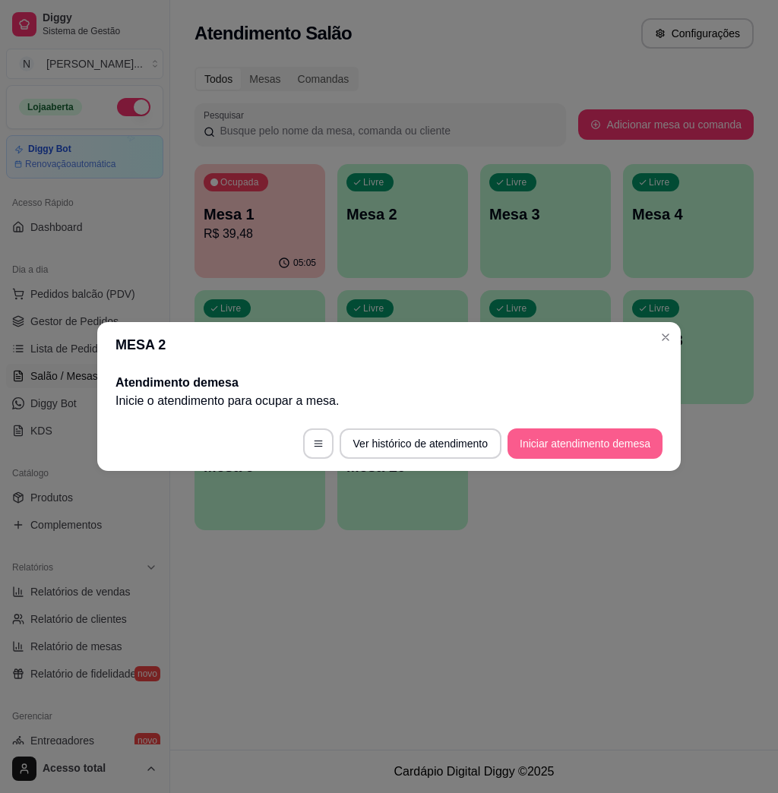
click at [563, 438] on button "Iniciar atendimento de mesa" at bounding box center [584, 443] width 155 height 30
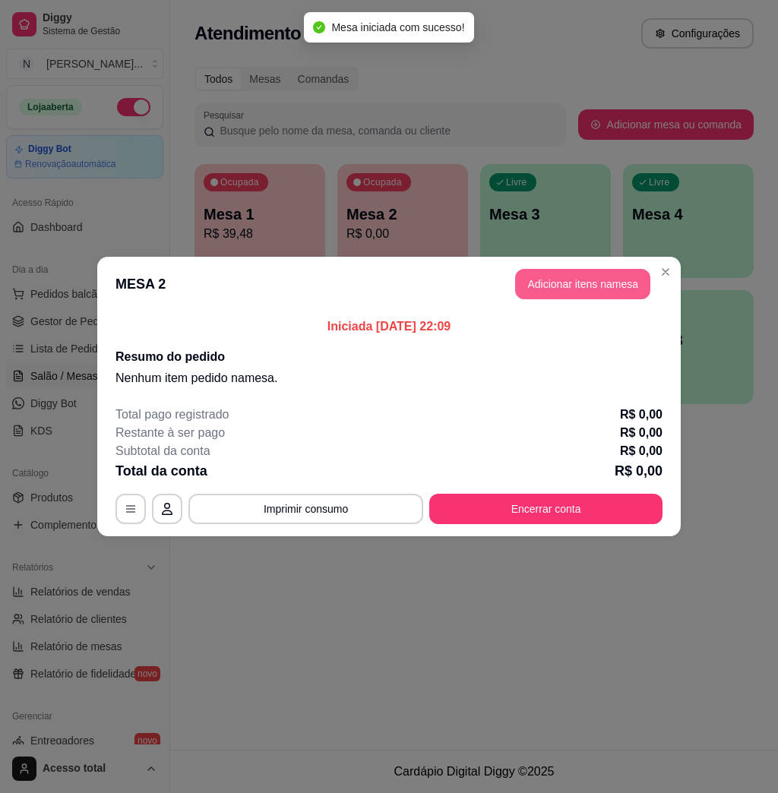
click at [555, 264] on header "MESA 2 Adicionar itens na mesa" at bounding box center [388, 284] width 583 height 55
click at [558, 277] on button "Adicionar itens na mesa" at bounding box center [582, 285] width 131 height 30
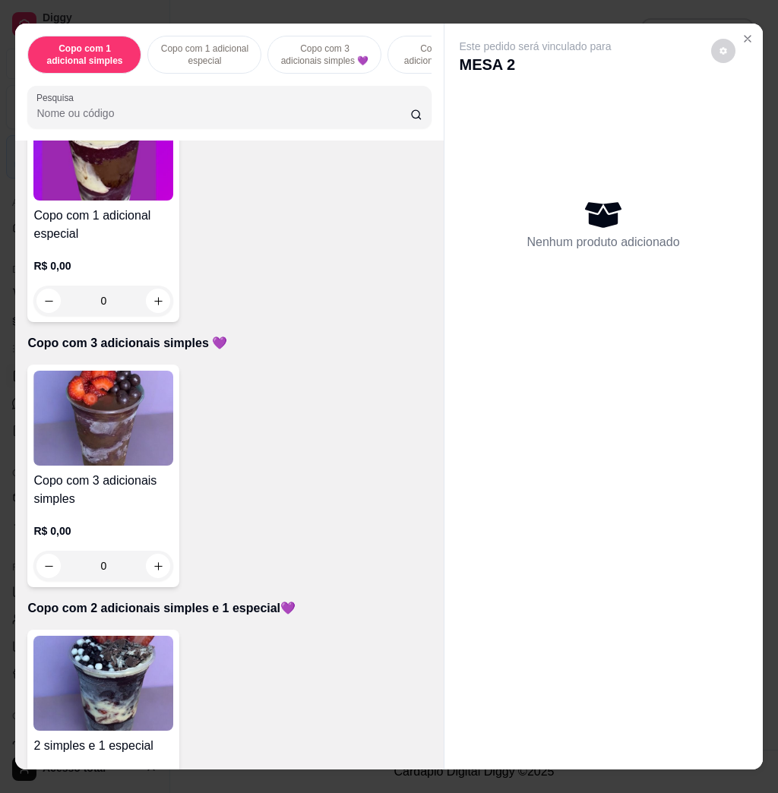
scroll to position [709, 0]
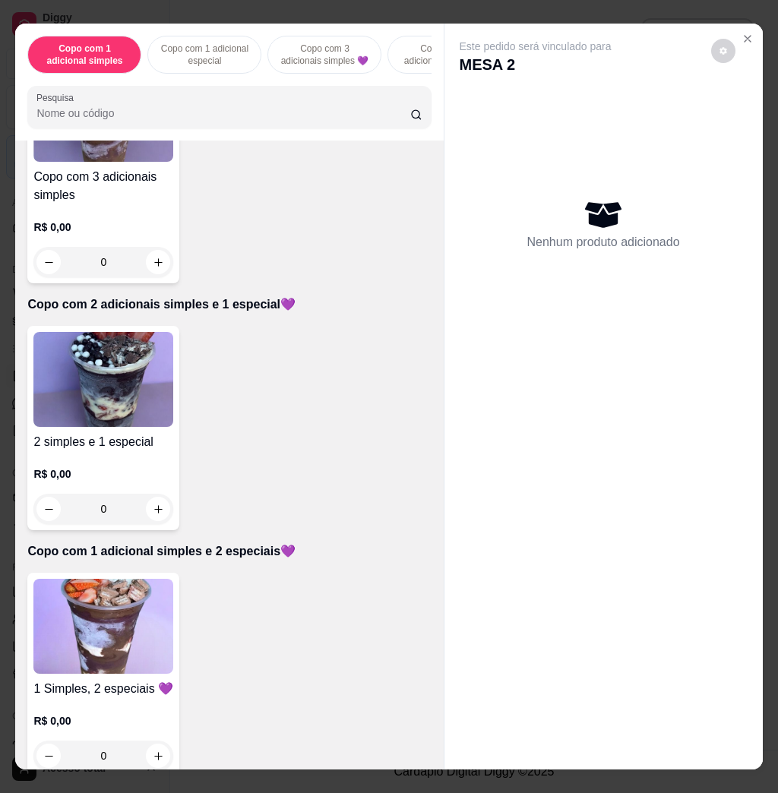
click at [127, 618] on img at bounding box center [103, 626] width 140 height 95
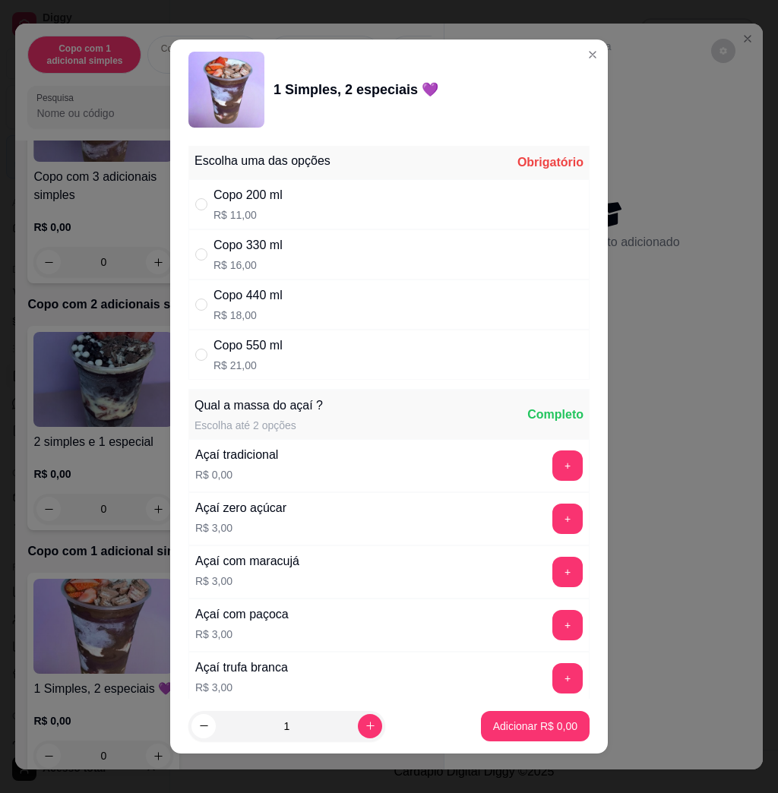
click at [326, 320] on div "Copo 440 ml R$ 18,00" at bounding box center [388, 305] width 401 height 50
radio input "true"
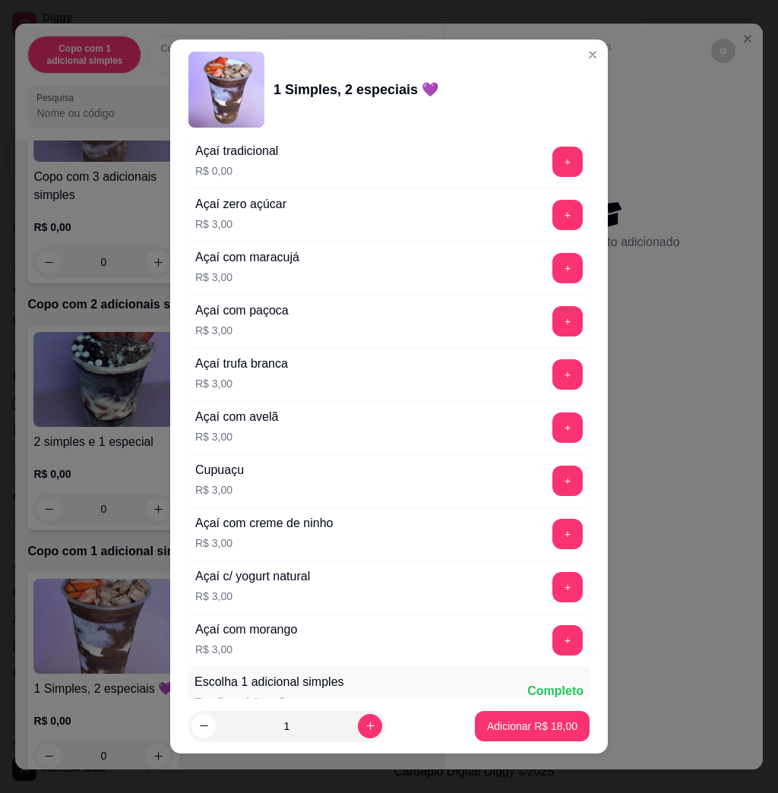
scroll to position [101, 0]
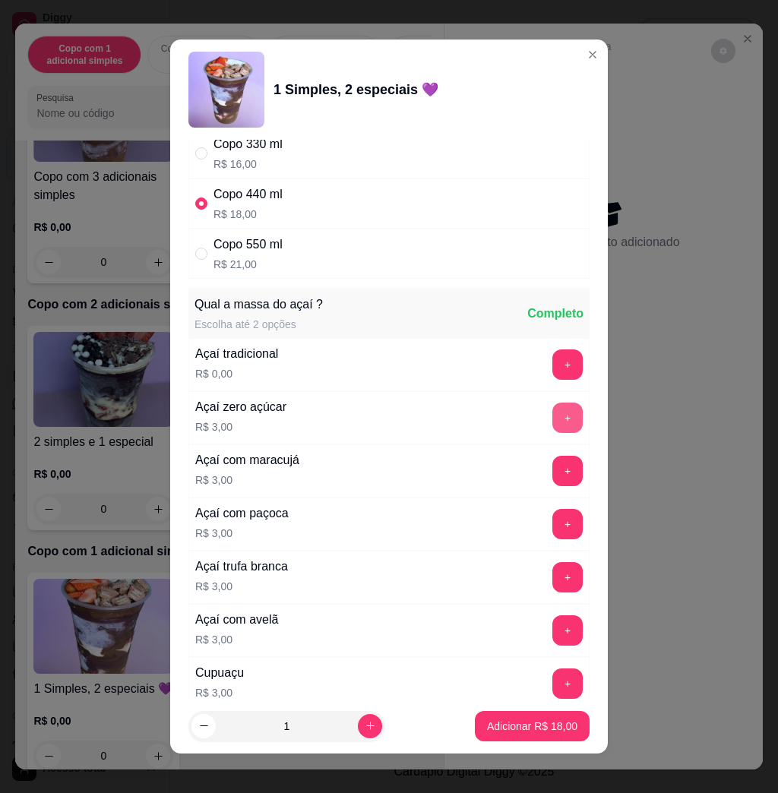
click at [552, 417] on button "+" at bounding box center [567, 418] width 30 height 30
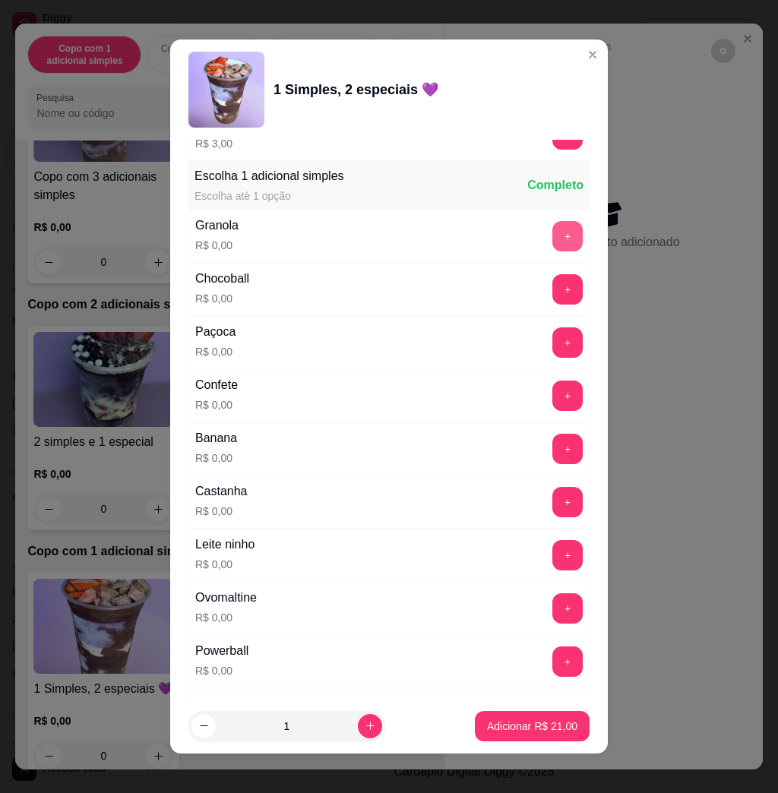
scroll to position [912, 0]
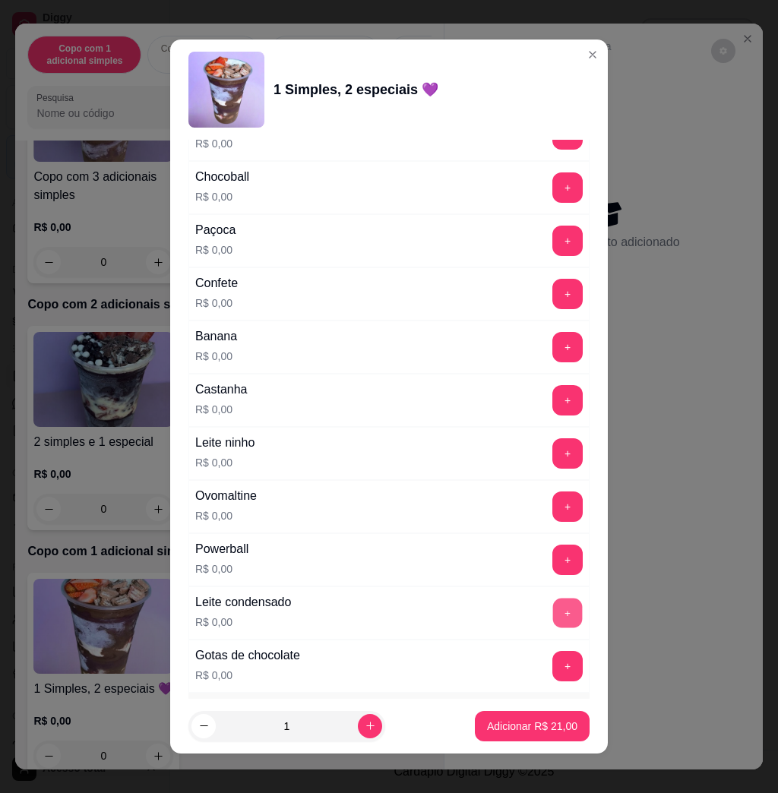
click at [553, 627] on button "+" at bounding box center [568, 614] width 30 height 30
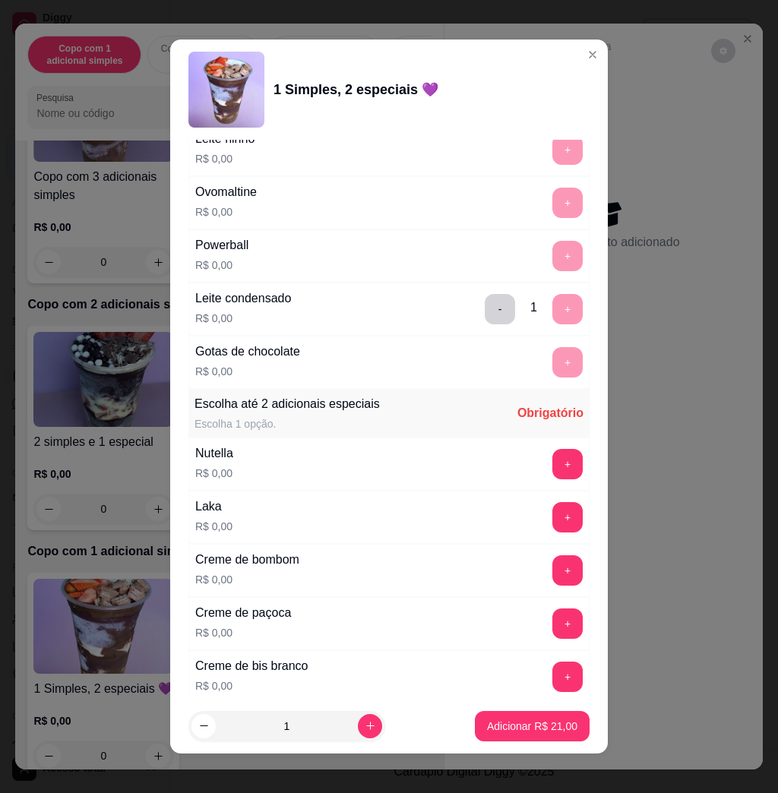
scroll to position [1316, 0]
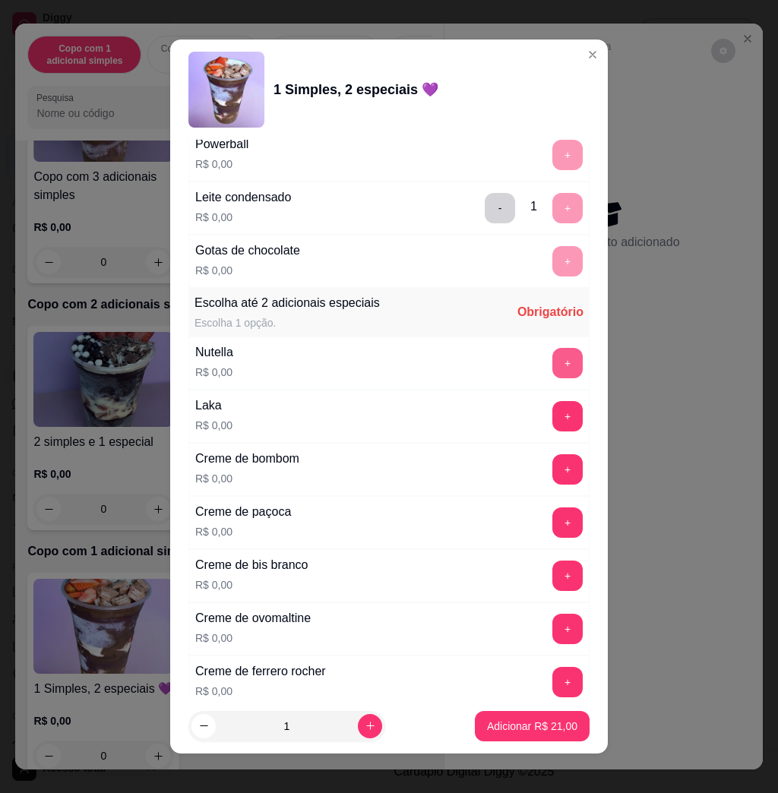
click at [552, 376] on button "+" at bounding box center [567, 363] width 30 height 30
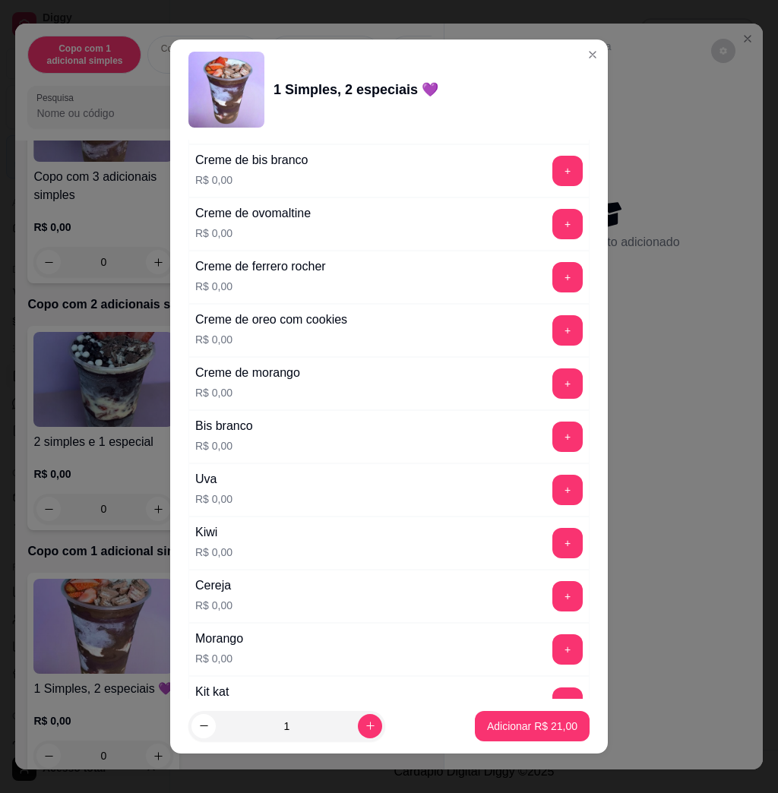
scroll to position [1924, 0]
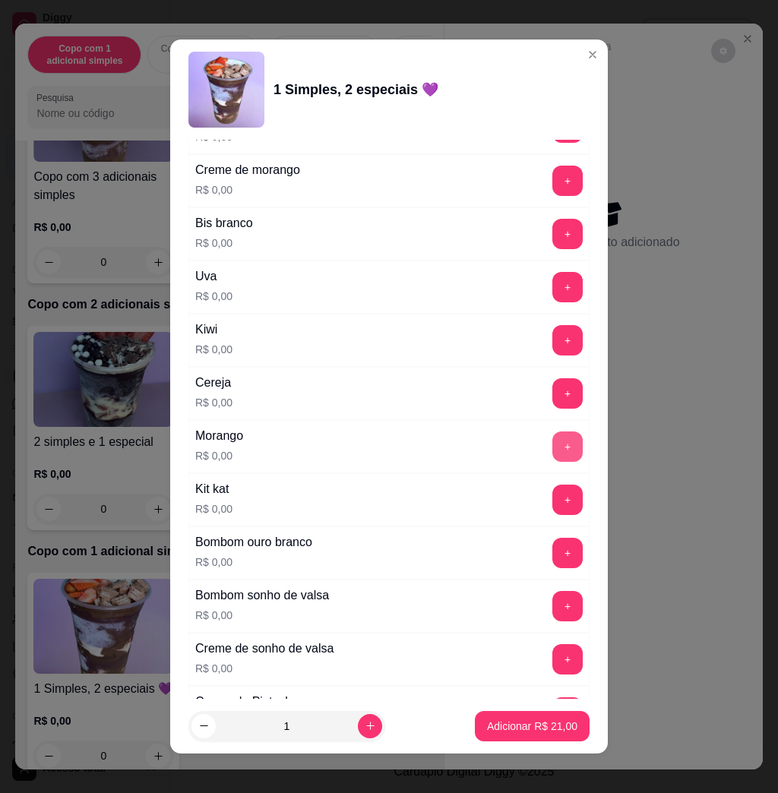
click at [552, 457] on button "+" at bounding box center [567, 446] width 30 height 30
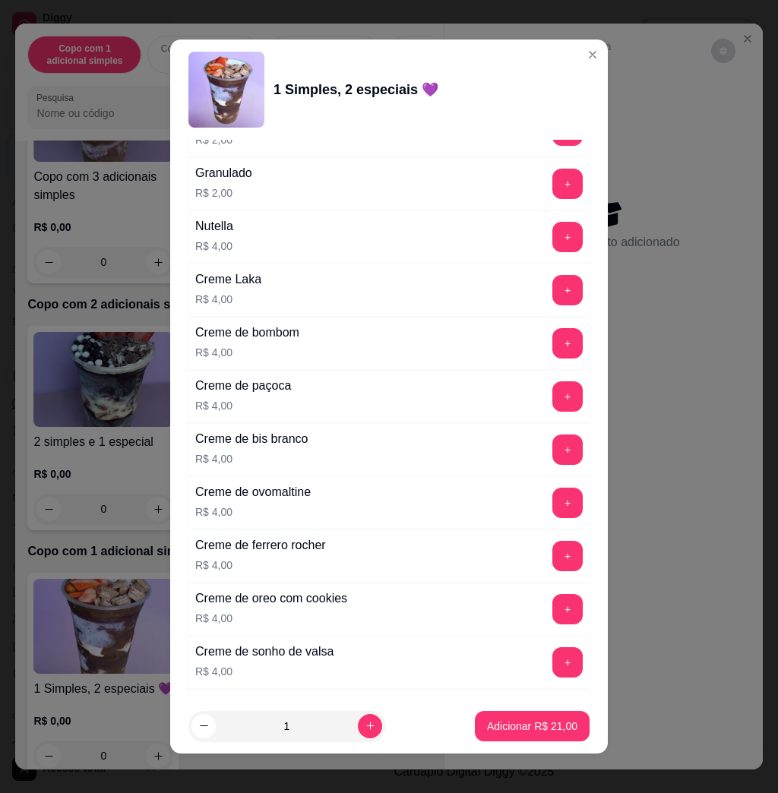
scroll to position [3729, 0]
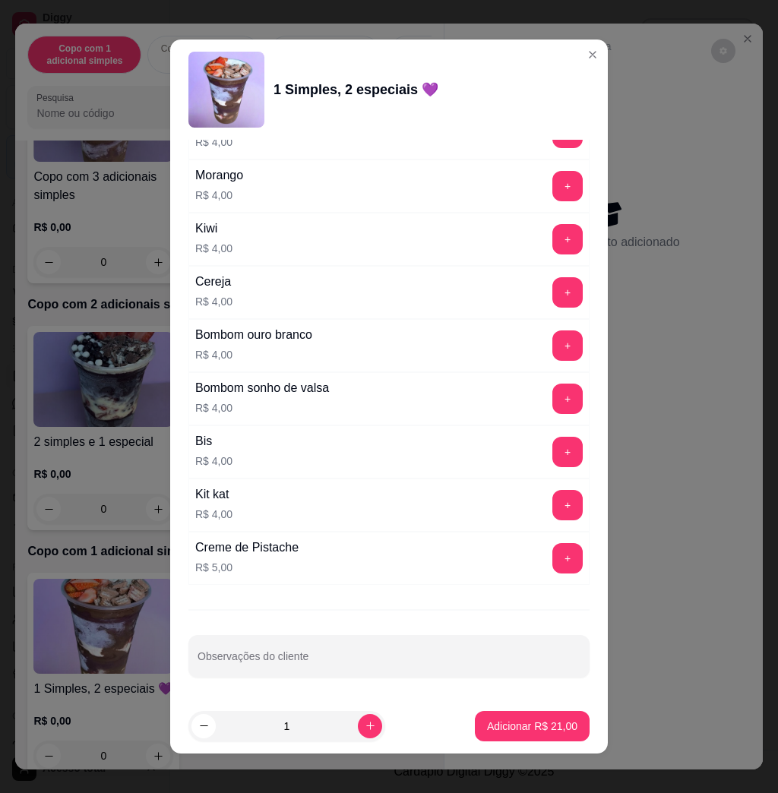
click at [470, 678] on div "Escolha uma das opções Completo Copo 200 ml R$ 11,00 Copo 330 ml R$ 16,00 Copo …" at bounding box center [389, 419] width 438 height 559
click at [472, 669] on input "Observações do cliente" at bounding box center [389, 662] width 383 height 15
type input "meio apenas LAKA e MORANGO comer"
click at [495, 729] on p "Adicionar R$ 21,00" at bounding box center [532, 726] width 90 height 15
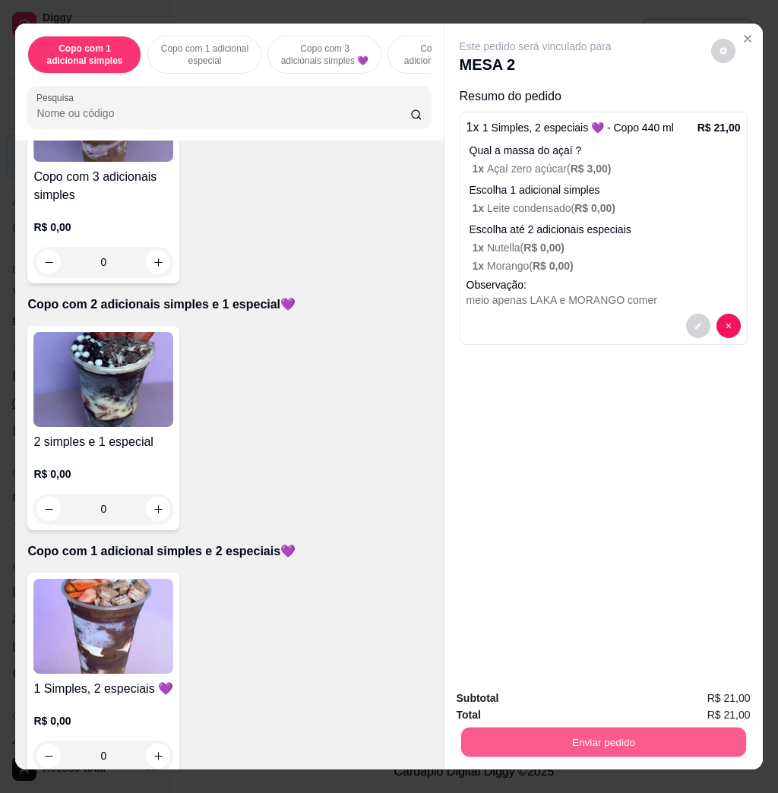
click at [672, 732] on button "Enviar pedido" at bounding box center [602, 742] width 285 height 30
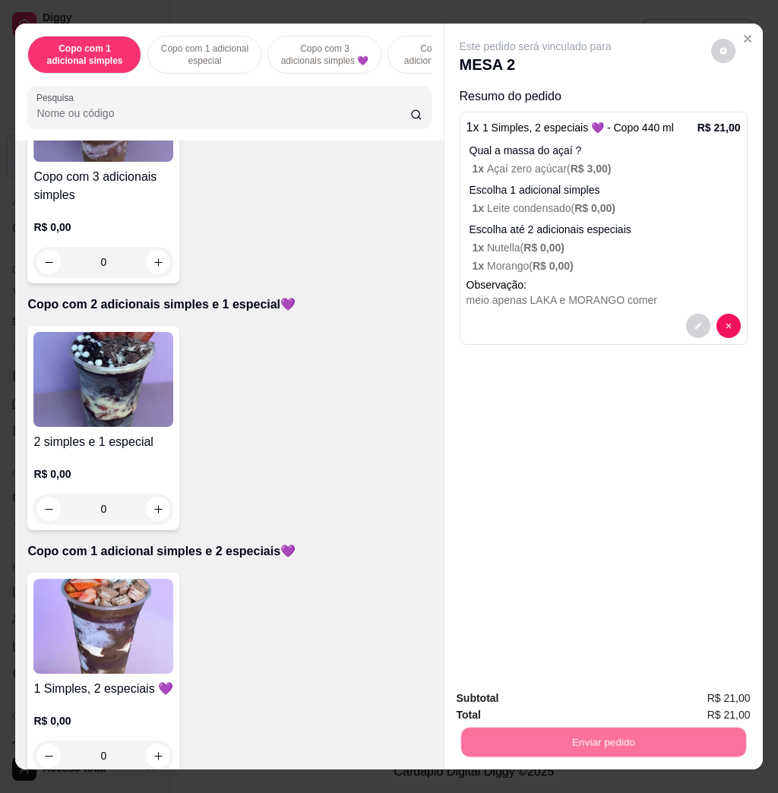
click at [596, 698] on button "Não registrar e enviar pedido" at bounding box center [550, 697] width 153 height 28
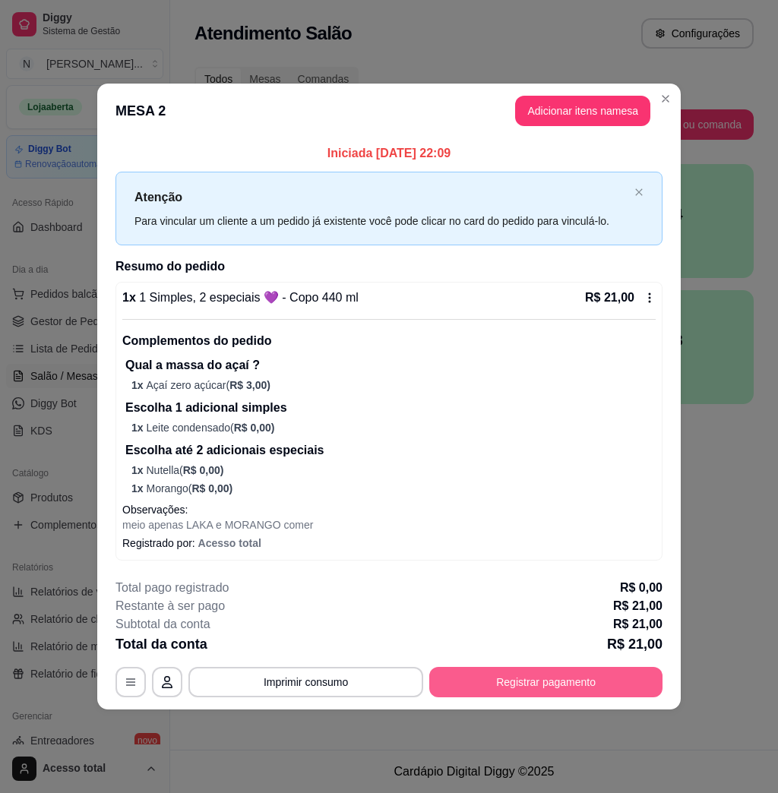
click at [596, 687] on div "MESA 2 Adicionar itens na mesa Iniciada [DATE] 22:09 Atenção Para vincular um c…" at bounding box center [389, 396] width 778 height 793
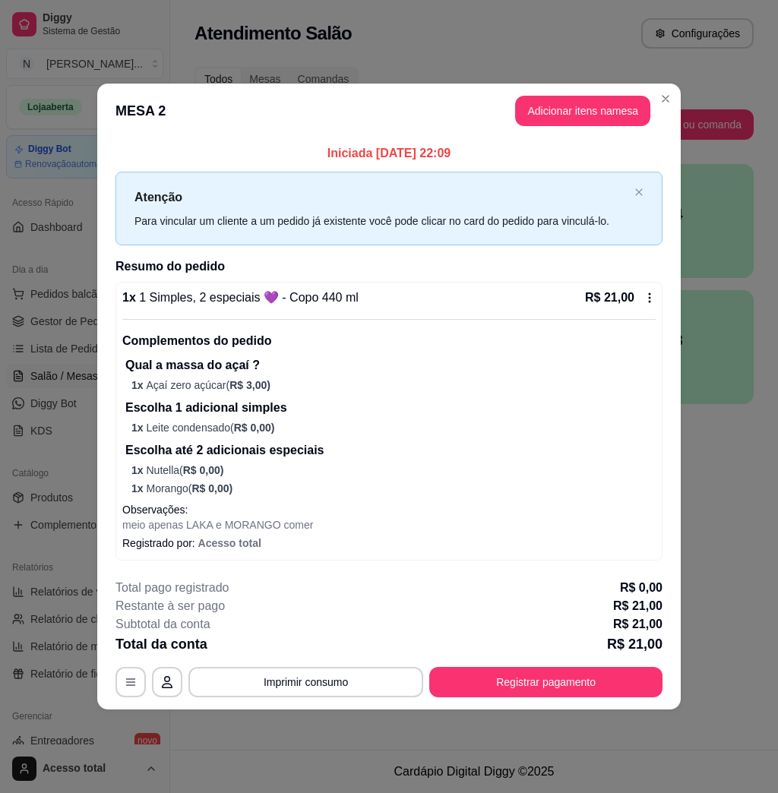
click at [676, 96] on div "MESA 2 Adicionar itens na mesa Iniciada [DATE] 22:09 Atenção Para vincular um c…" at bounding box center [389, 396] width 778 height 793
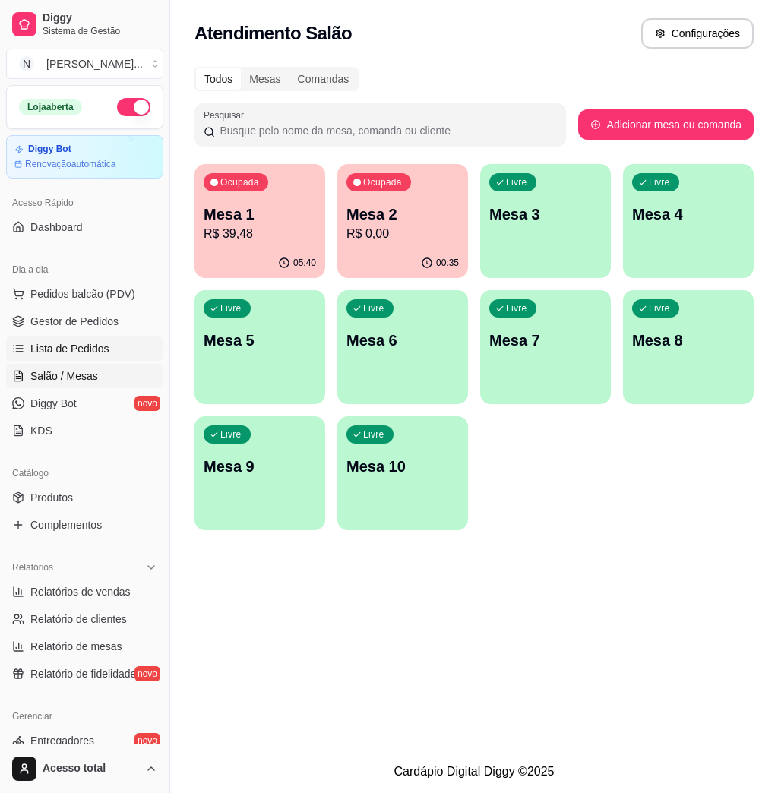
click at [90, 346] on span "Lista de Pedidos" at bounding box center [69, 348] width 79 height 15
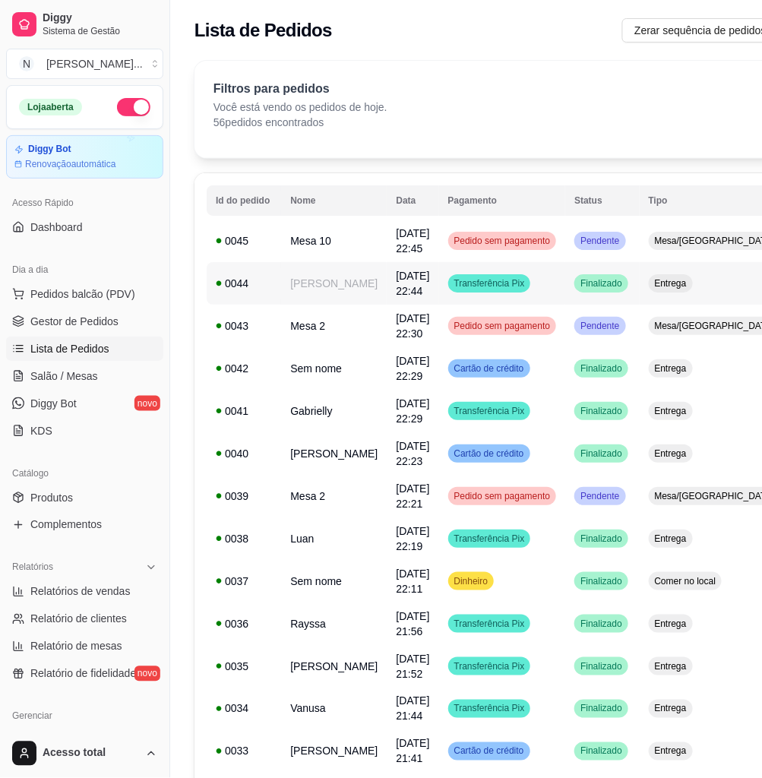
click at [387, 277] on td "[DATE] 22:44" at bounding box center [413, 283] width 52 height 43
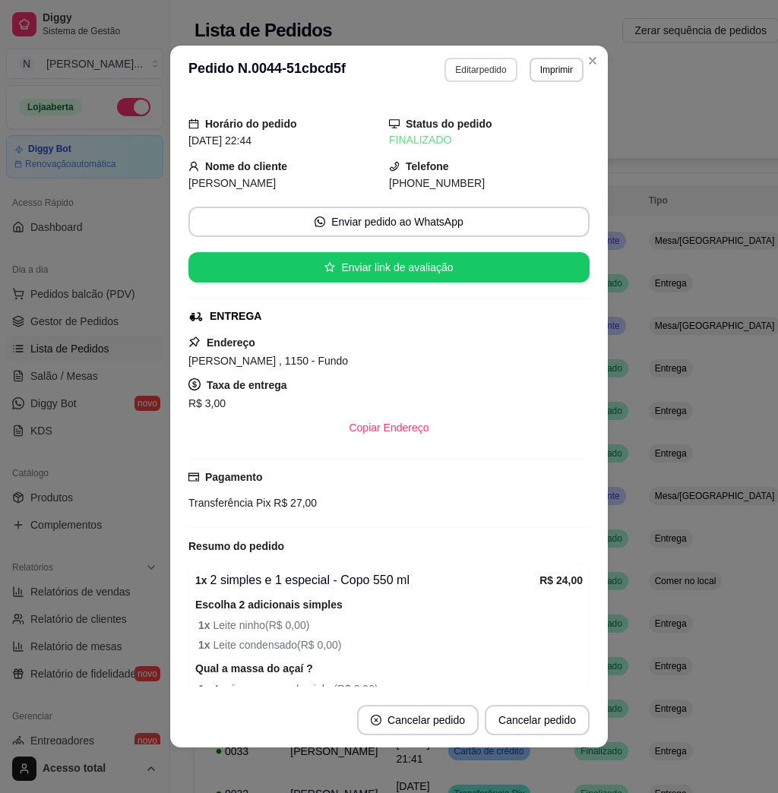
click at [456, 71] on button "Editar pedido" at bounding box center [480, 70] width 72 height 24
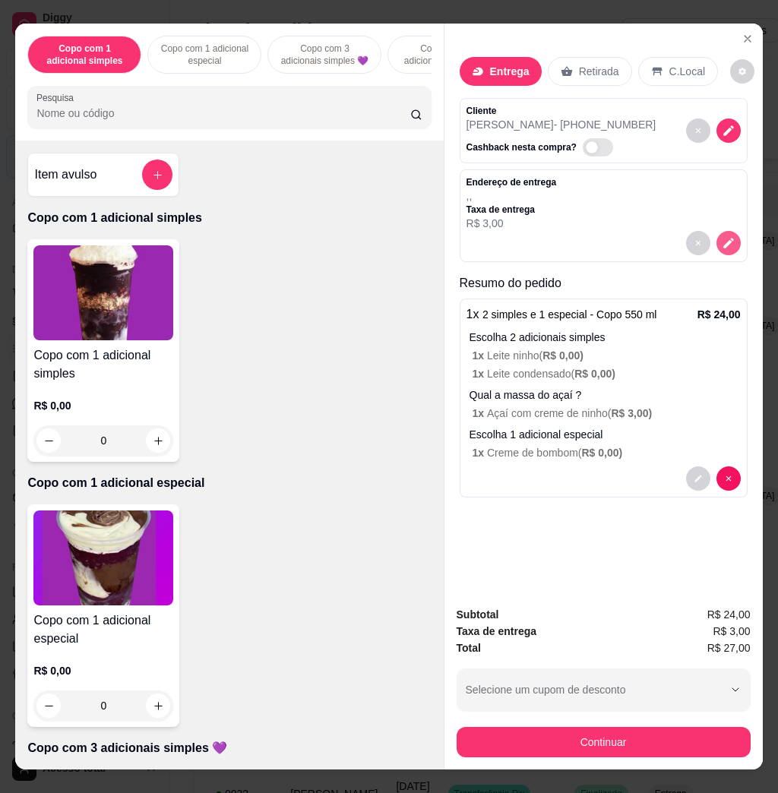
click at [723, 239] on icon "decrease-product-quantity" at bounding box center [728, 244] width 11 height 11
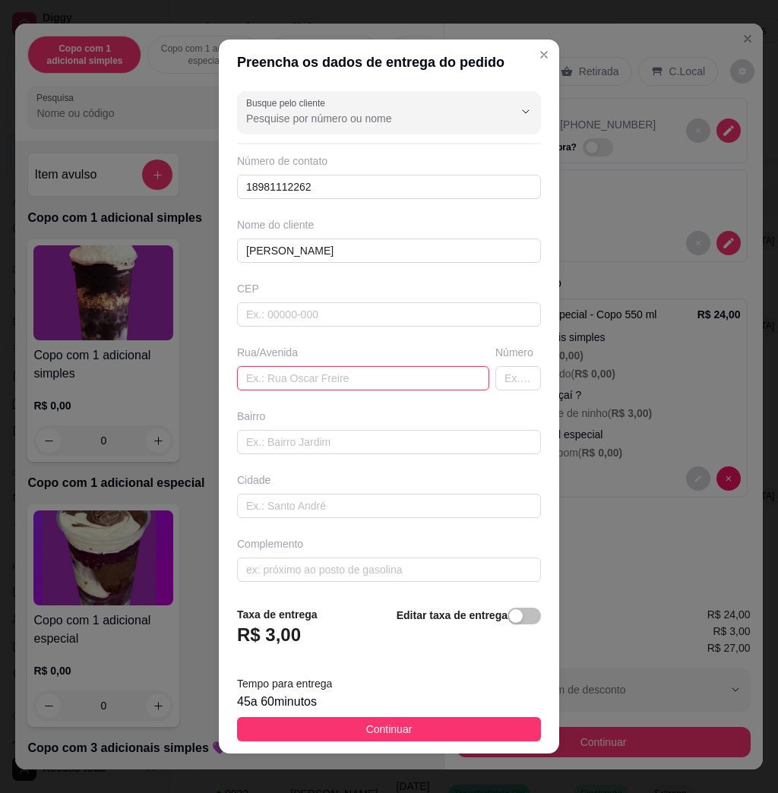
click at [311, 368] on input "text" at bounding box center [363, 378] width 252 height 24
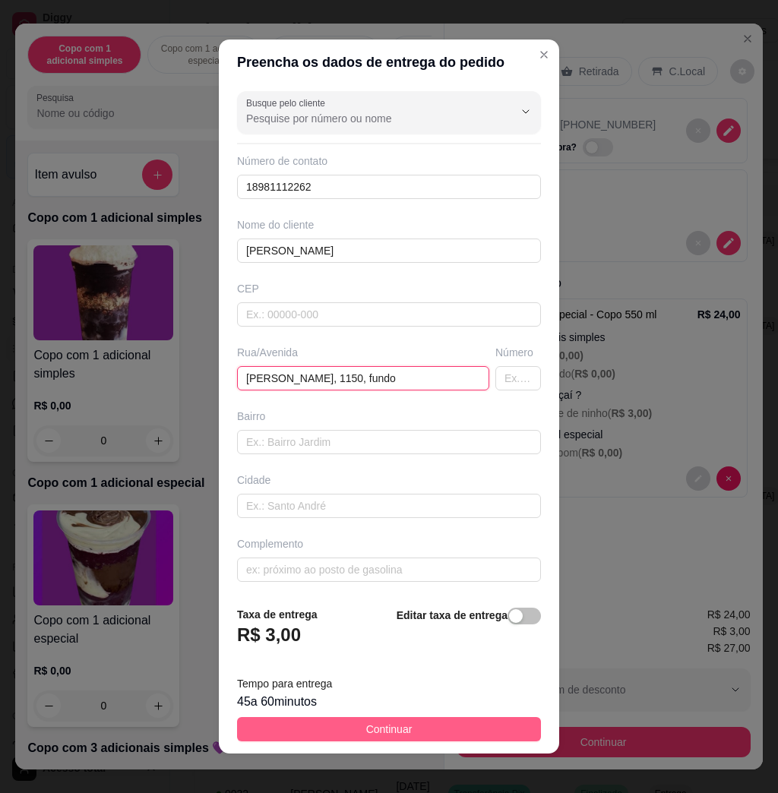
type input "[PERSON_NAME], 1150, fundo"
click at [408, 725] on button "Continuar" at bounding box center [389, 729] width 304 height 24
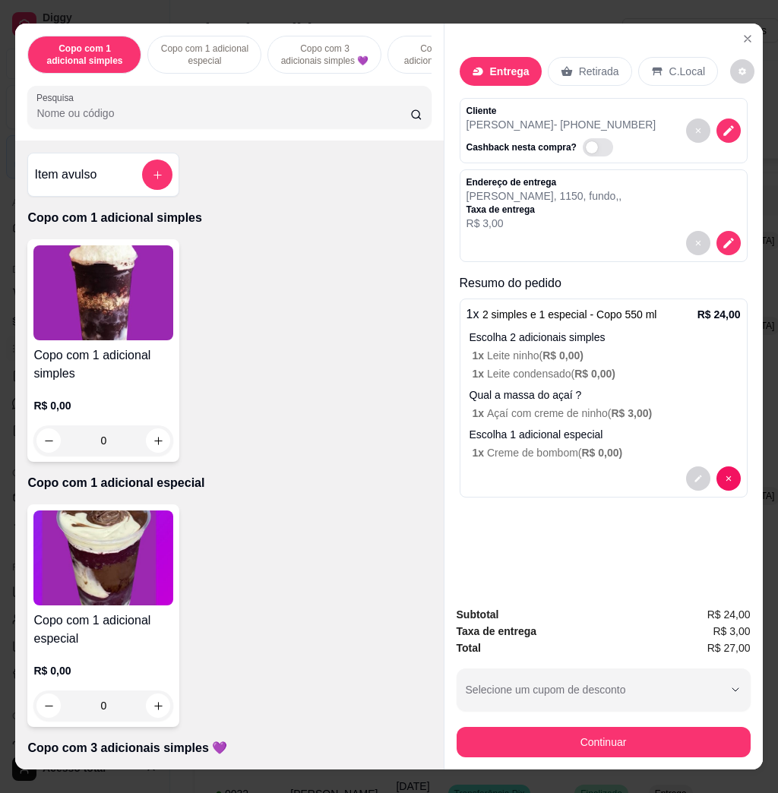
click at [179, 118] on input "Pesquisa" at bounding box center [223, 113] width 374 height 15
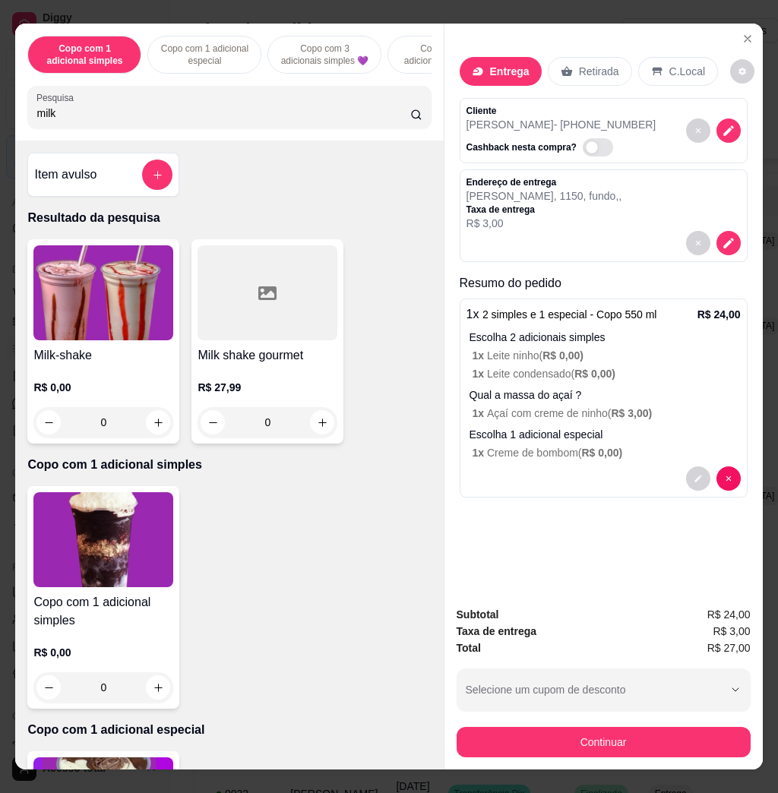
type input "milk"
click at [114, 239] on div "Item avulso Resultado da pesquisa Milk-shake R$ 0,00 0 Milk shake gourmet R$ 27…" at bounding box center [229, 455] width 428 height 628
click at [115, 279] on img at bounding box center [103, 292] width 140 height 95
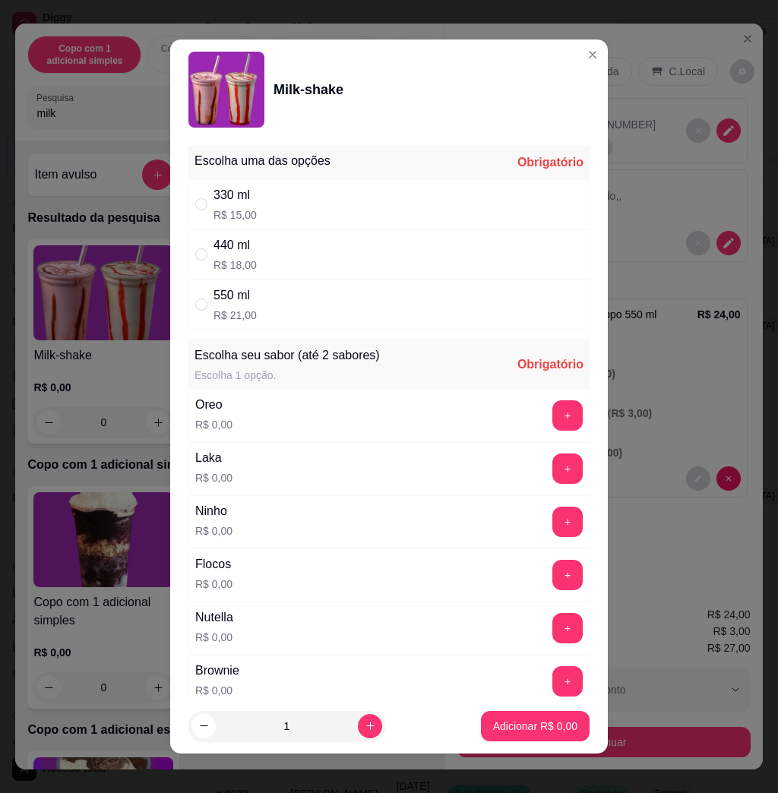
click at [400, 292] on div "550 ml R$ 21,00" at bounding box center [388, 305] width 401 height 50
radio input "true"
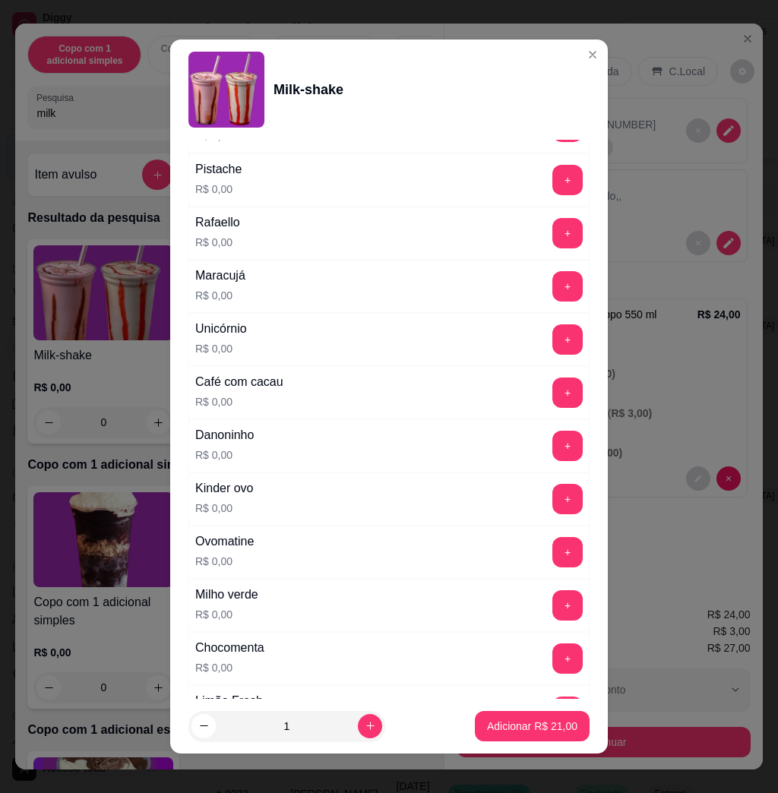
scroll to position [506, 0]
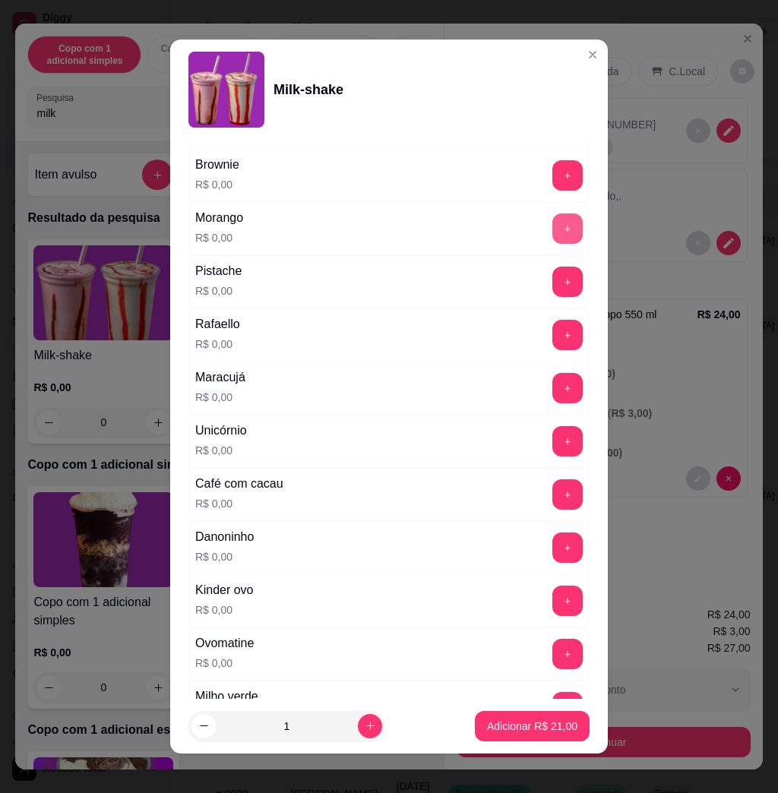
click at [552, 234] on button "+" at bounding box center [567, 228] width 30 height 30
click at [553, 235] on button "+" at bounding box center [568, 229] width 30 height 30
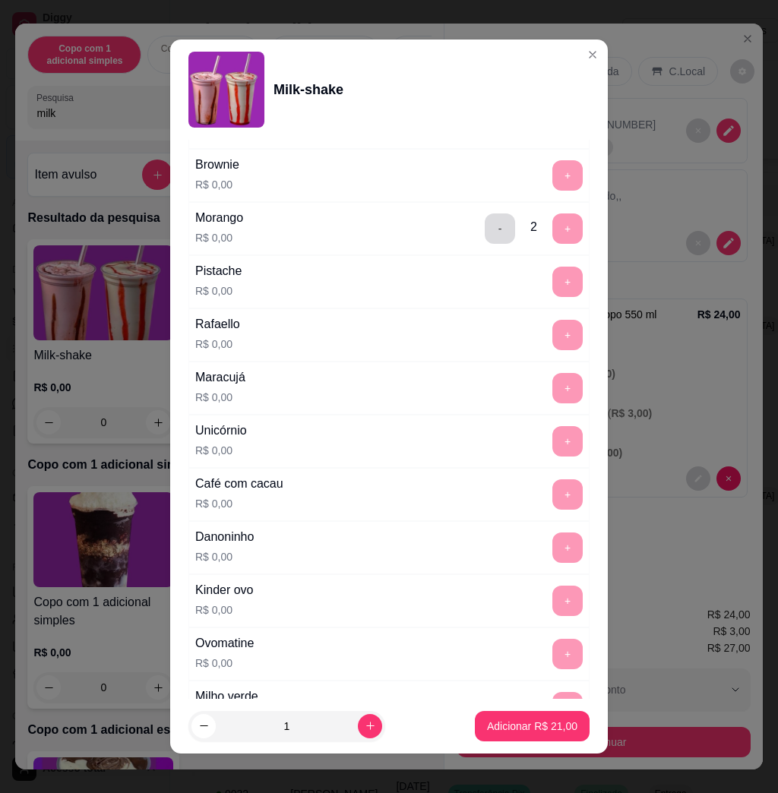
click at [485, 232] on button "-" at bounding box center [500, 228] width 30 height 30
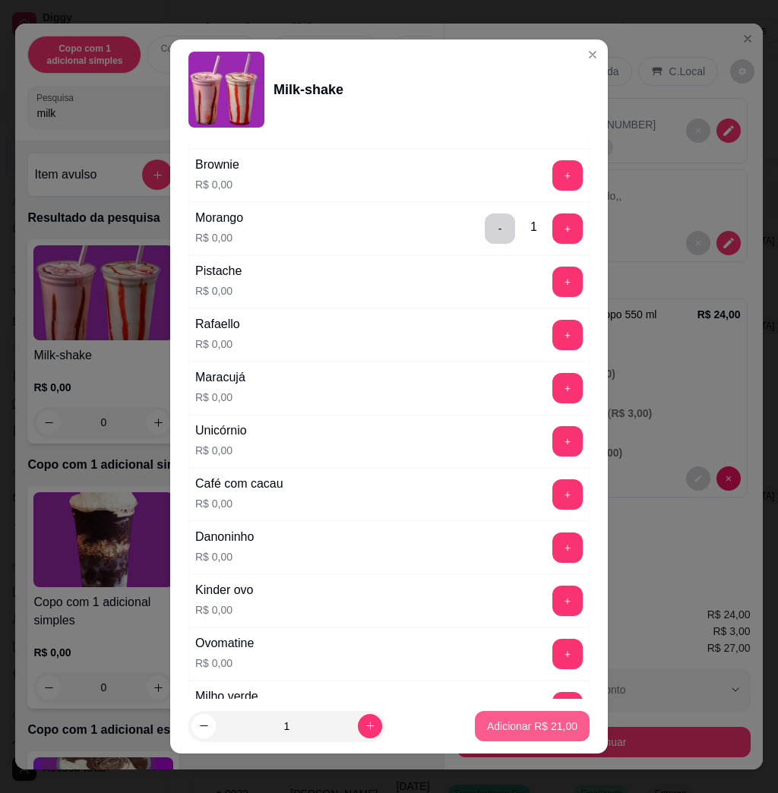
click at [494, 734] on button "Adicionar R$ 21,00" at bounding box center [532, 726] width 115 height 30
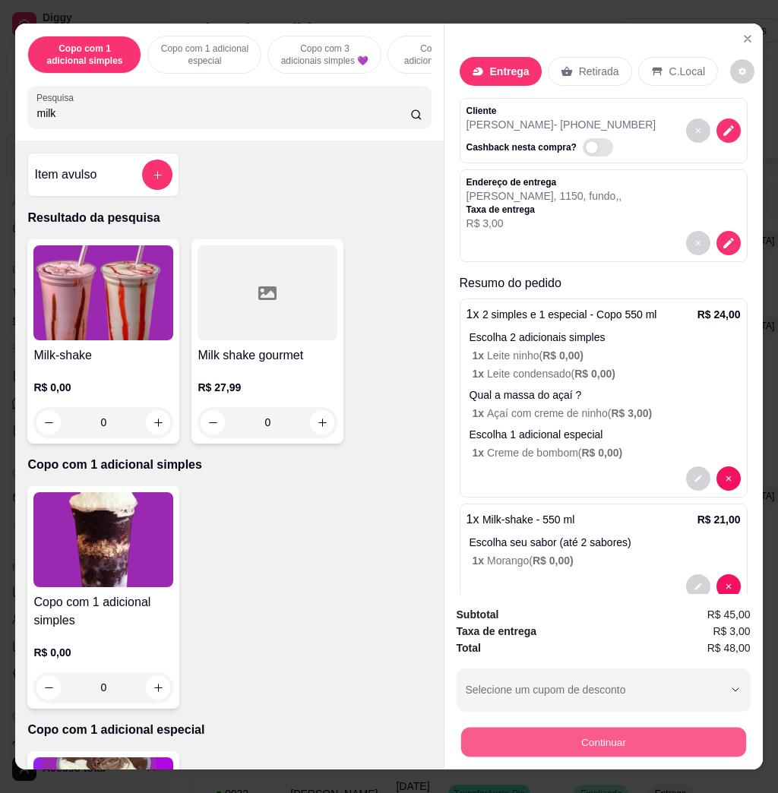
click at [540, 731] on button "Continuar" at bounding box center [602, 742] width 285 height 30
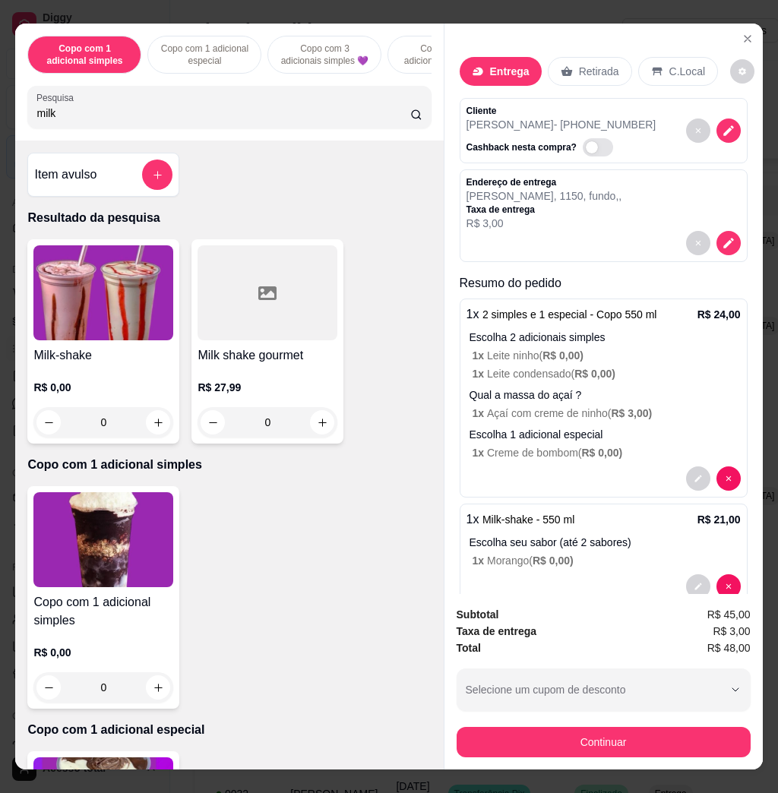
scroll to position [49, 0]
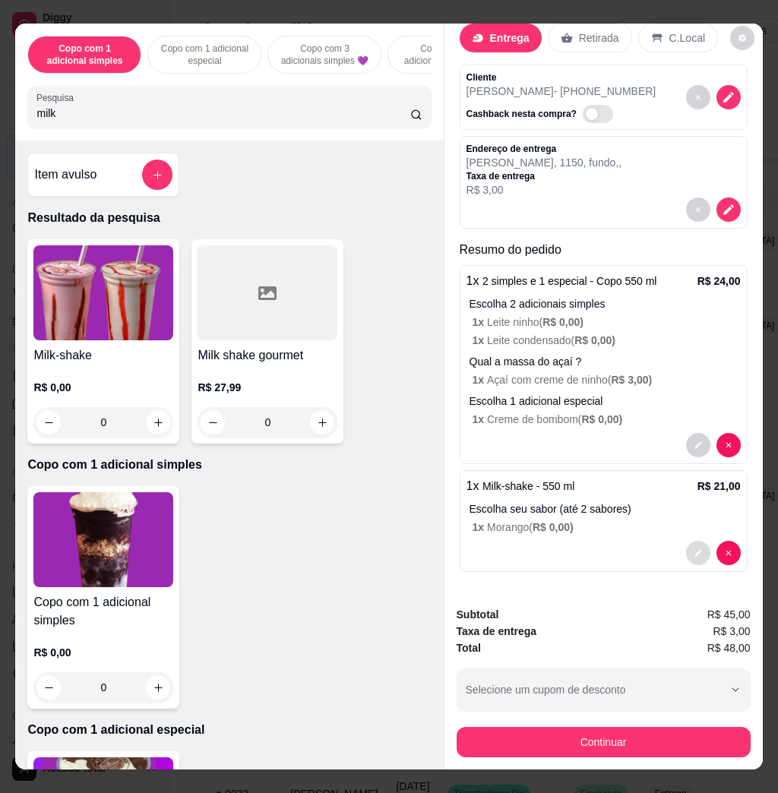
click at [686, 541] on button "decrease-product-quantity" at bounding box center [698, 553] width 24 height 24
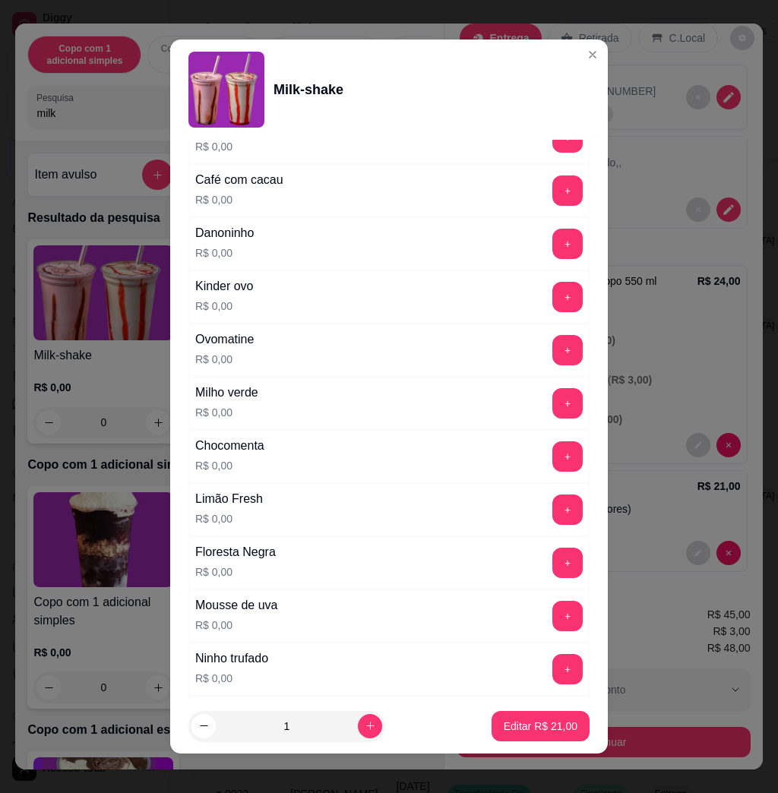
scroll to position [1349, 0]
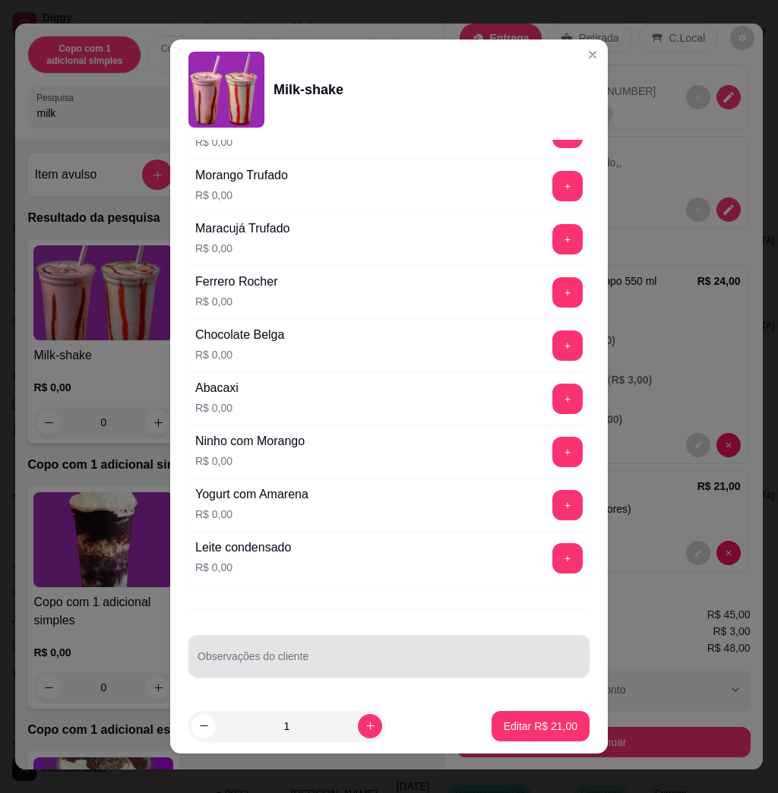
click at [331, 648] on div at bounding box center [389, 656] width 383 height 30
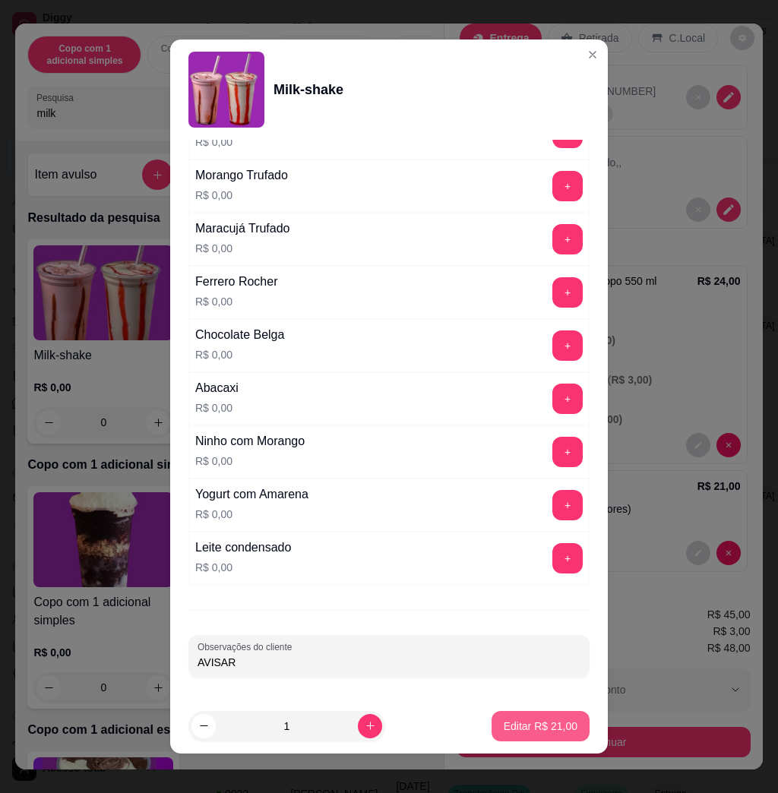
type input "AVISAR"
click at [542, 719] on p "Editar R$ 21,00" at bounding box center [539, 726] width 71 height 14
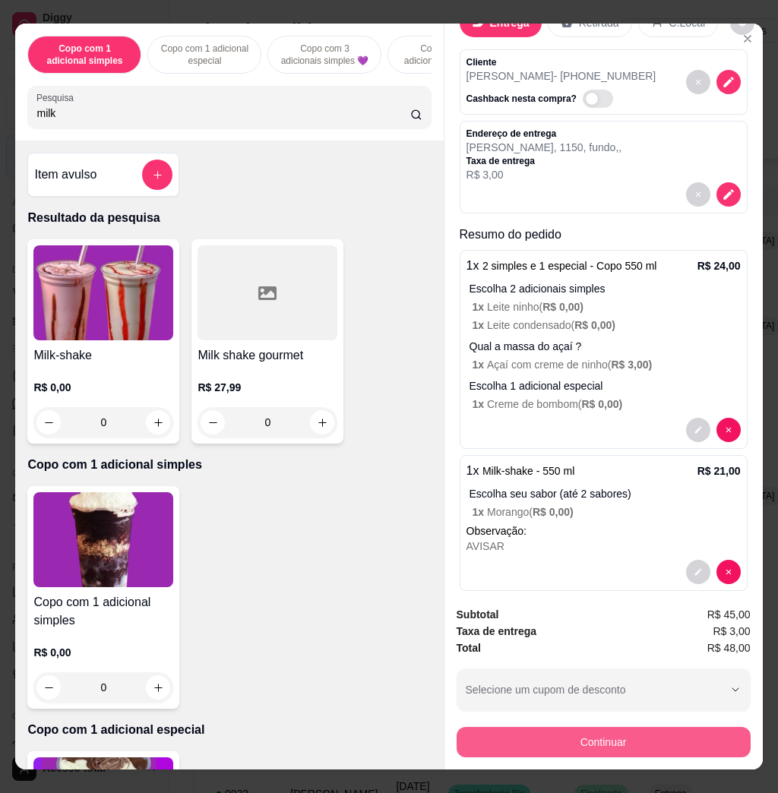
click at [588, 734] on button "Continuar" at bounding box center [604, 742] width 294 height 30
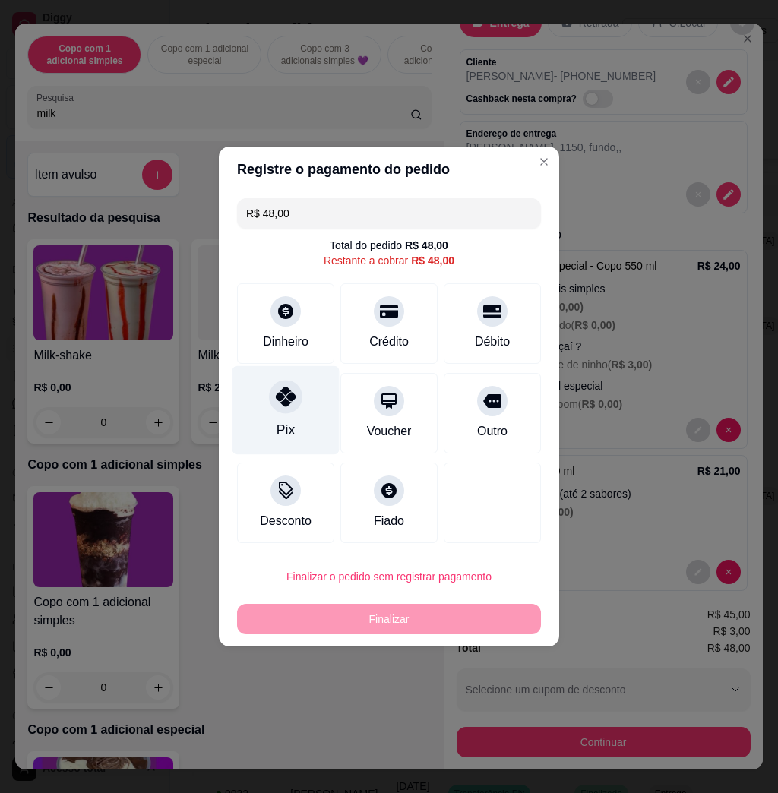
click at [281, 409] on div at bounding box center [285, 396] width 33 height 33
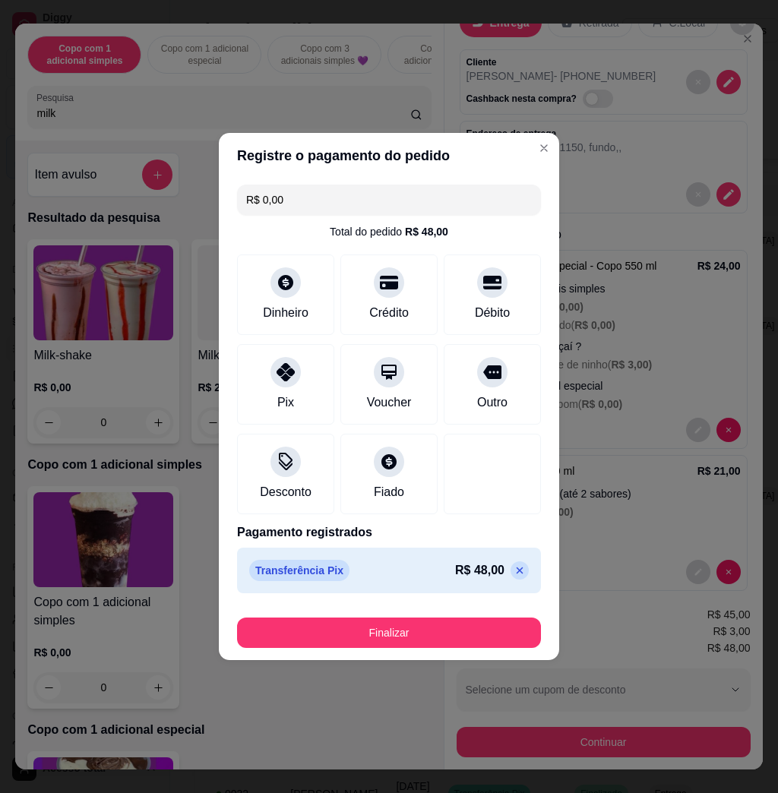
click at [351, 634] on button "Finalizar" at bounding box center [389, 633] width 304 height 30
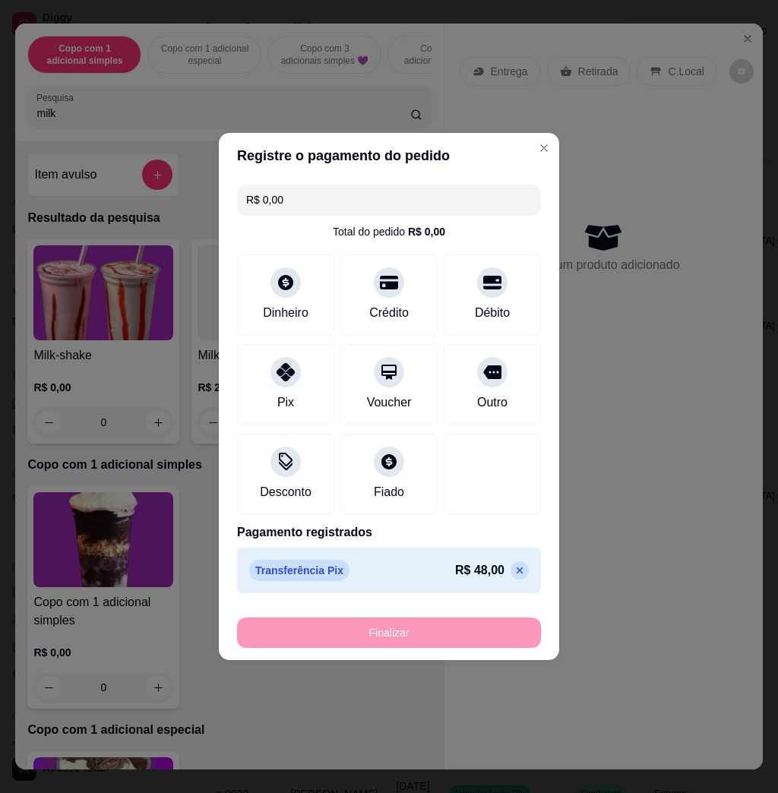
type input "-R$ 48,00"
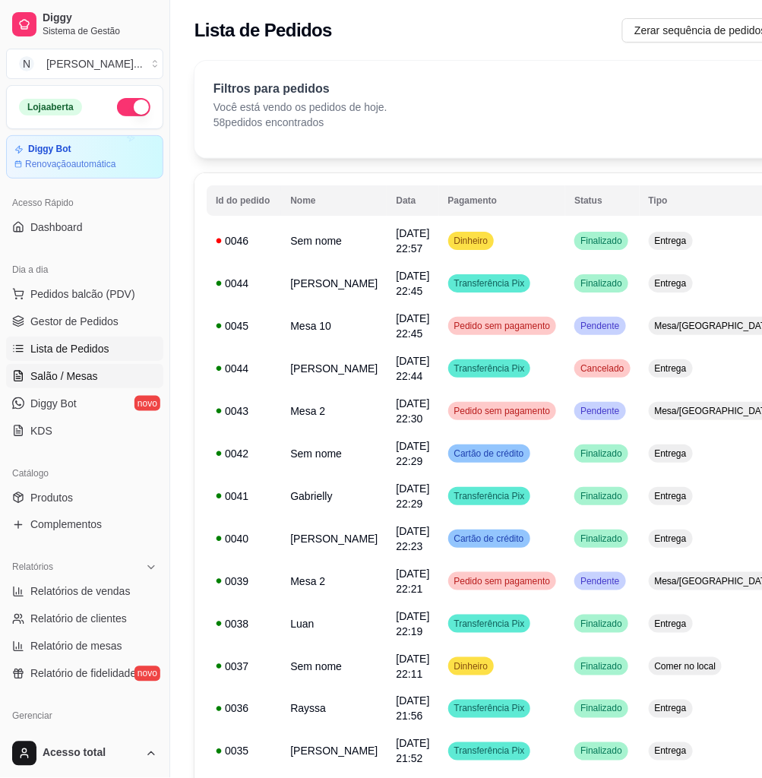
click at [88, 364] on link "Salão / Mesas" at bounding box center [84, 376] width 157 height 24
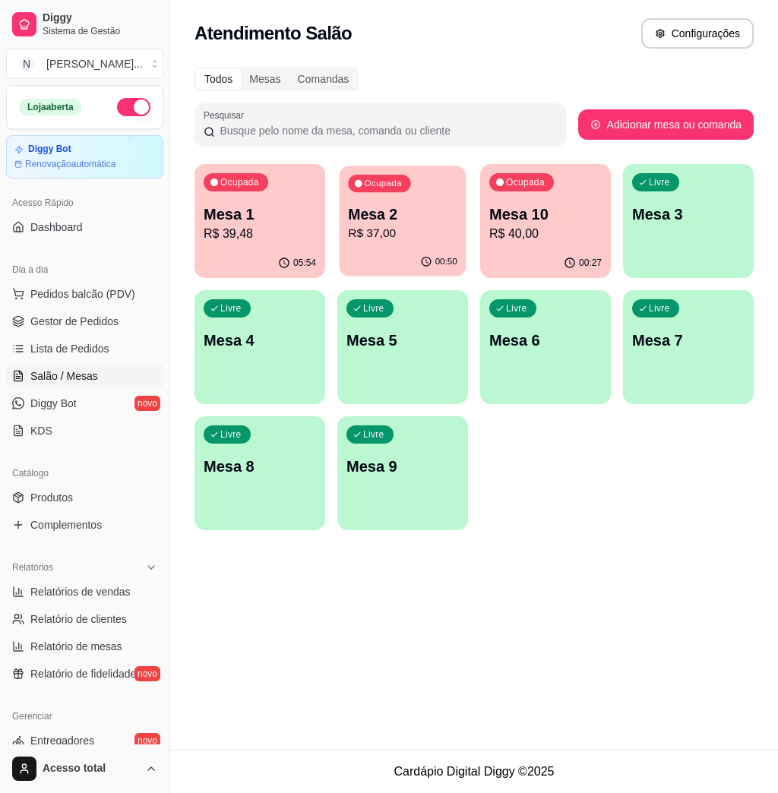
click at [409, 257] on div "00:50" at bounding box center [403, 262] width 127 height 29
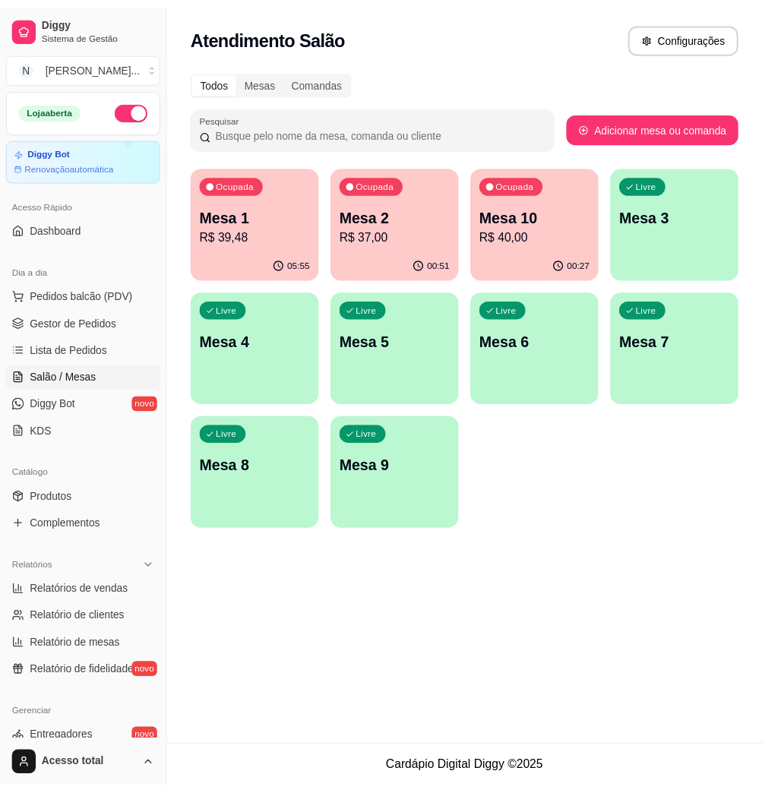
scroll to position [299, 0]
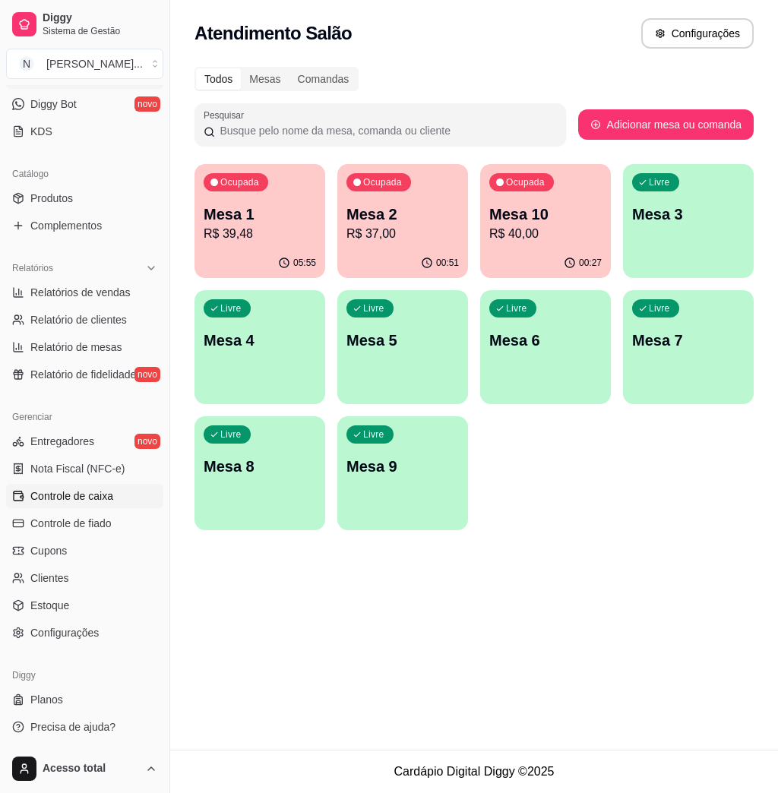
click at [90, 498] on span "Controle de caixa" at bounding box center [71, 495] width 83 height 15
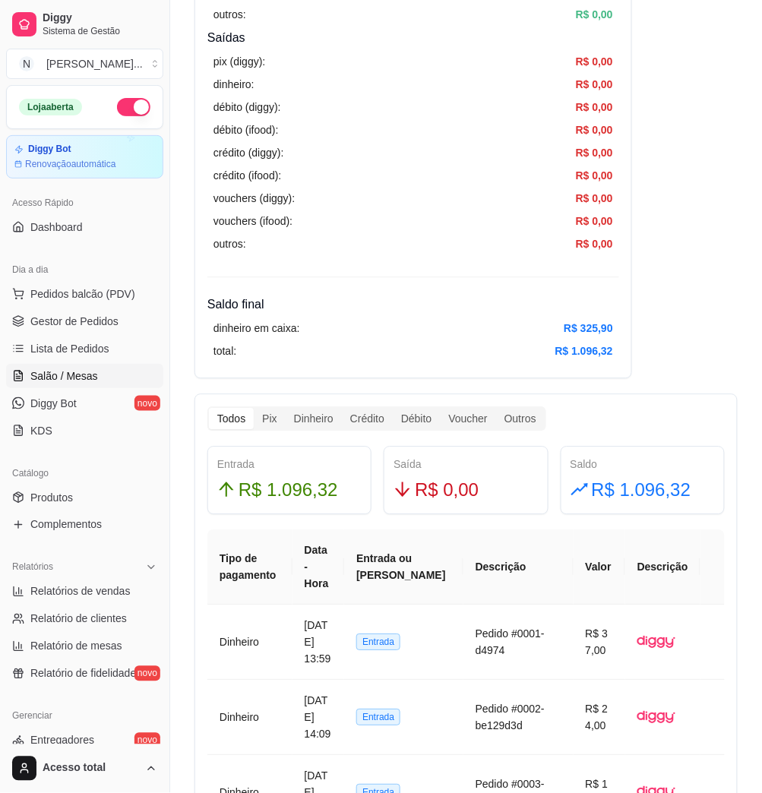
click at [81, 376] on span "Salão / Mesas" at bounding box center [64, 375] width 68 height 15
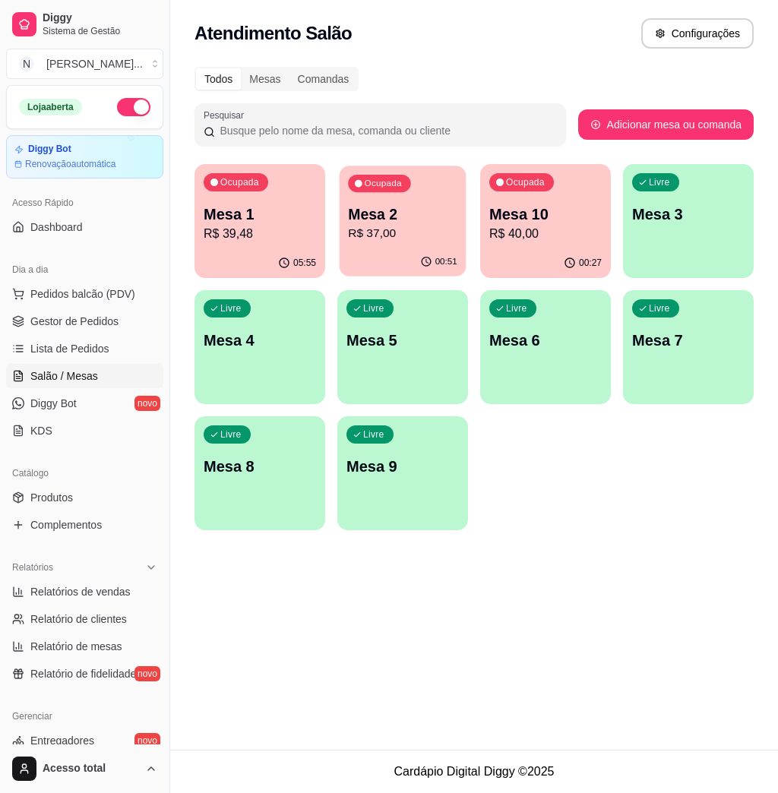
click at [372, 243] on div "Ocupada Mesa 2 R$ 37,00" at bounding box center [403, 207] width 127 height 82
click at [103, 302] on button "Pedidos balcão (PDV)" at bounding box center [84, 294] width 157 height 24
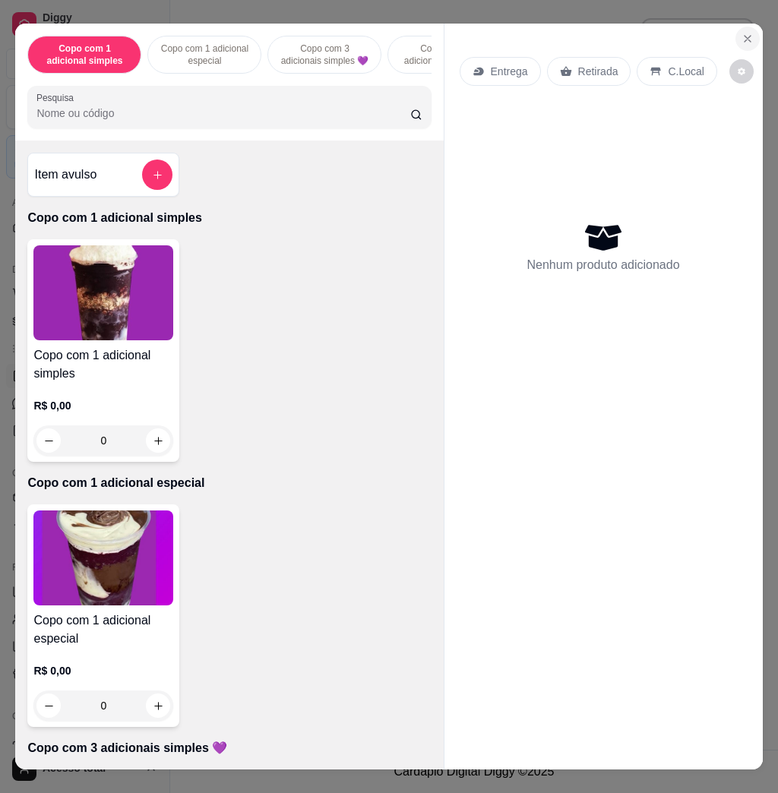
click at [741, 33] on icon "Close" at bounding box center [747, 39] width 12 height 12
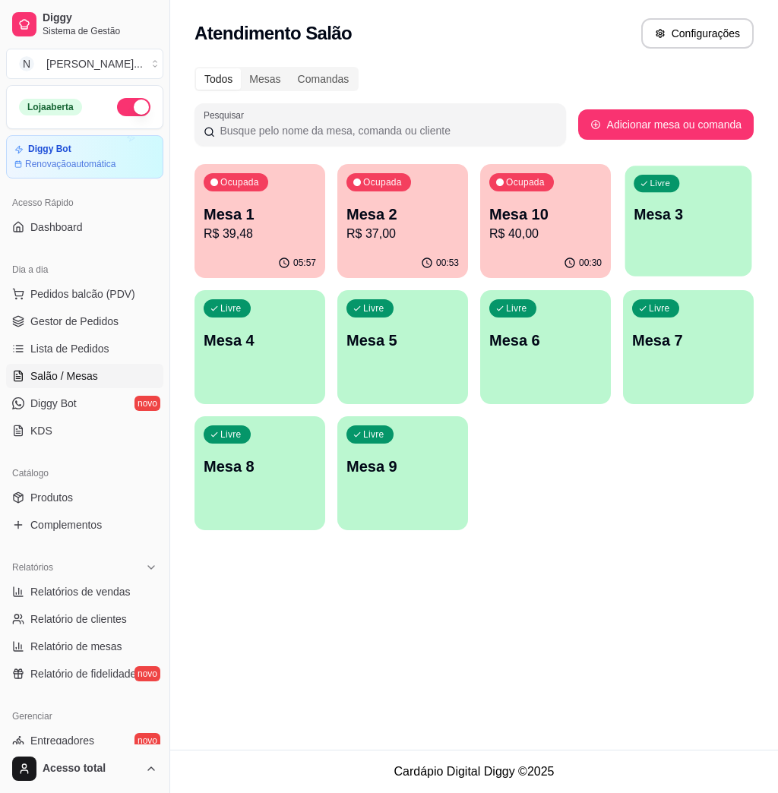
click at [677, 211] on p "Mesa 3" at bounding box center [688, 214] width 109 height 21
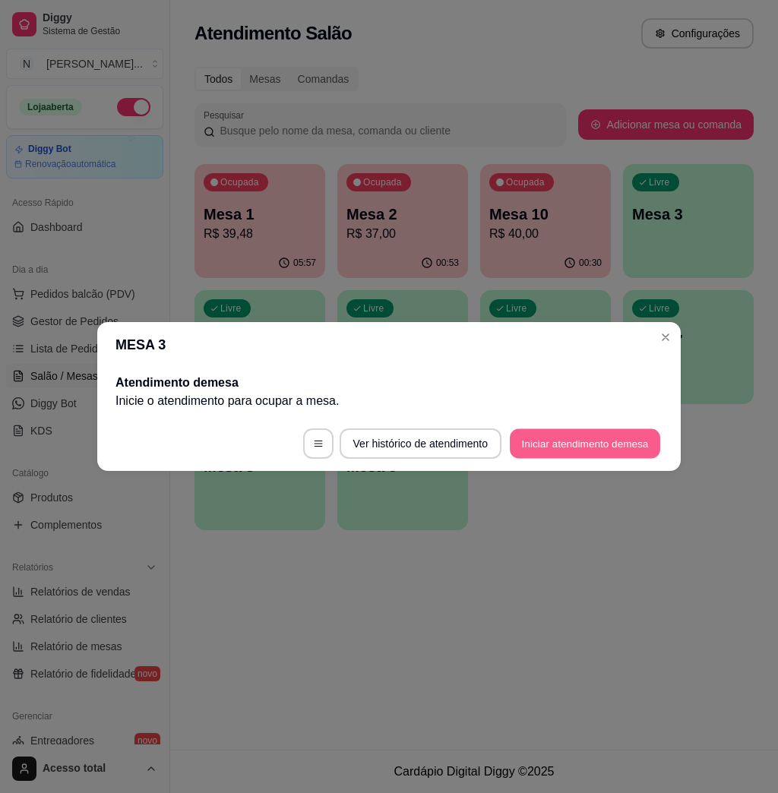
click at [560, 429] on button "Iniciar atendimento de mesa" at bounding box center [585, 444] width 150 height 30
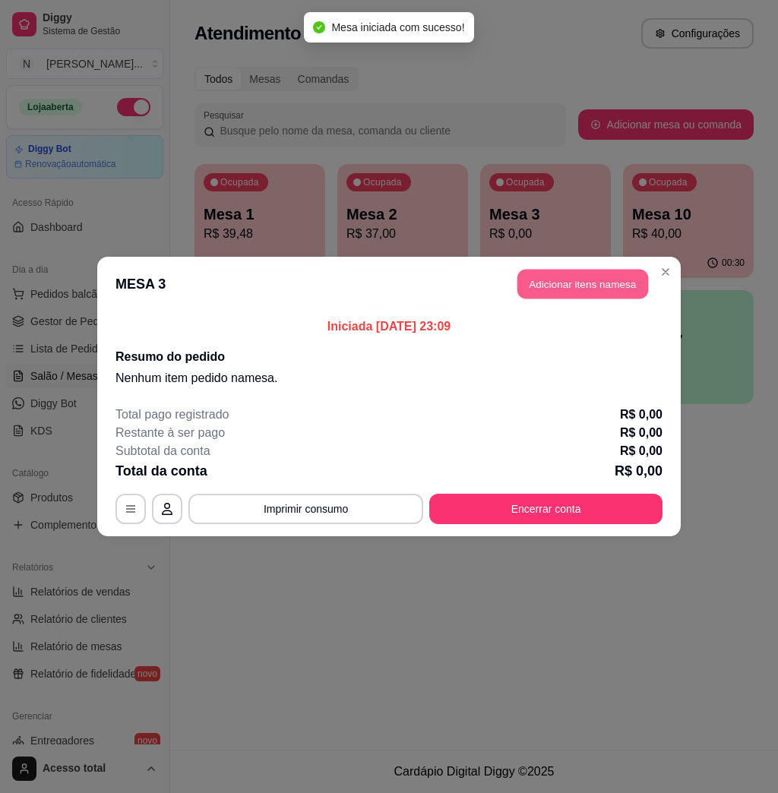
click at [548, 278] on button "Adicionar itens na mesa" at bounding box center [582, 285] width 131 height 30
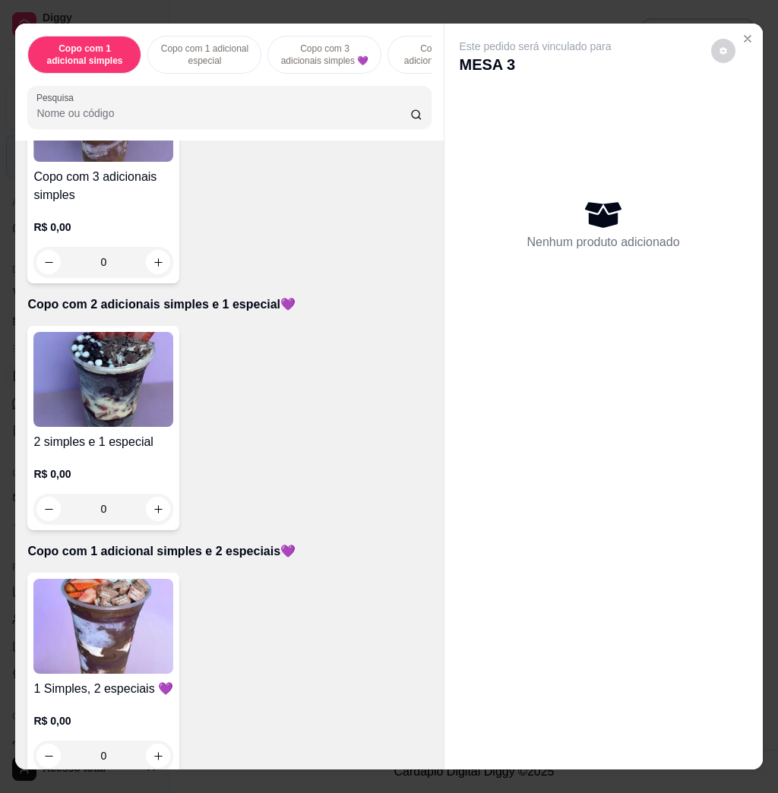
scroll to position [810, 0]
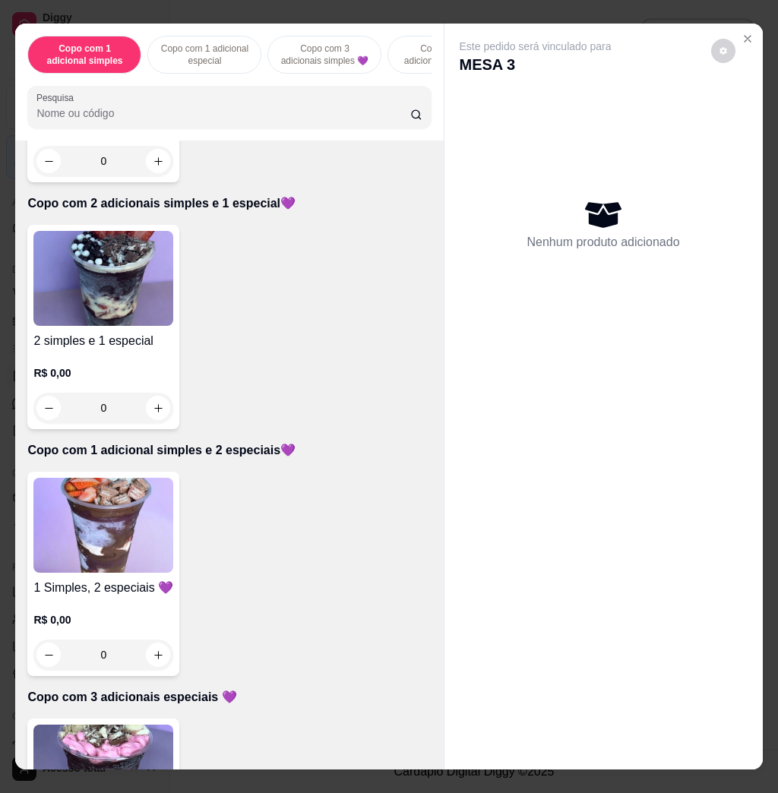
click at [111, 342] on h4 "2 simples e 1 especial" at bounding box center [103, 341] width 140 height 18
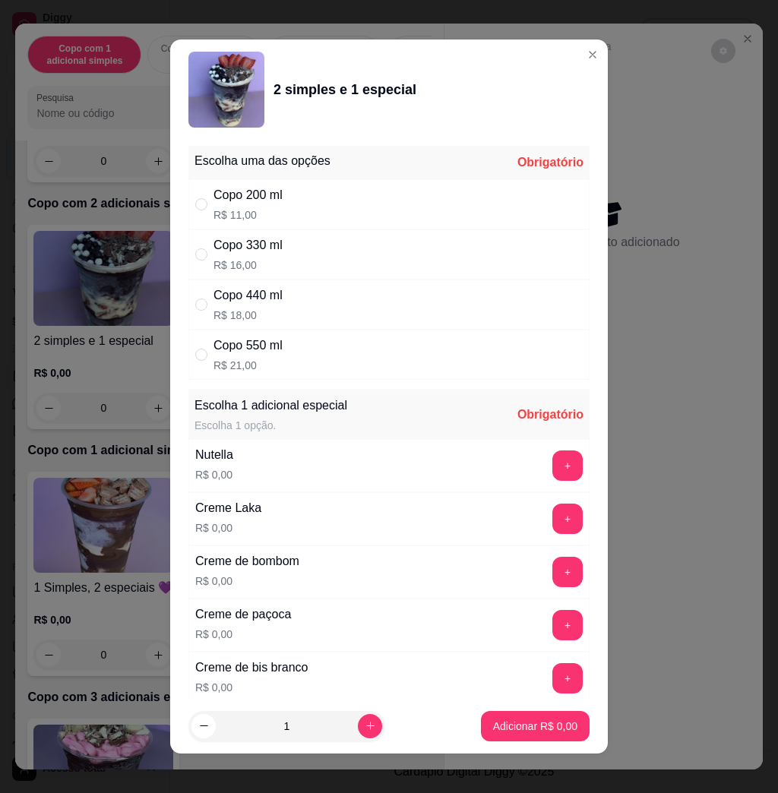
click at [298, 371] on div "Copo 550 ml R$ 21,00" at bounding box center [388, 355] width 401 height 50
radio input "true"
click at [553, 451] on button "+" at bounding box center [568, 466] width 30 height 30
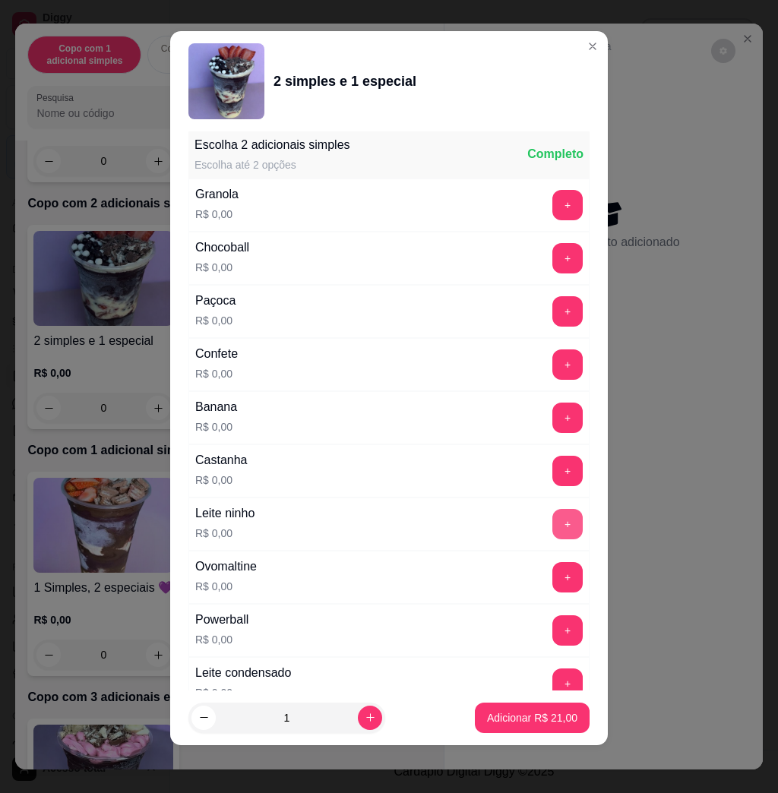
click at [552, 517] on button "+" at bounding box center [567, 524] width 30 height 30
click at [553, 422] on button "+" at bounding box center [568, 418] width 30 height 30
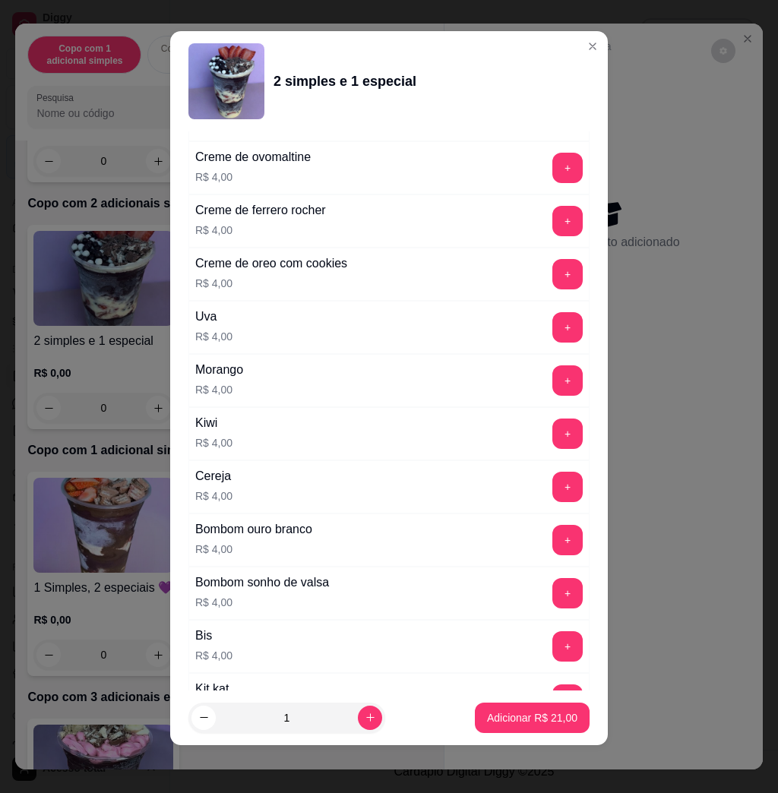
scroll to position [3729, 0]
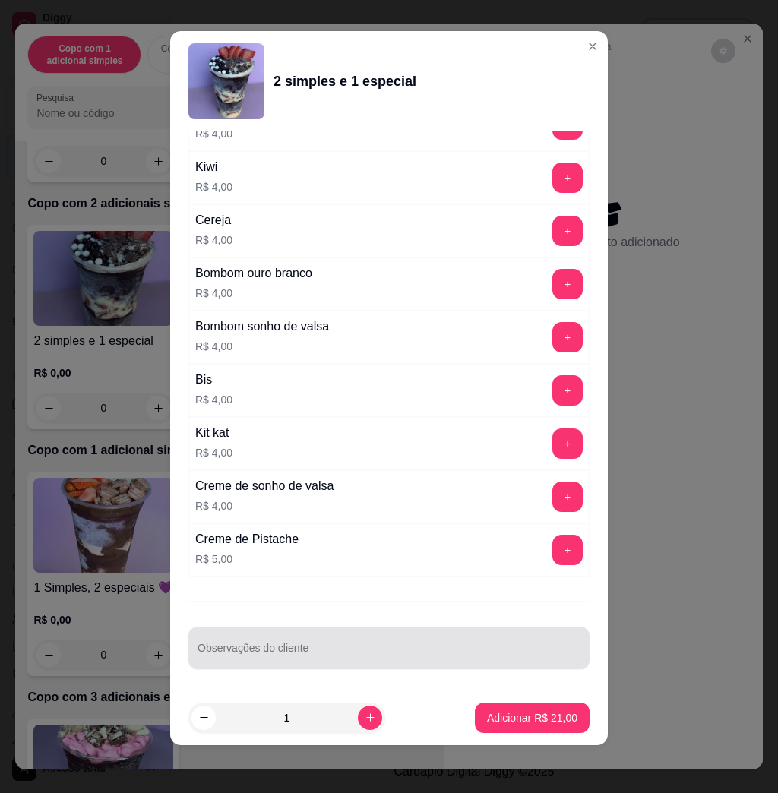
click at [301, 640] on div at bounding box center [389, 648] width 383 height 30
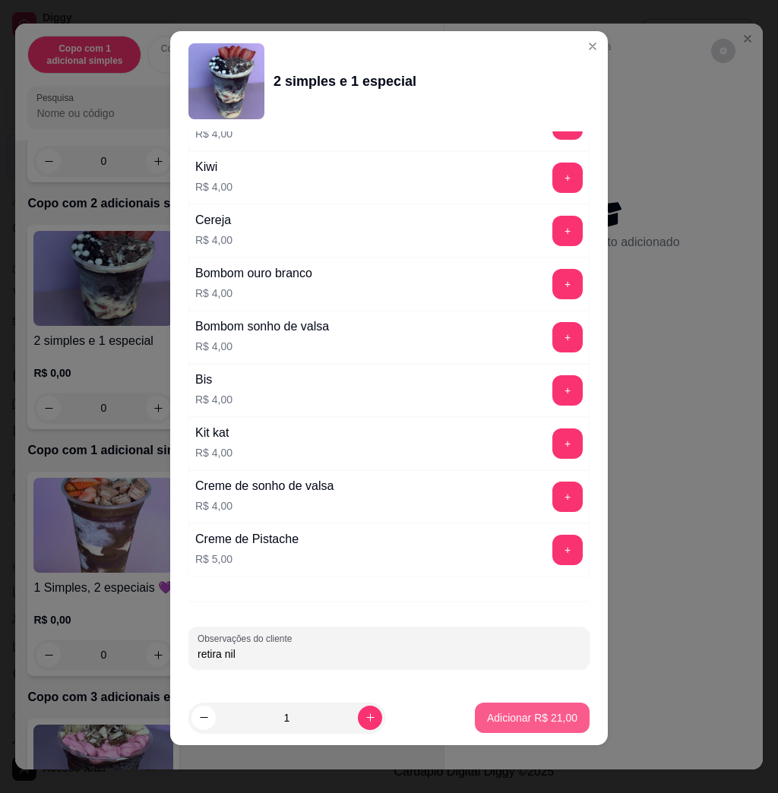
type input "retira nil"
click at [517, 714] on p "Adicionar R$ 21,00" at bounding box center [532, 717] width 90 height 15
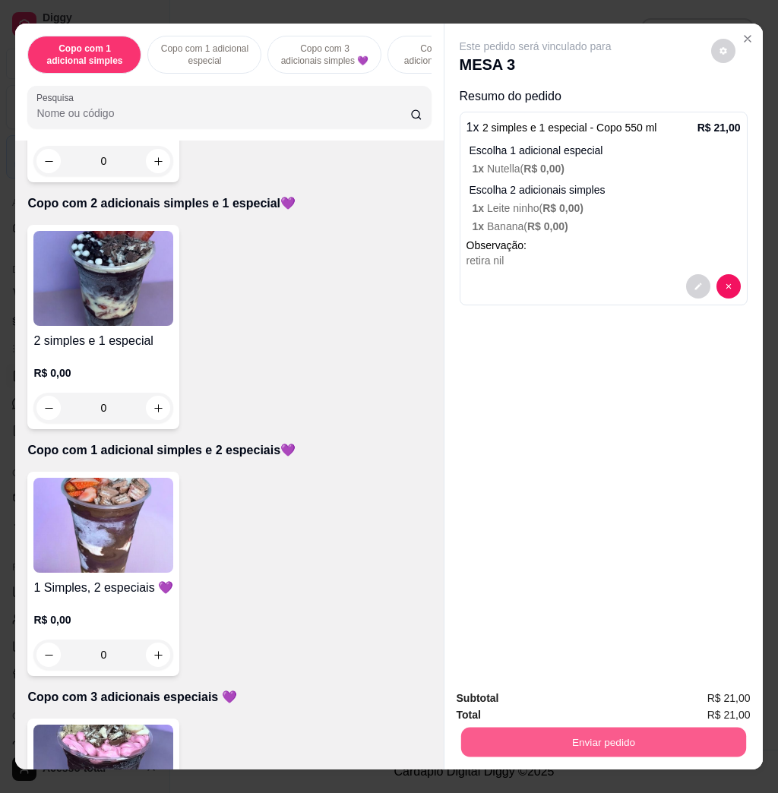
click at [547, 734] on button "Enviar pedido" at bounding box center [602, 742] width 285 height 30
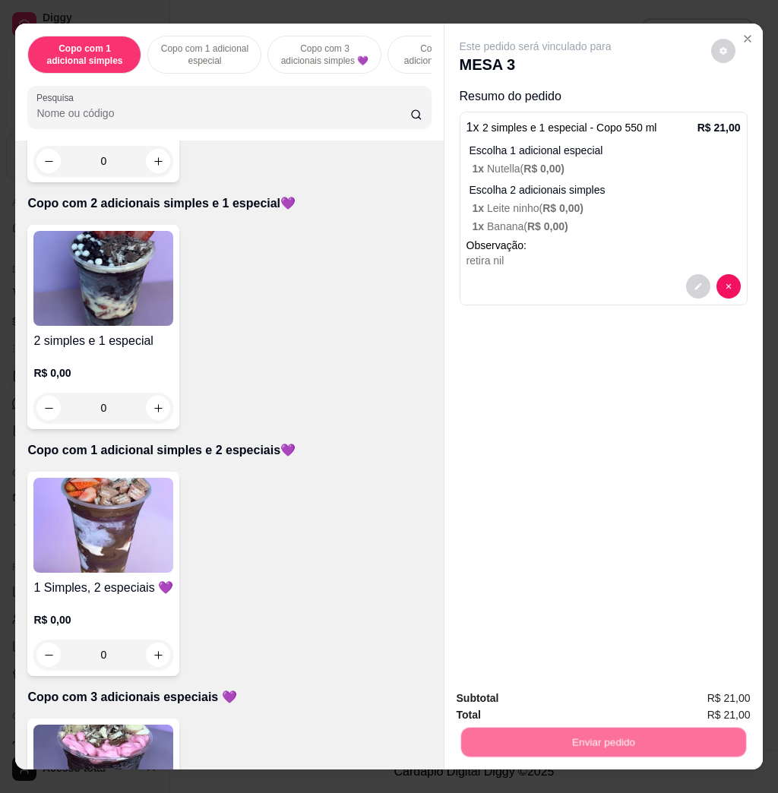
click at [536, 698] on button "Não registrar e enviar pedido" at bounding box center [550, 697] width 153 height 28
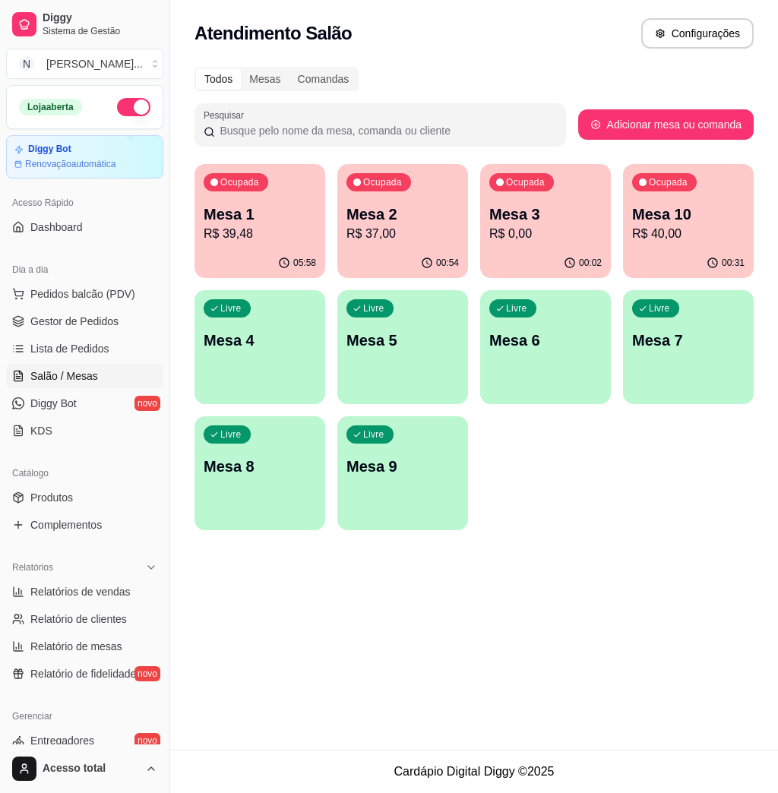
click at [235, 225] on p "R$ 39,48" at bounding box center [260, 234] width 112 height 18
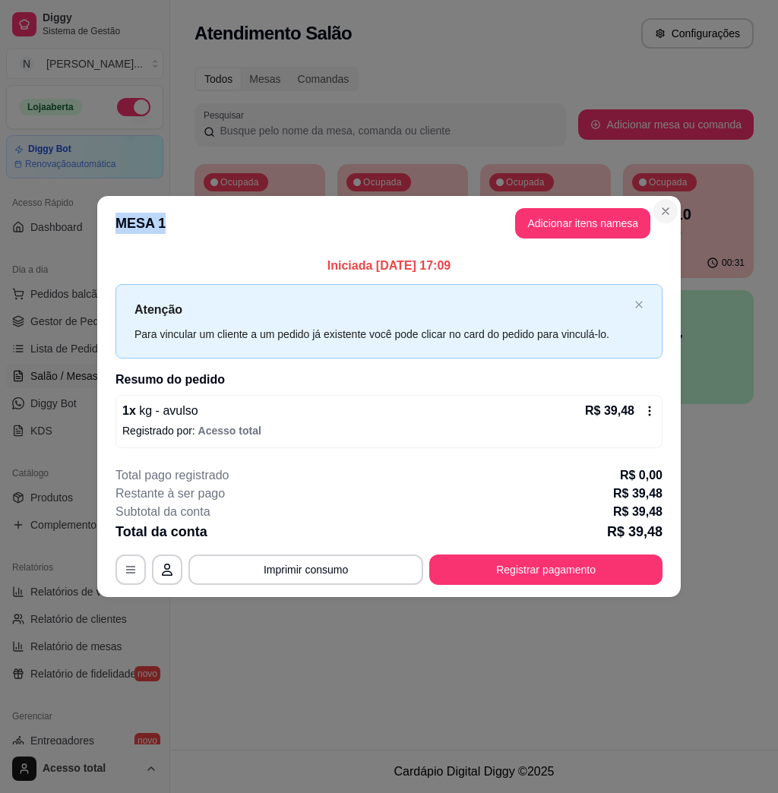
click at [675, 211] on section "**********" at bounding box center [388, 396] width 583 height 400
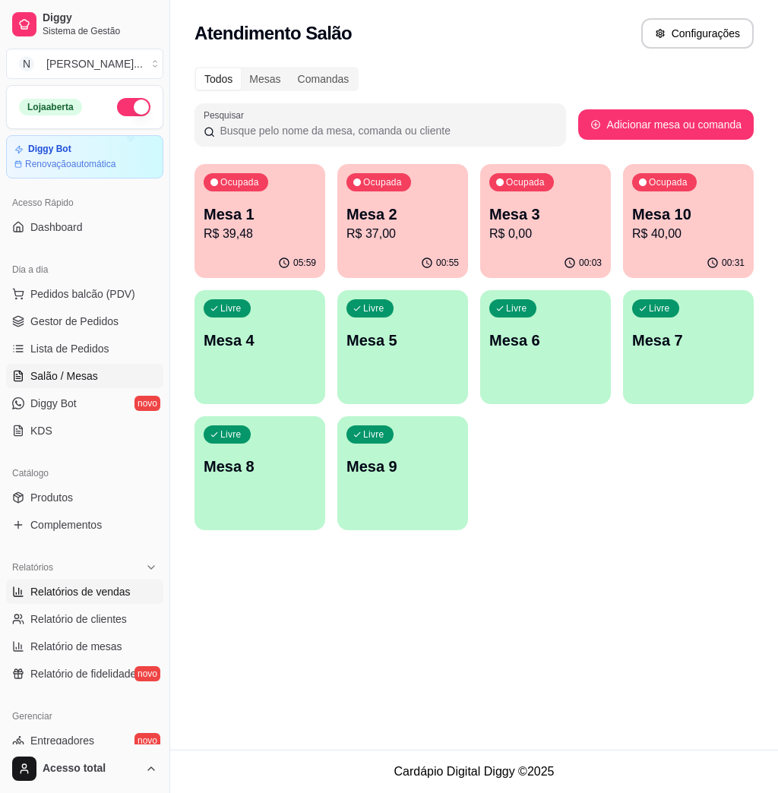
scroll to position [202, 0]
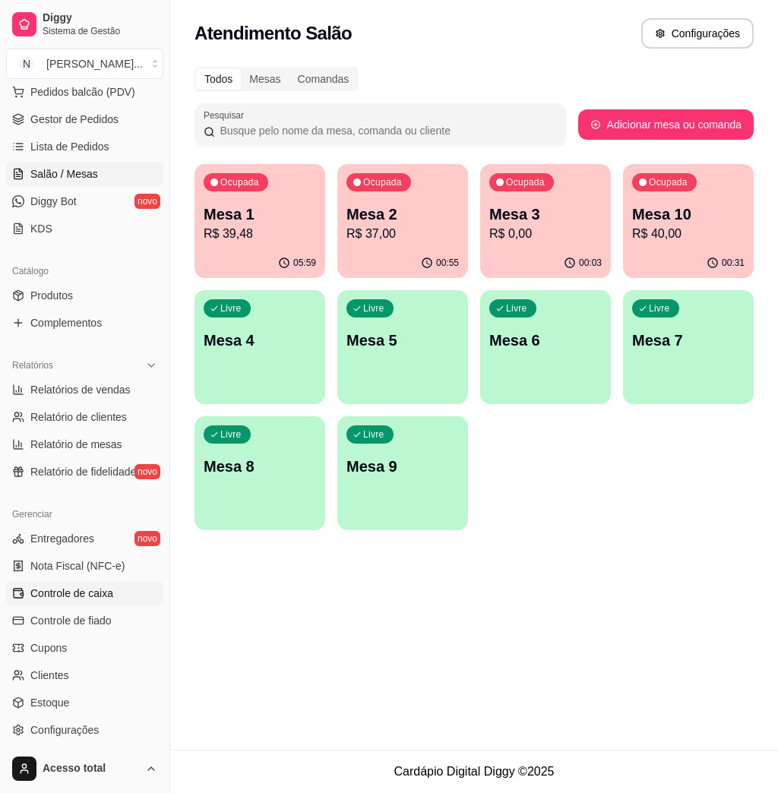
click at [114, 596] on link "Controle de caixa" at bounding box center [84, 593] width 157 height 24
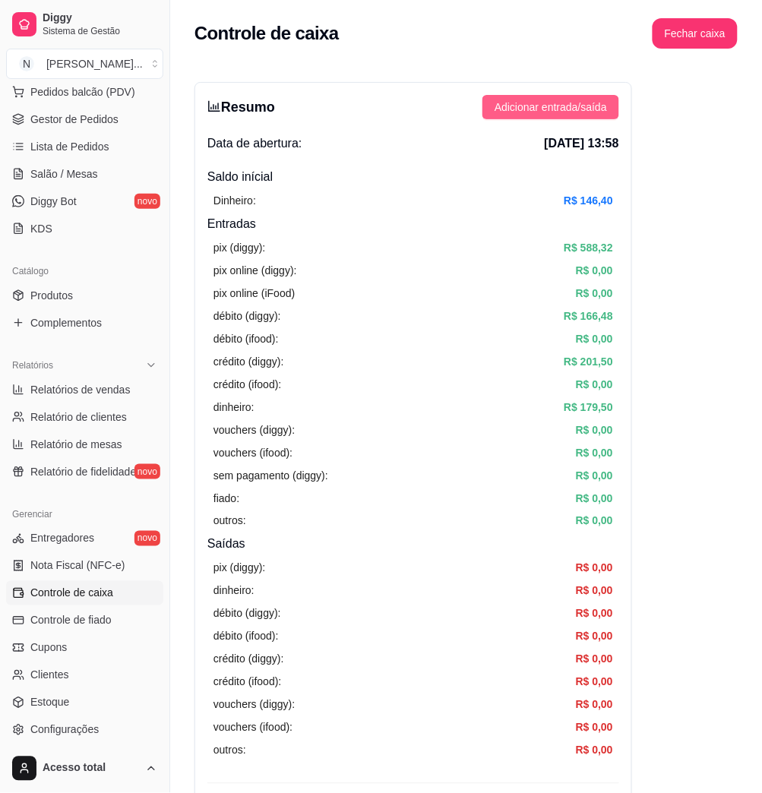
click at [576, 108] on span "Adicionar entrada/saída" at bounding box center [551, 107] width 112 height 17
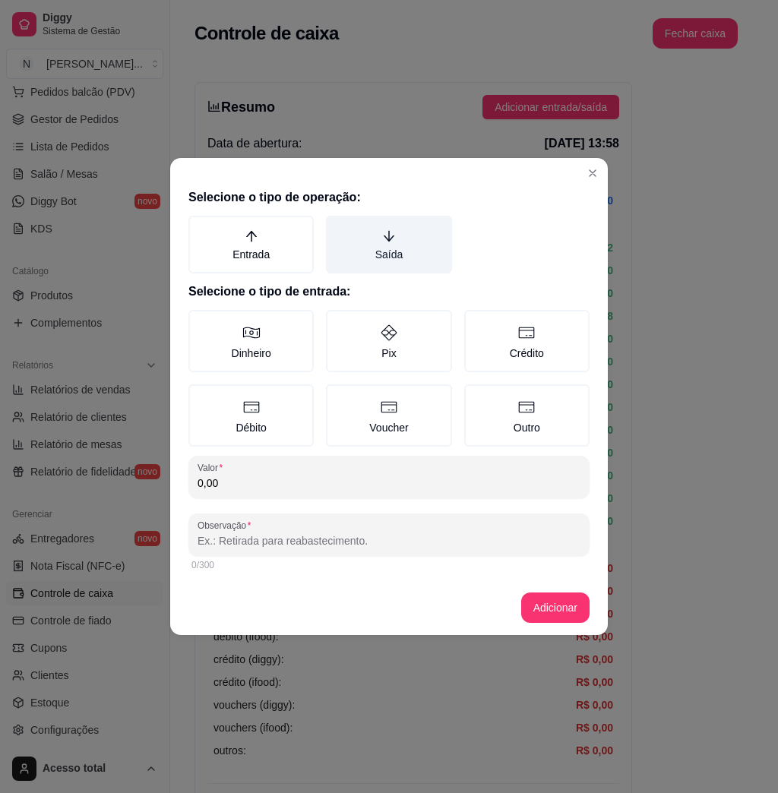
click at [389, 264] on label "Saída" at bounding box center [388, 245] width 125 height 58
click at [337, 227] on button "Saída" at bounding box center [331, 221] width 12 height 12
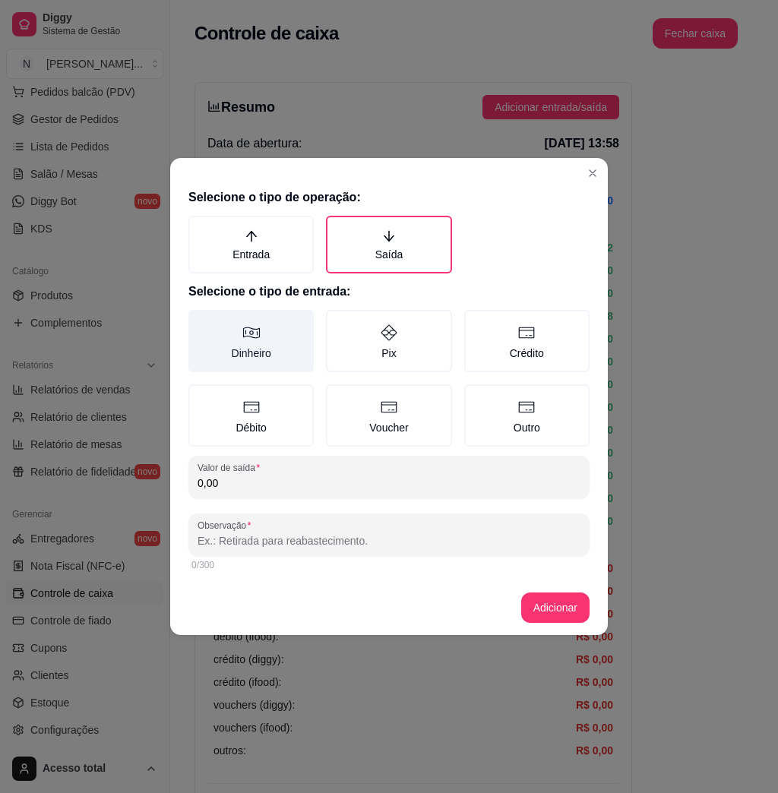
click at [261, 338] on label "Dinheiro" at bounding box center [250, 341] width 125 height 62
click at [200, 321] on button "Dinheiro" at bounding box center [194, 315] width 12 height 12
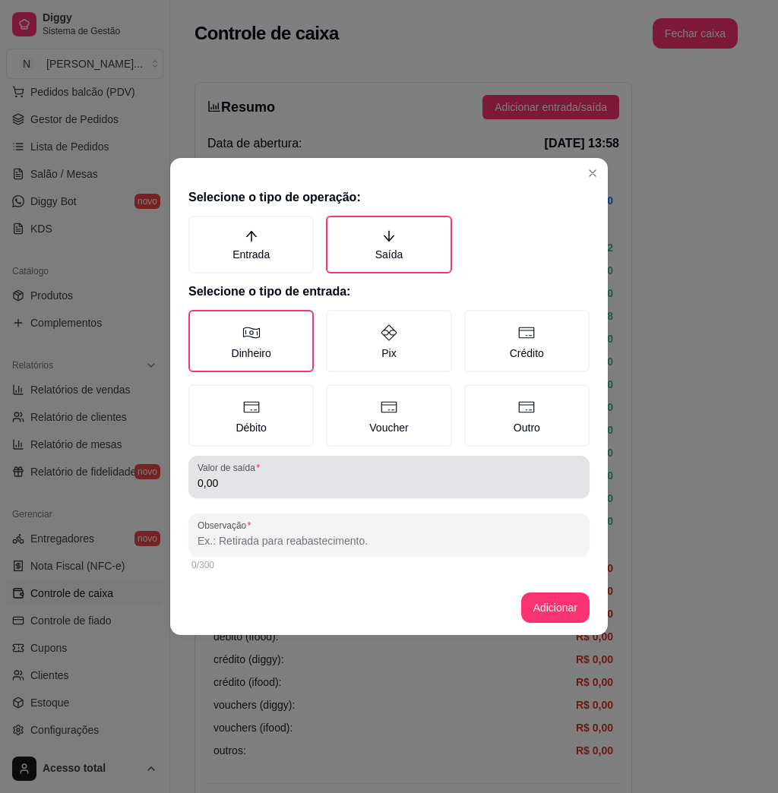
click at [280, 470] on div "0,00" at bounding box center [389, 477] width 383 height 30
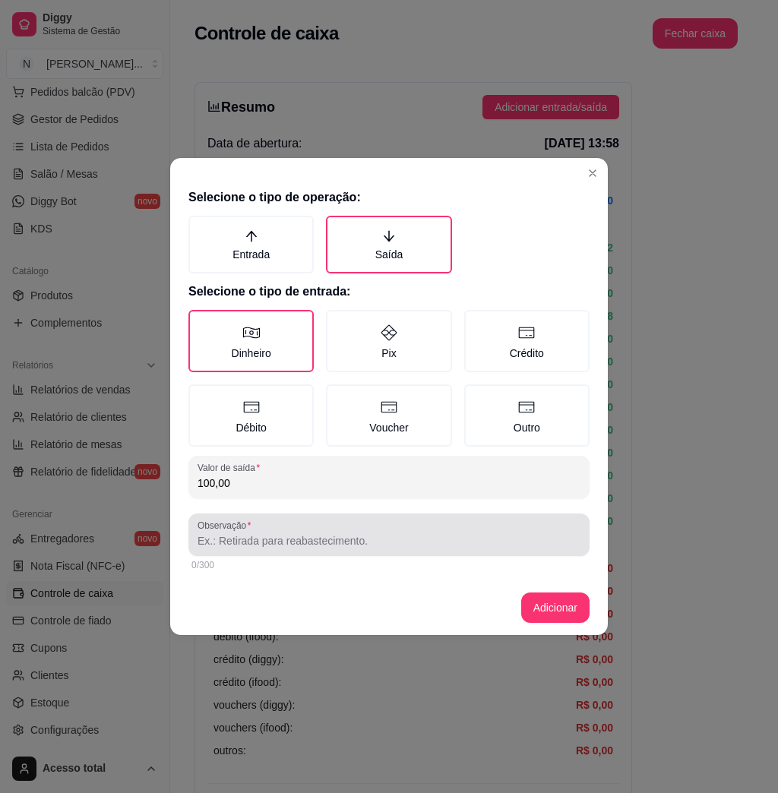
type input "100,00"
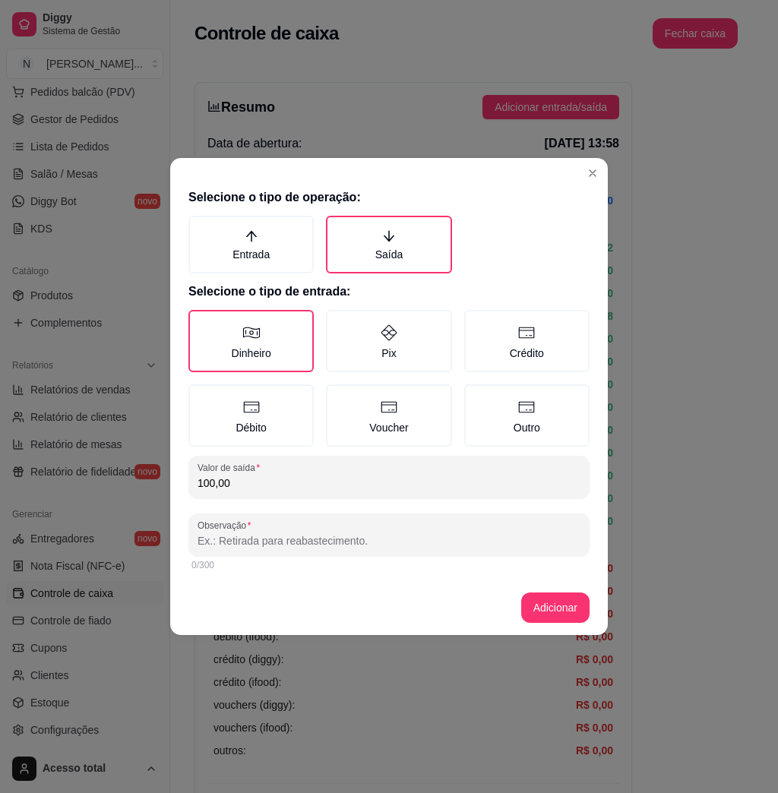
click at [245, 545] on input "Observação" at bounding box center [389, 540] width 383 height 15
type input "loh"
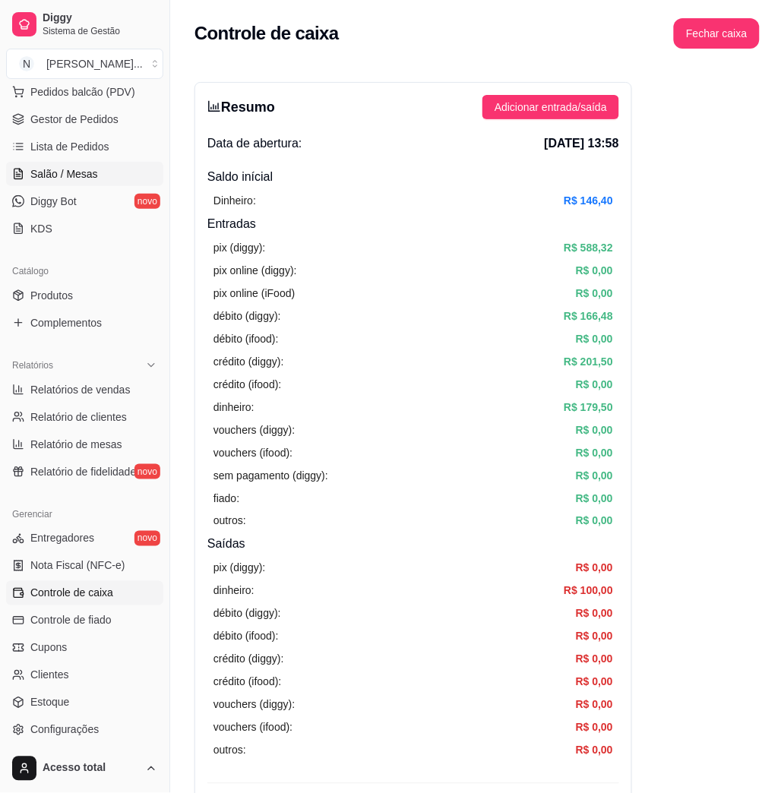
click at [56, 166] on span "Salão / Mesas" at bounding box center [64, 173] width 68 height 15
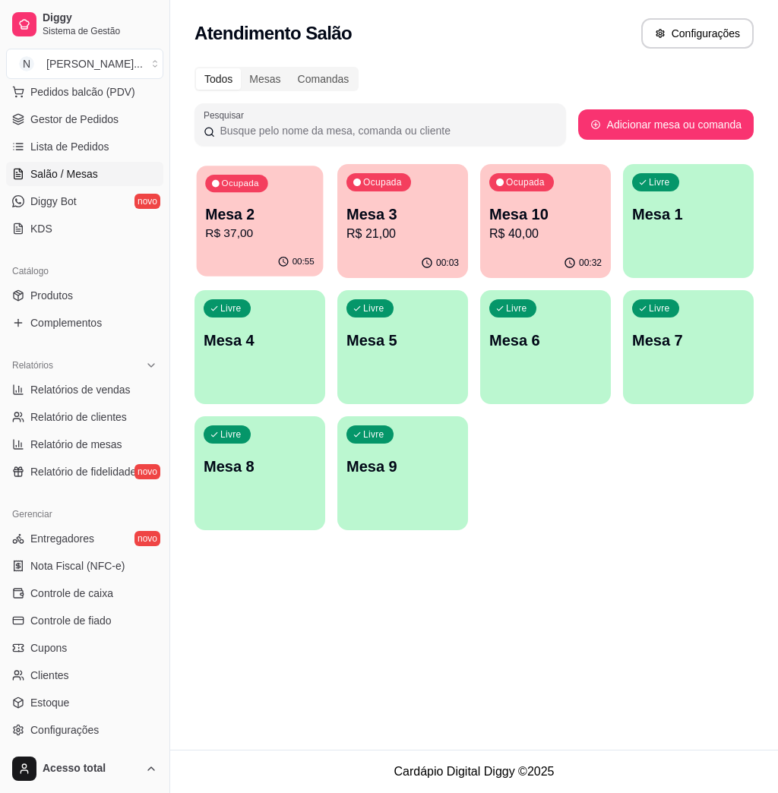
click at [258, 229] on p "R$ 37,00" at bounding box center [259, 233] width 109 height 17
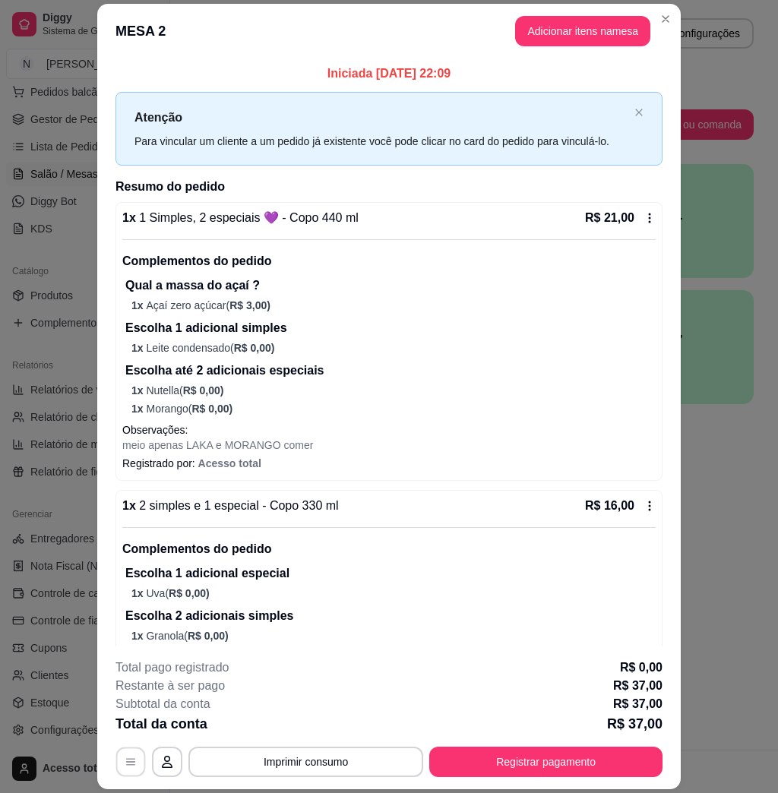
click at [125, 766] on icon "button" at bounding box center [131, 762] width 12 height 12
click at [634, 239] on div "1 x 1 Simples, 2 especiais 💜 - Copo 440 ml R$ 21,00 Complementos do pedido Qual…" at bounding box center [388, 341] width 547 height 279
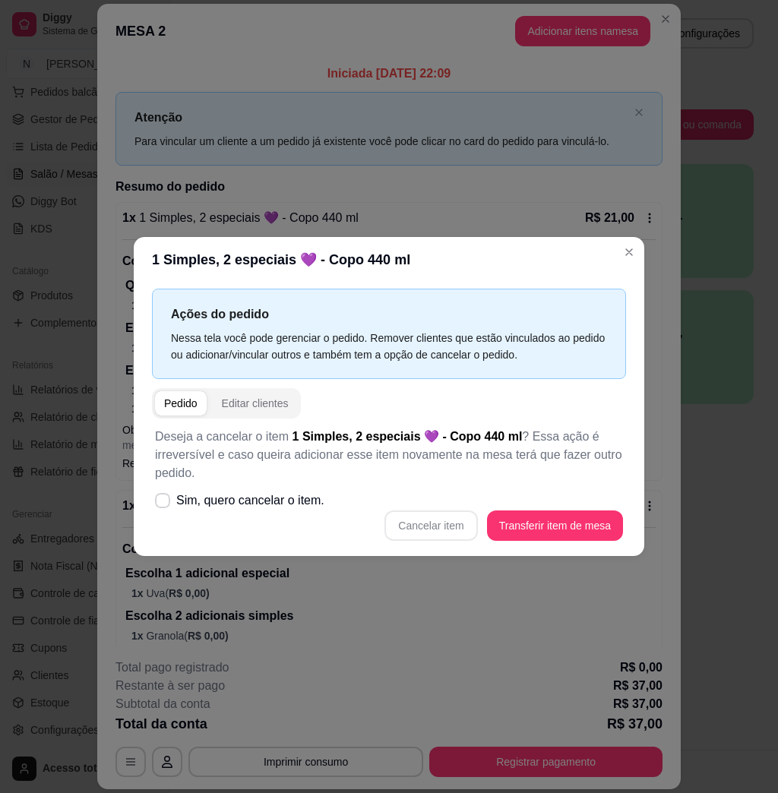
click at [327, 495] on div "Deseja a cancelar o item 1 Simples, 2 especiais 💜 - Copo 440 ml ? Essa ação é i…" at bounding box center [389, 484] width 474 height 131
click at [276, 504] on span "Sim, quero cancelar o item." at bounding box center [250, 501] width 148 height 18
click at [164, 504] on input "Sim, quero cancelar o item." at bounding box center [159, 509] width 10 height 10
checkbox input "true"
click at [458, 528] on button "Cancelar item" at bounding box center [431, 526] width 90 height 30
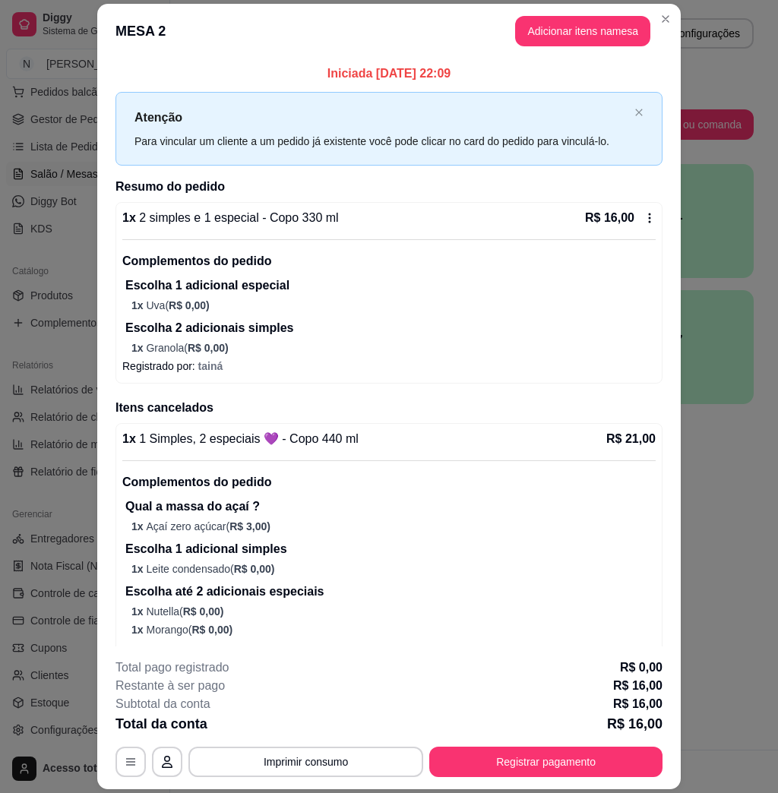
click at [643, 224] on icon at bounding box center [649, 218] width 12 height 12
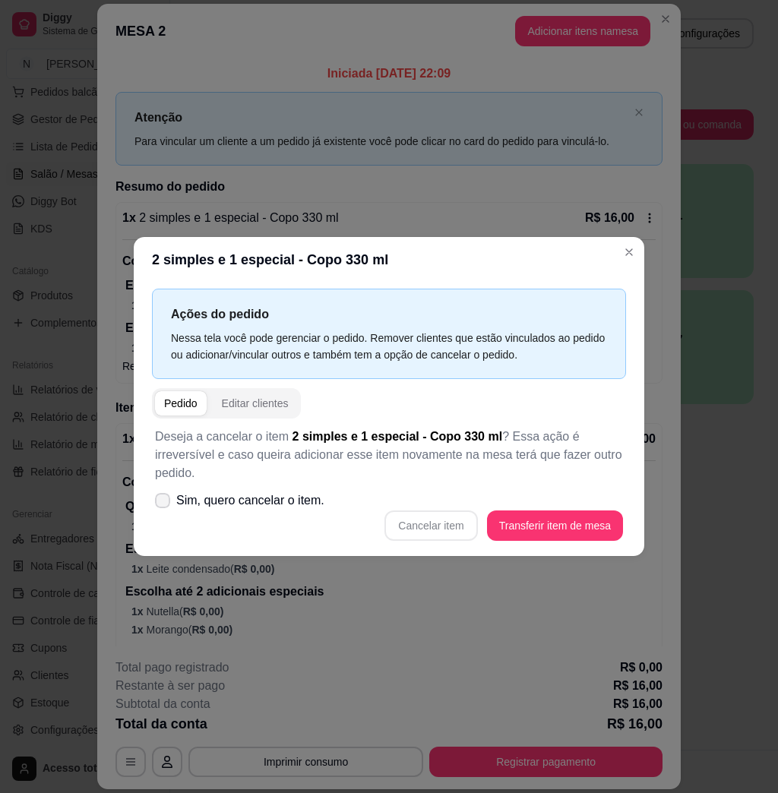
click at [241, 496] on span "Sim, quero cancelar o item." at bounding box center [250, 501] width 148 height 18
click at [164, 504] on input "Sim, quero cancelar o item." at bounding box center [159, 509] width 10 height 10
checkbox input "true"
click at [419, 522] on button "Cancelar item" at bounding box center [431, 526] width 90 height 30
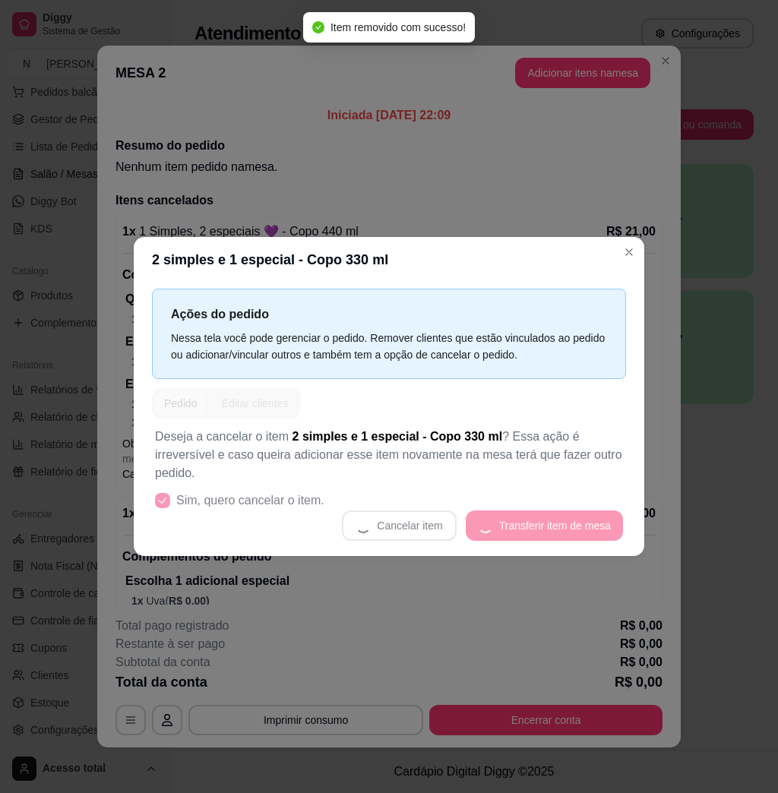
click at [639, 270] on header "2 simples e 1 especial - Copo 330 ml" at bounding box center [389, 260] width 510 height 46
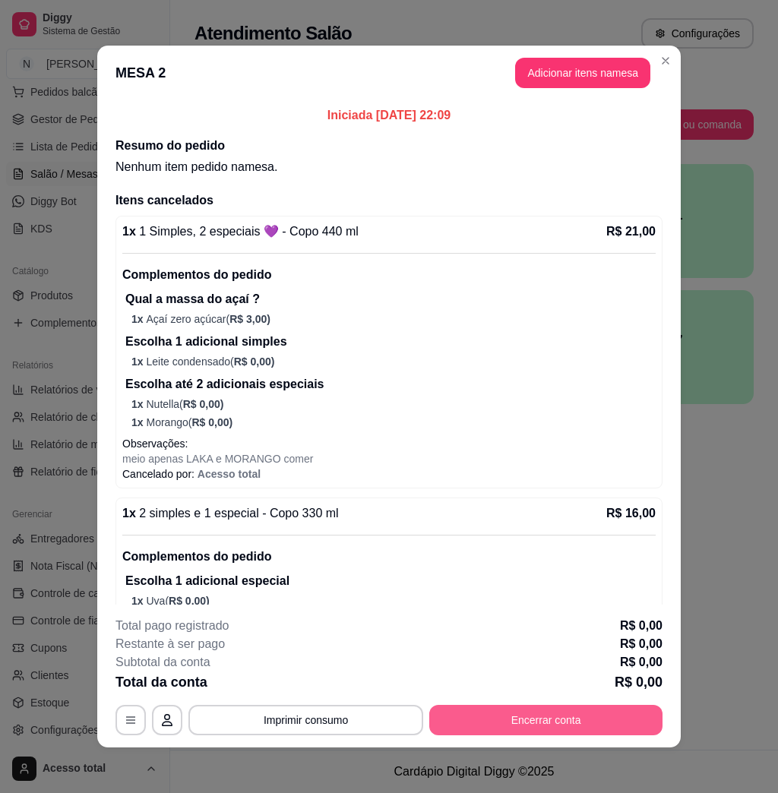
click at [593, 719] on button "Encerrar conta" at bounding box center [545, 720] width 233 height 30
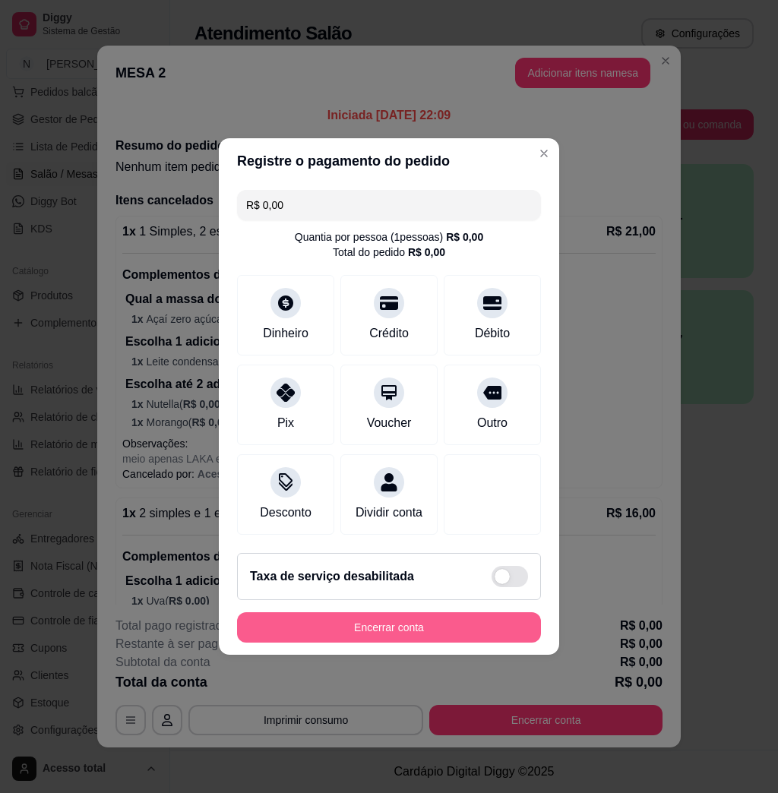
click at [350, 628] on button "Encerrar conta" at bounding box center [389, 627] width 304 height 30
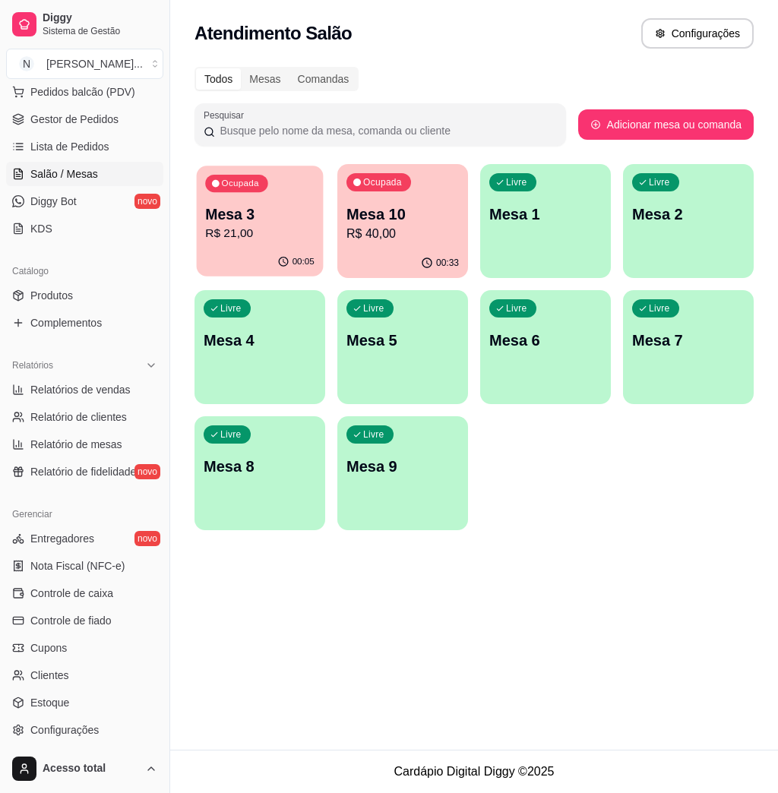
click at [259, 238] on p "R$ 21,00" at bounding box center [259, 233] width 109 height 17
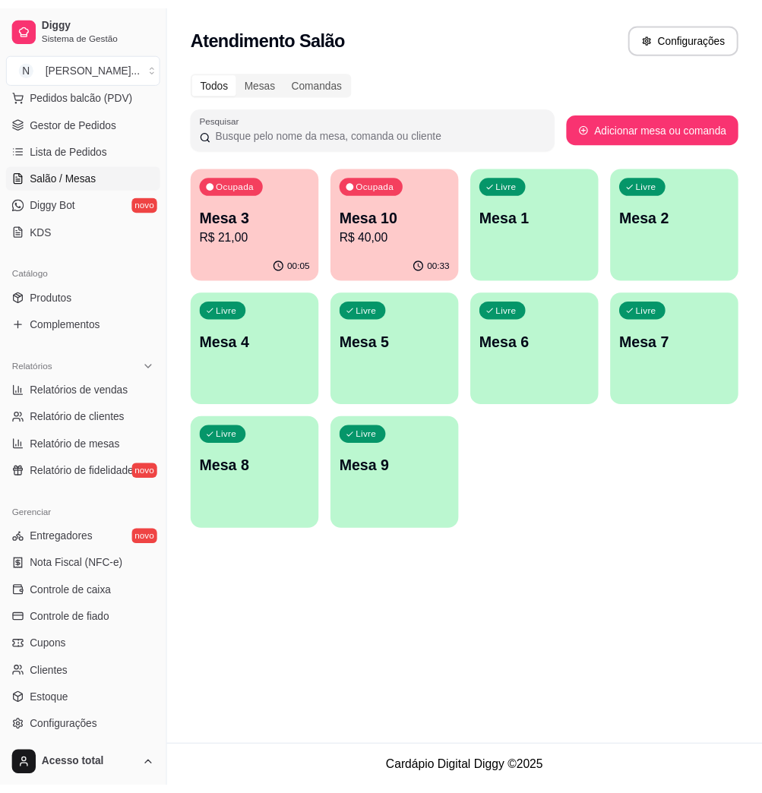
scroll to position [299, 0]
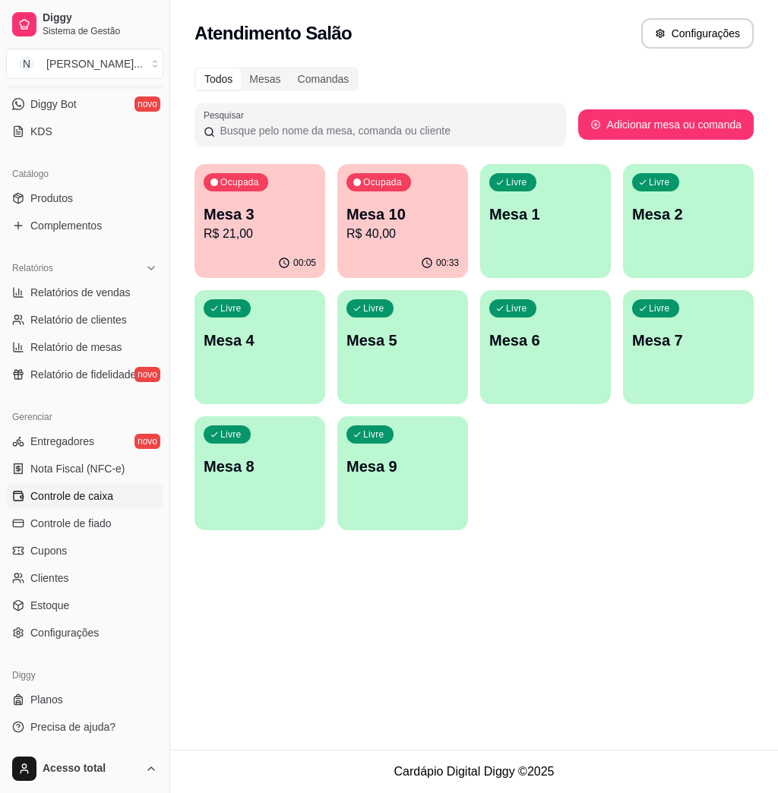
click at [100, 507] on link "Controle de caixa" at bounding box center [84, 496] width 157 height 24
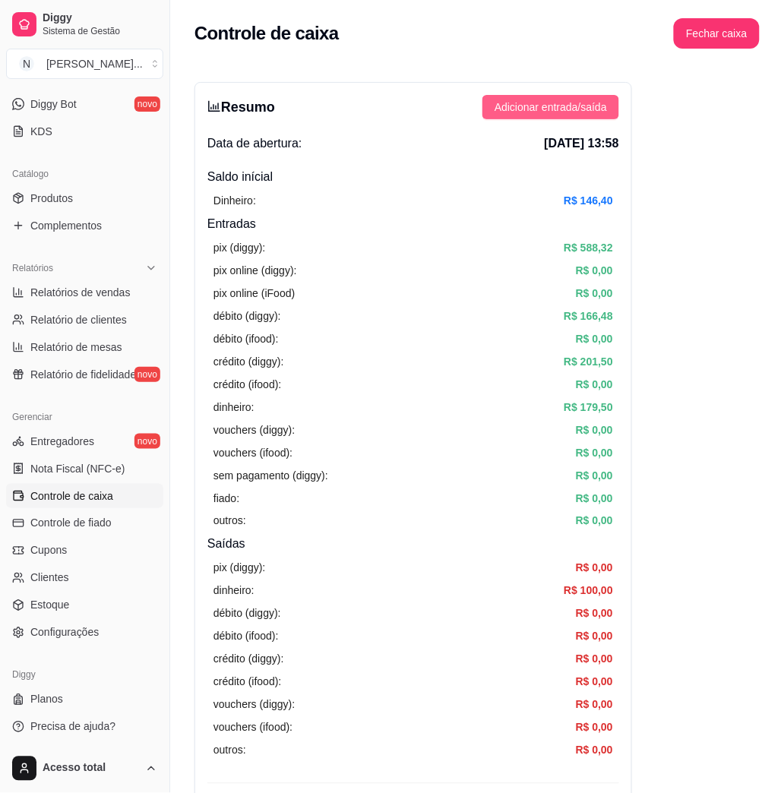
click at [561, 108] on span "Adicionar entrada/saída" at bounding box center [551, 107] width 112 height 17
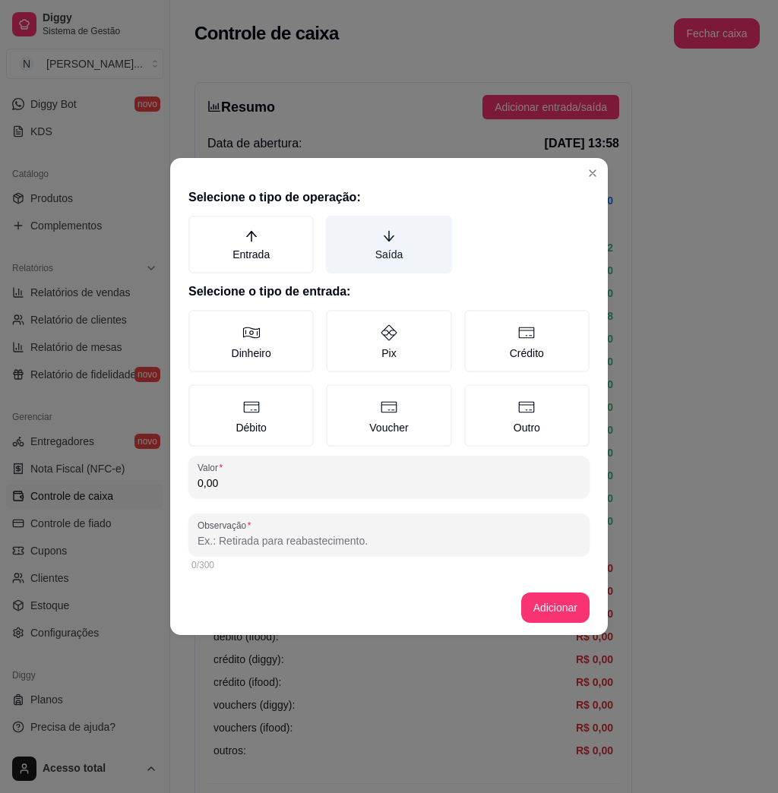
click at [406, 230] on label "Saída" at bounding box center [388, 245] width 125 height 58
click at [337, 227] on button "Saída" at bounding box center [331, 221] width 12 height 12
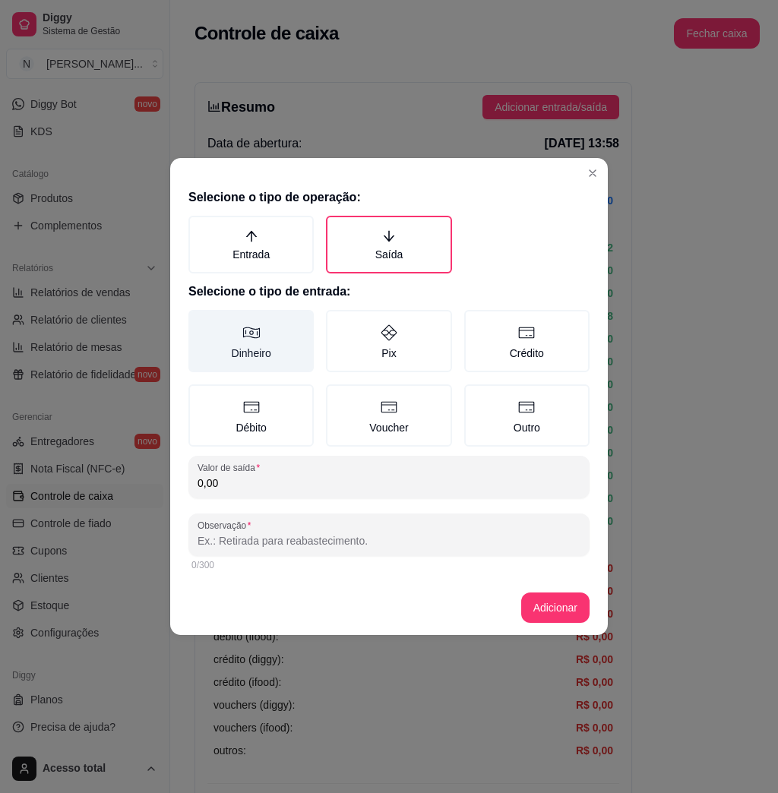
click at [277, 320] on label "Dinheiro" at bounding box center [250, 341] width 125 height 62
click at [200, 320] on button "Dinheiro" at bounding box center [194, 315] width 12 height 12
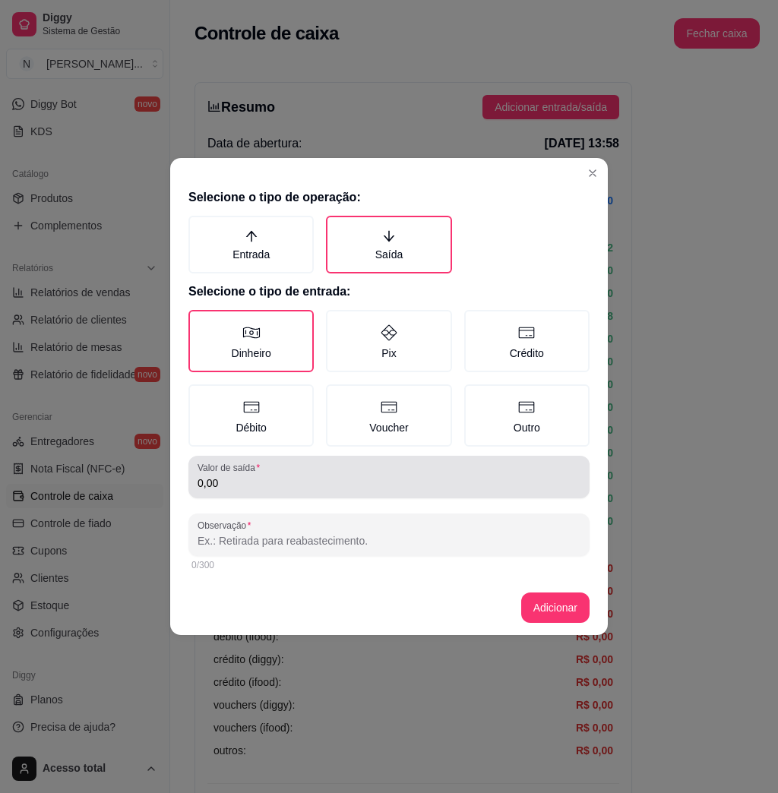
click at [276, 476] on input "0,00" at bounding box center [389, 483] width 383 height 15
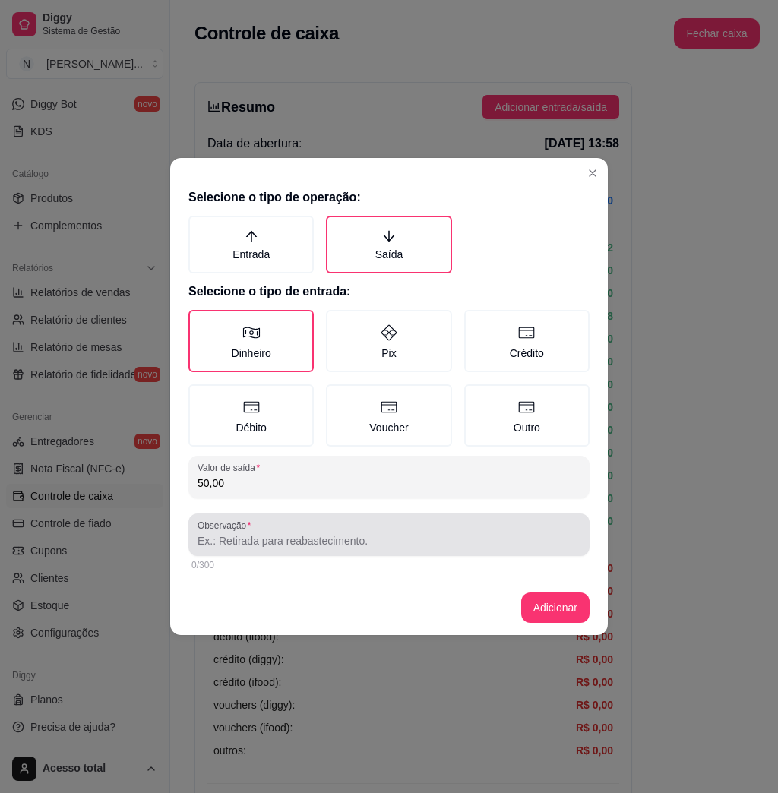
type input "50,00"
click at [362, 548] on div "Observação" at bounding box center [388, 535] width 401 height 43
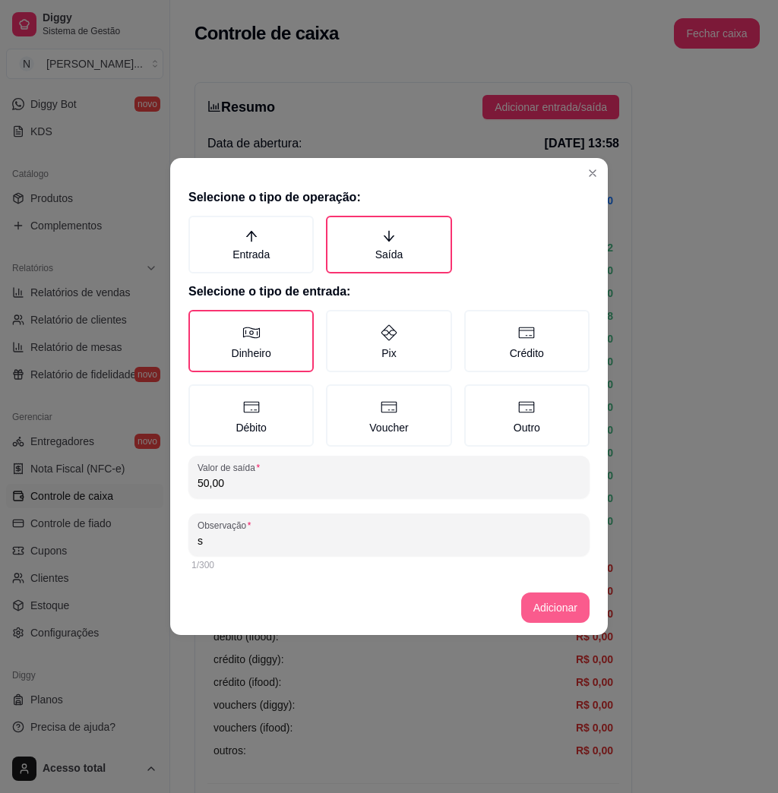
type input "s"
click at [552, 612] on footer "Adicionar" at bounding box center [389, 607] width 438 height 55
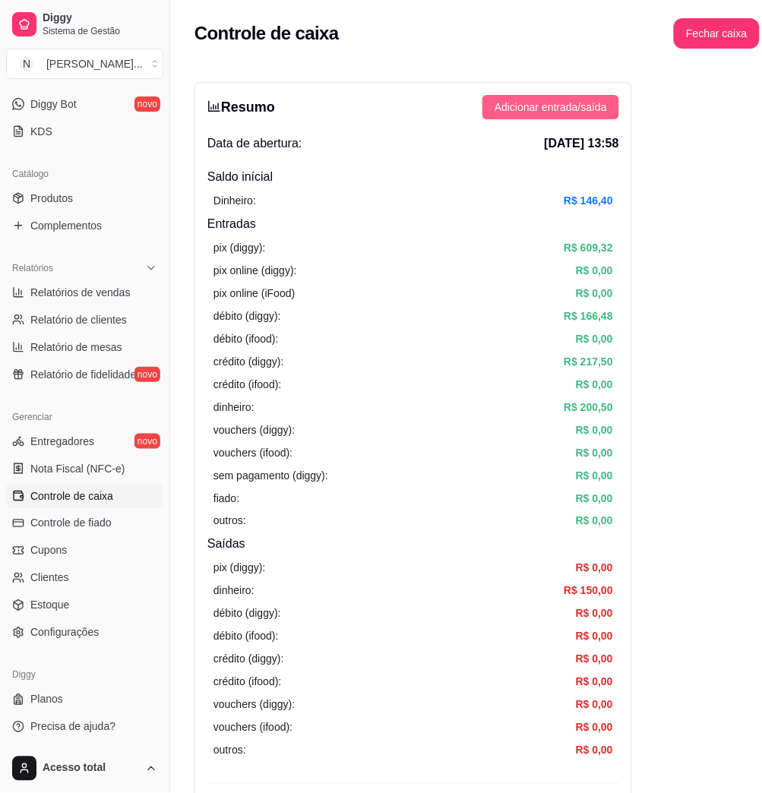
click at [538, 116] on button "Adicionar entrada/saída" at bounding box center [550, 107] width 137 height 24
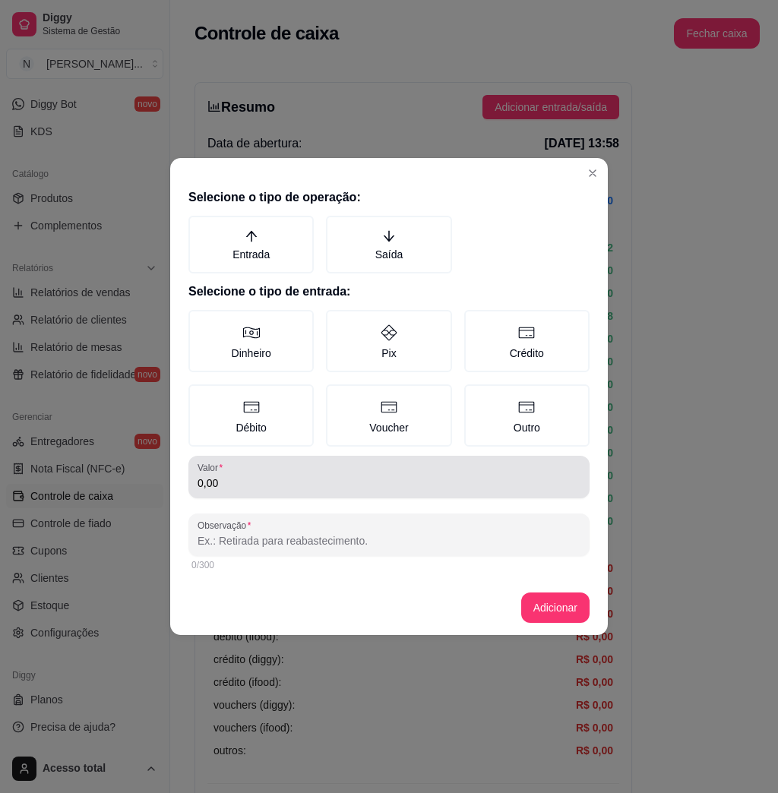
click at [334, 469] on div "0,00" at bounding box center [389, 477] width 383 height 30
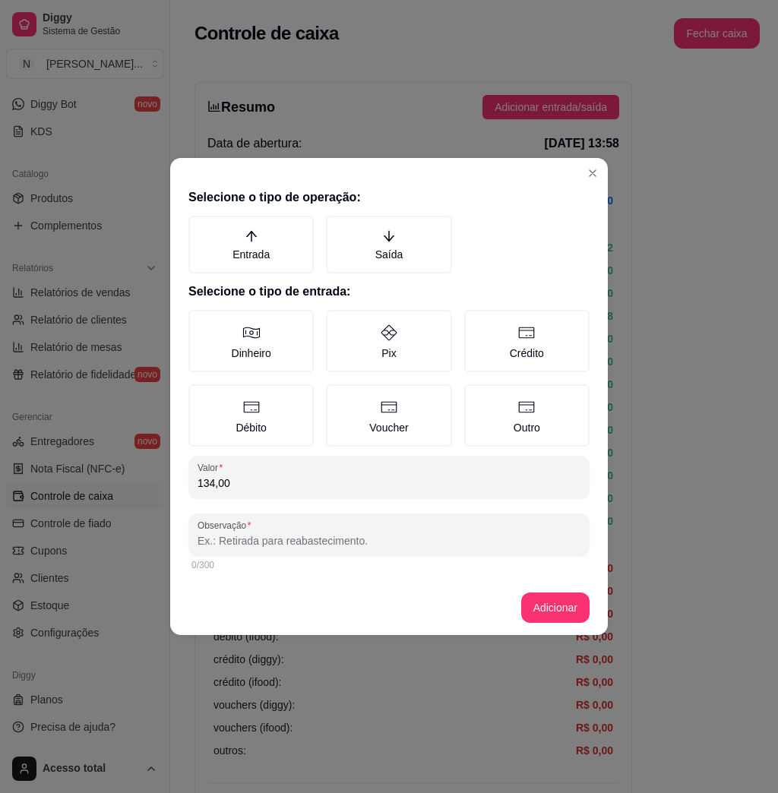
type input "134,00"
click at [315, 543] on input "Observação" at bounding box center [389, 540] width 383 height 15
type input "[PERSON_NAME]"
click at [557, 603] on button "Adicionar" at bounding box center [555, 608] width 67 height 30
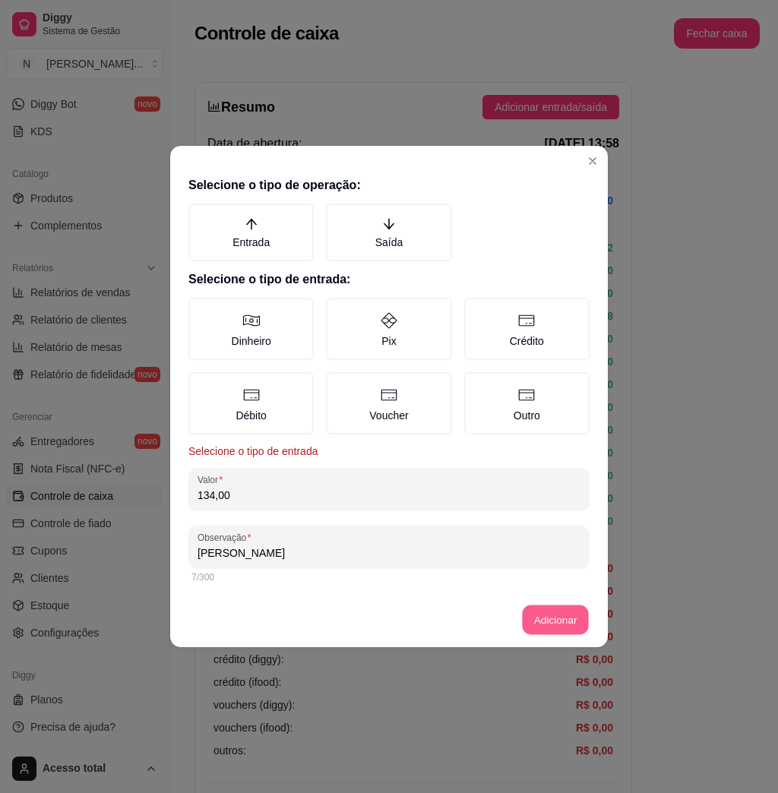
click at [559, 619] on button "Adicionar" at bounding box center [555, 620] width 67 height 30
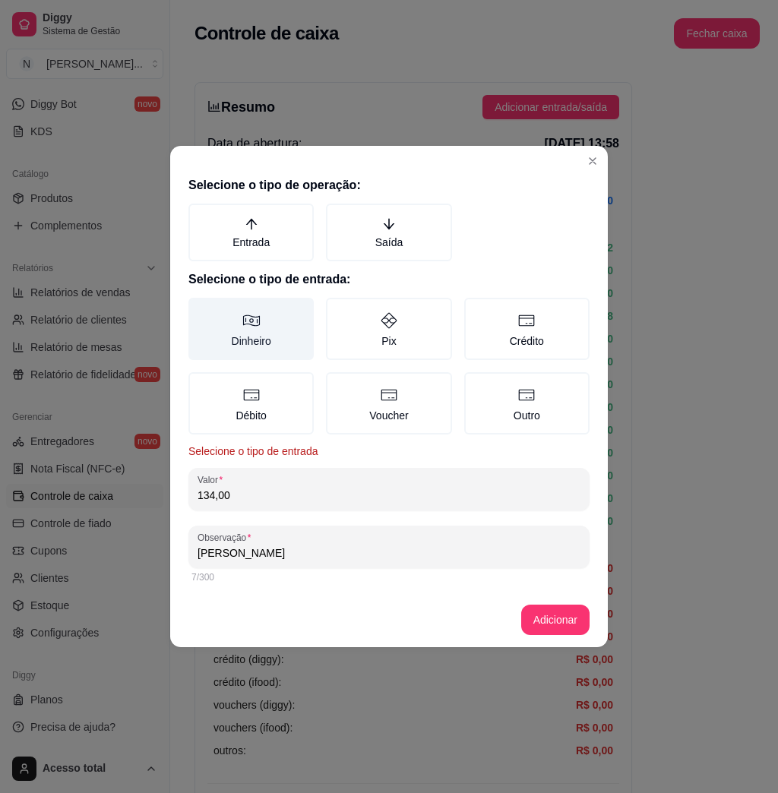
click at [262, 331] on label "Dinheiro" at bounding box center [250, 329] width 125 height 62
copy label "i"
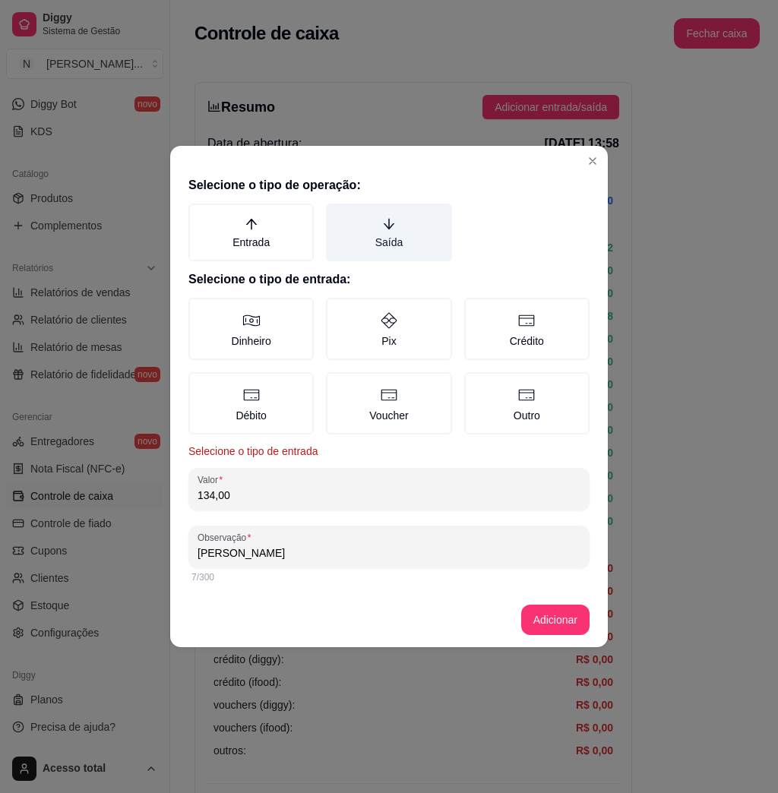
click at [403, 235] on label "Saída" at bounding box center [388, 233] width 125 height 58
click at [337, 215] on button "Saída" at bounding box center [331, 209] width 12 height 12
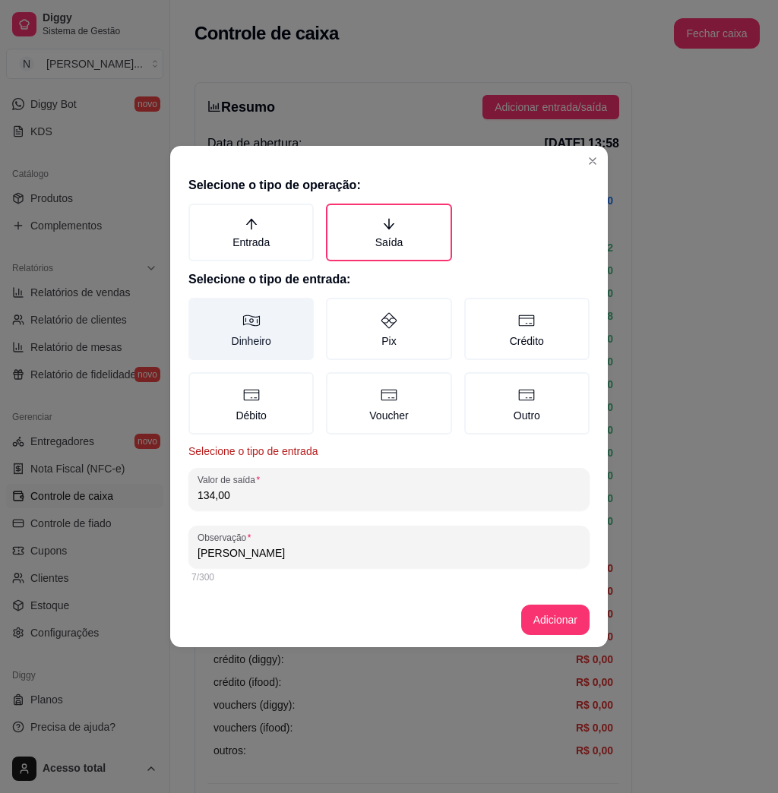
click at [290, 349] on label "Dinheiro" at bounding box center [250, 329] width 125 height 62
click at [200, 309] on button "Dinheiro" at bounding box center [194, 303] width 12 height 12
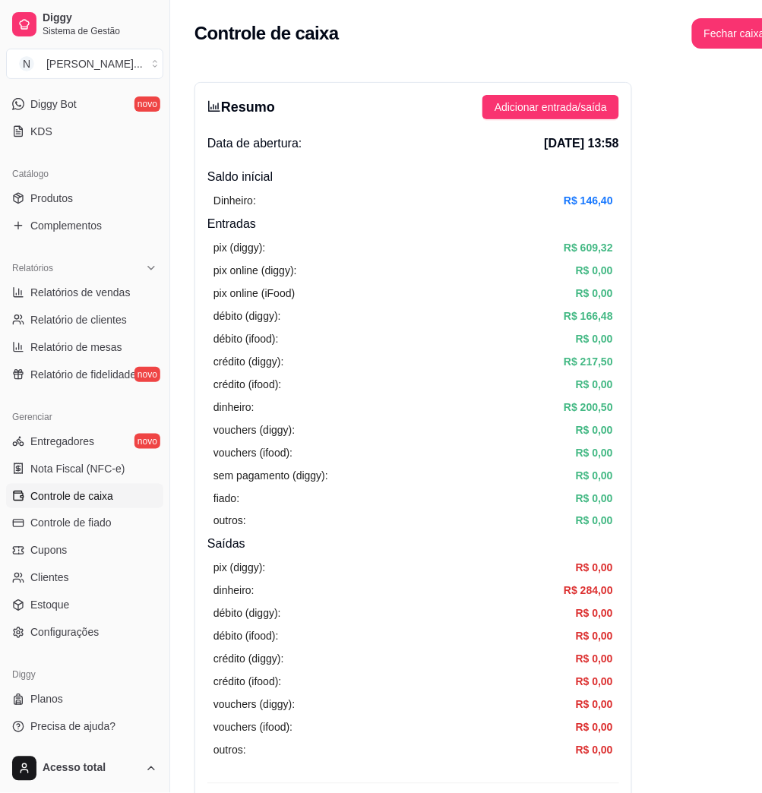
click at [580, 121] on div "Resumo Adicionar entrada/saída Data de abertura: [DATE] 13:58 Saldo inícial Din…" at bounding box center [413, 483] width 438 height 803
click at [583, 93] on div "Resumo Adicionar entrada/saída Data de abertura: [DATE] 13:58 Saldo inícial Din…" at bounding box center [413, 483] width 438 height 803
click at [570, 115] on button "Adicionar entrada/saída" at bounding box center [550, 107] width 137 height 24
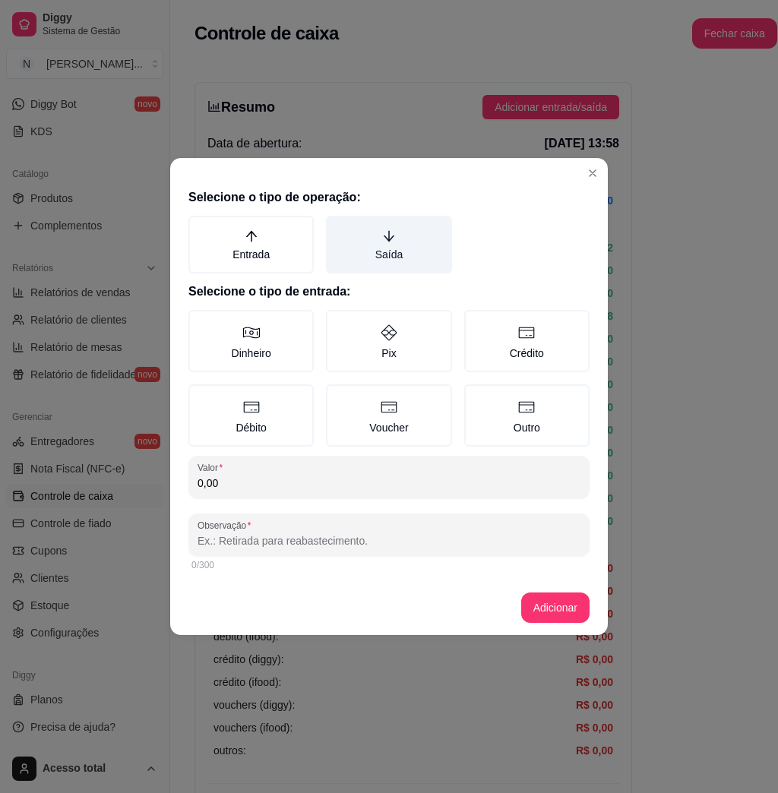
click at [419, 249] on label "Saída" at bounding box center [388, 245] width 125 height 58
click at [337, 227] on button "Saída" at bounding box center [331, 221] width 12 height 12
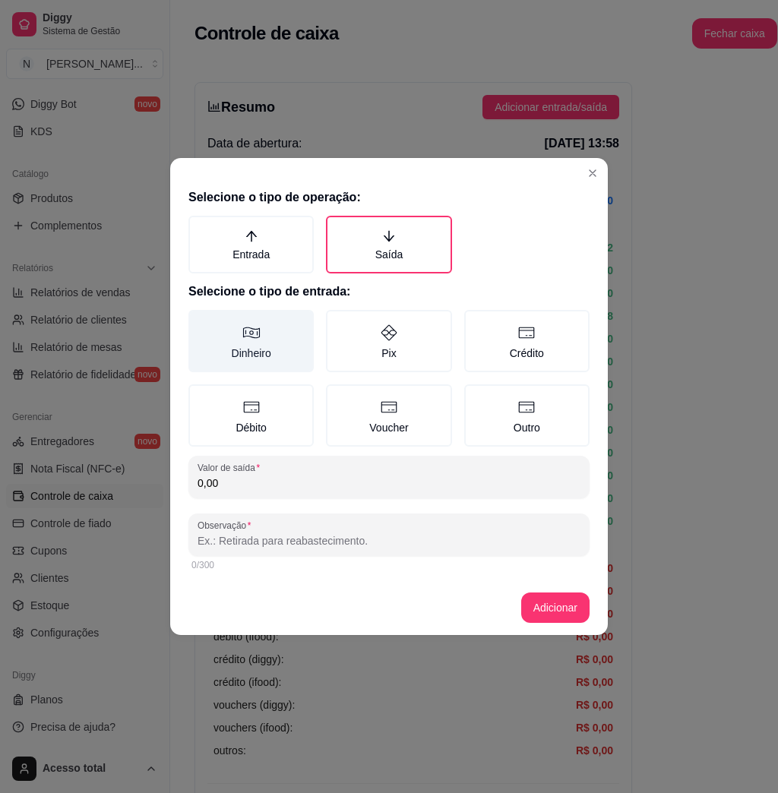
click at [252, 321] on label "Dinheiro" at bounding box center [250, 341] width 125 height 62
click at [200, 321] on button "Dinheiro" at bounding box center [194, 315] width 12 height 12
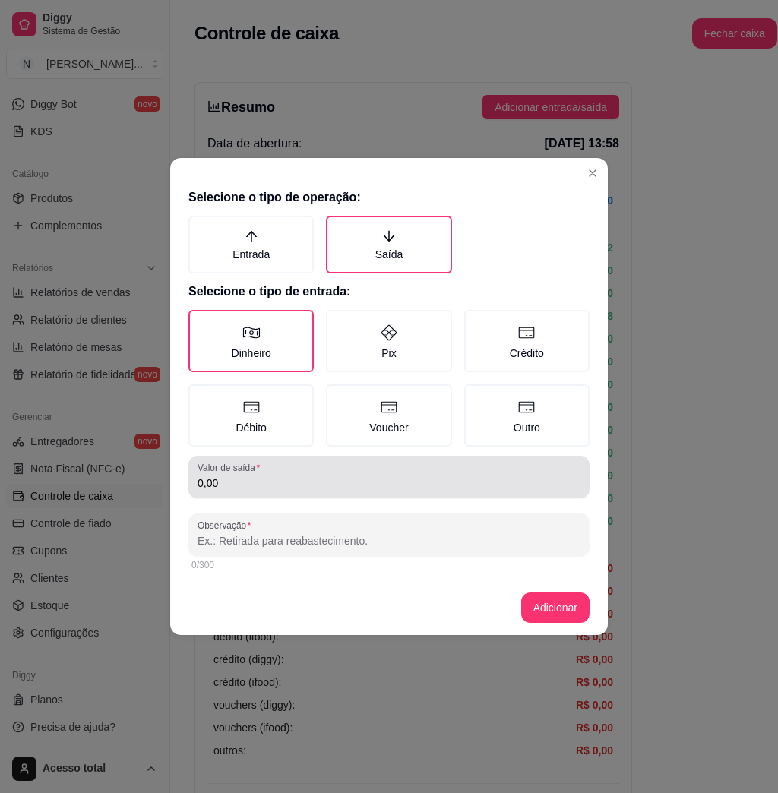
click at [256, 488] on input "0,00" at bounding box center [389, 483] width 383 height 15
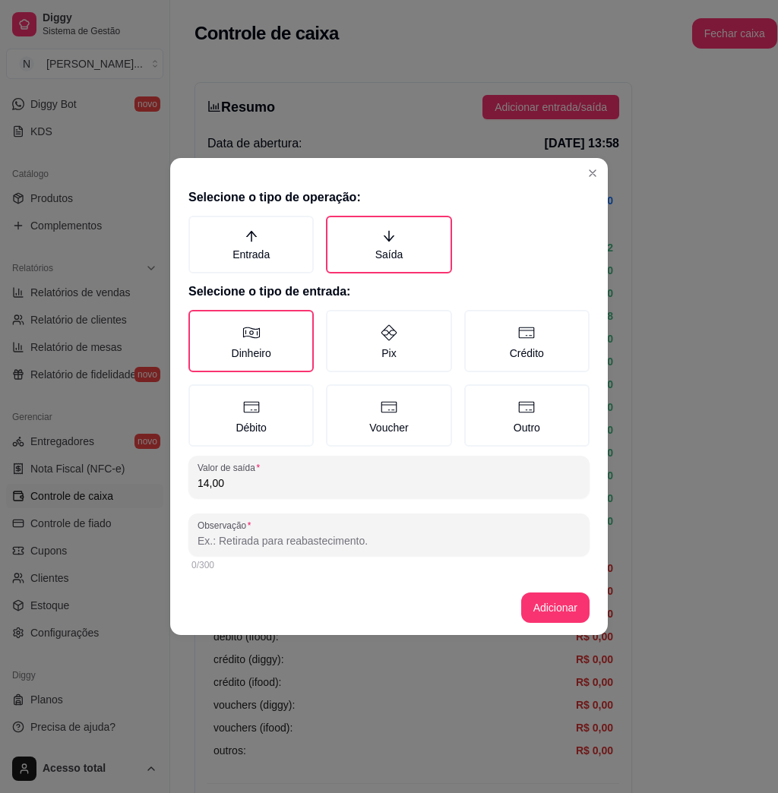
type input "14,00"
click at [247, 562] on div "0/300" at bounding box center [388, 565] width 395 height 12
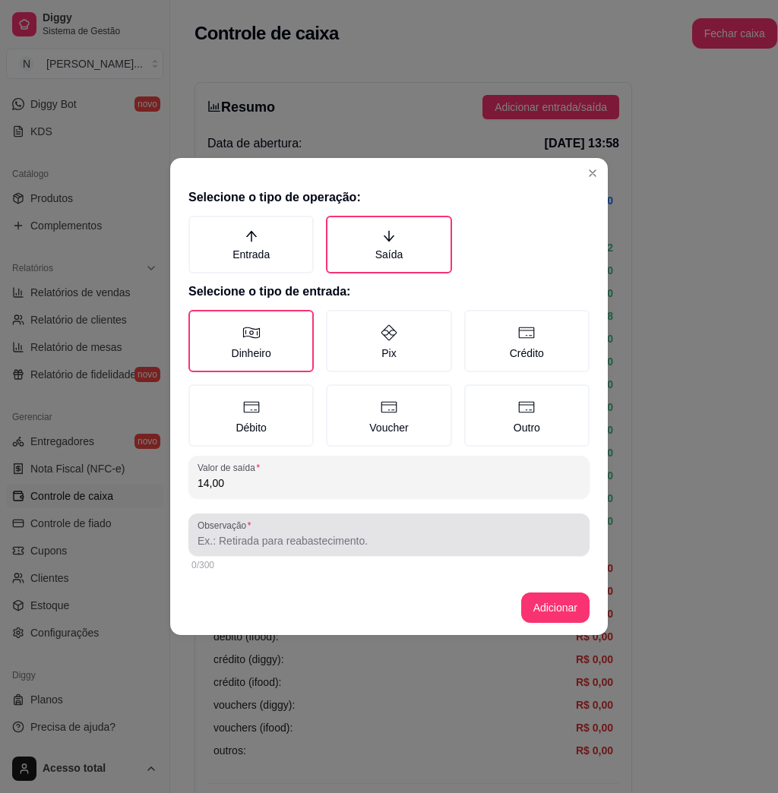
drag, startPoint x: 264, startPoint y: 539, endPoint x: 249, endPoint y: 542, distance: 14.9
click at [264, 539] on input "Observação" at bounding box center [389, 540] width 383 height 15
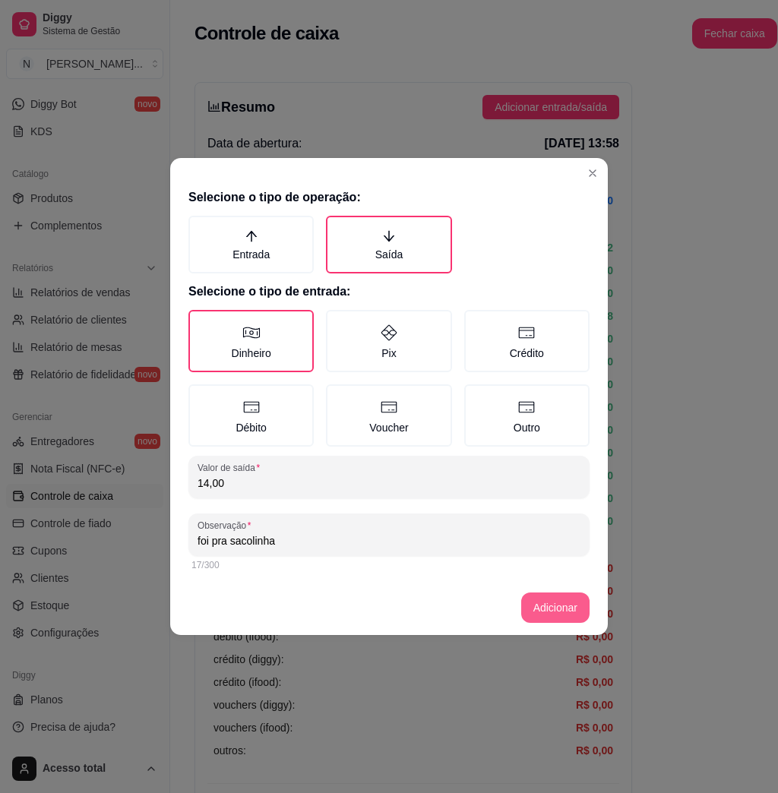
type input "foi pra sacolinha"
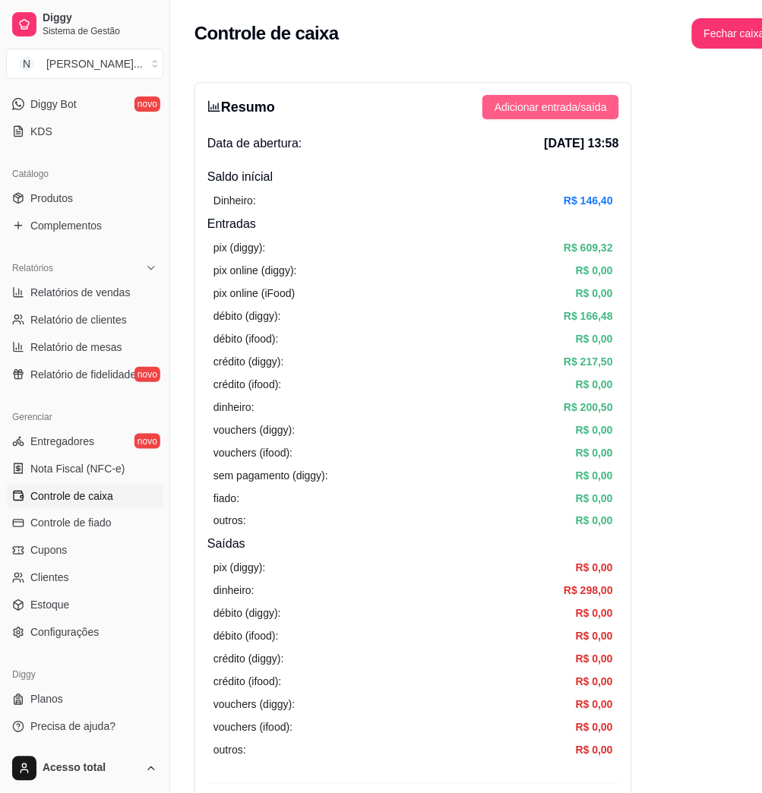
click at [503, 105] on span "Adicionar entrada/saída" at bounding box center [551, 107] width 112 height 17
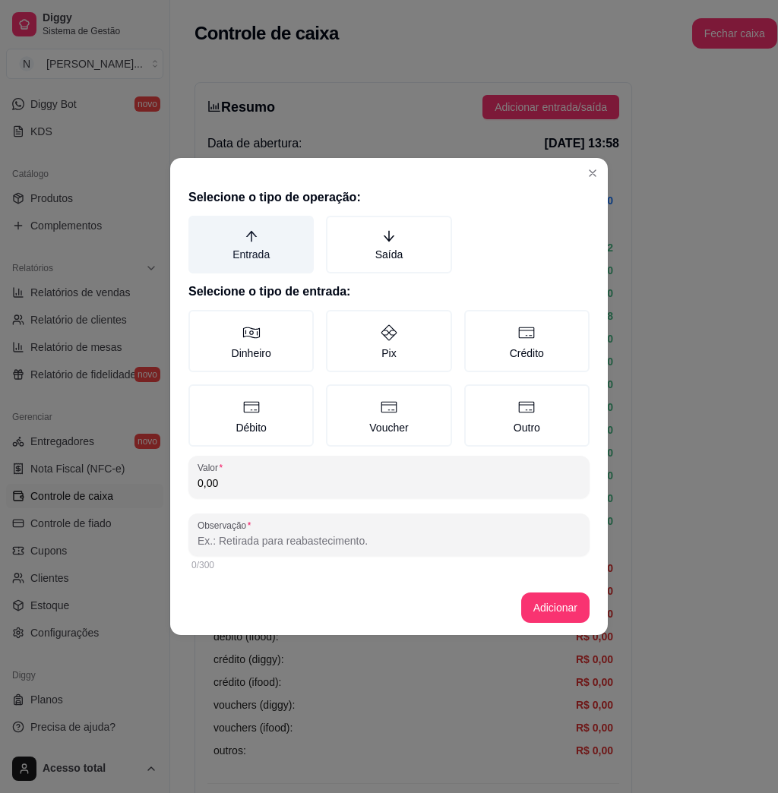
click at [248, 232] on icon "arrow-up" at bounding box center [252, 236] width 14 height 14
click at [200, 227] on button "Entrada" at bounding box center [194, 221] width 12 height 12
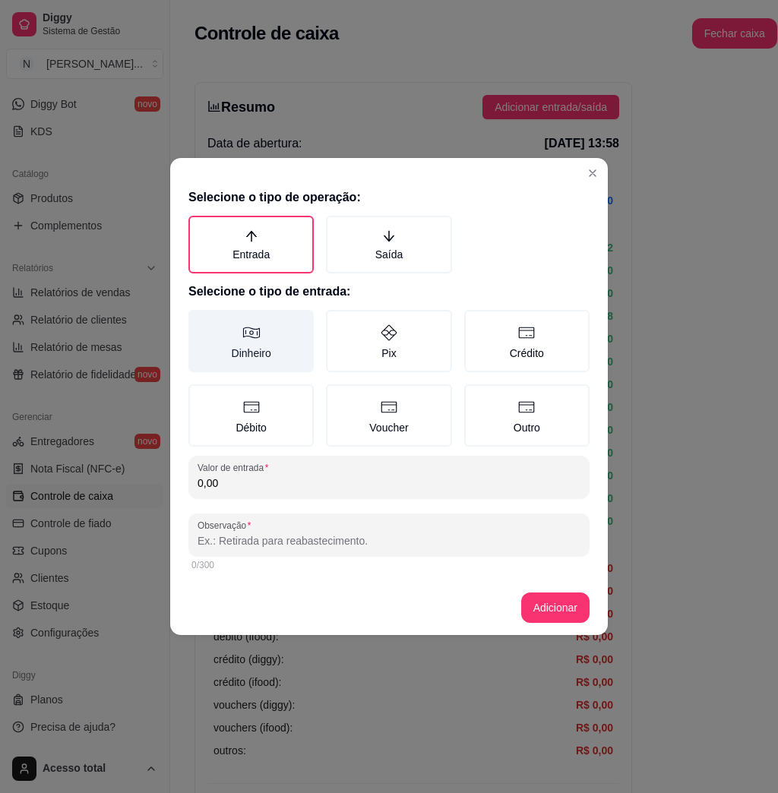
click at [264, 331] on label "Dinheiro" at bounding box center [250, 341] width 125 height 62
click at [200, 321] on button "Dinheiro" at bounding box center [194, 315] width 12 height 12
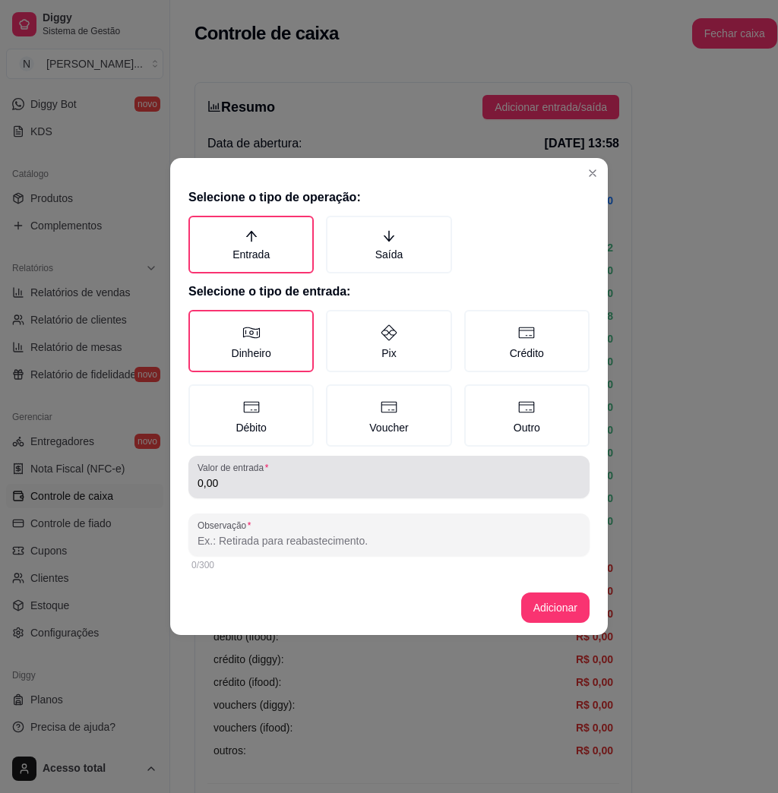
click at [289, 488] on input "0,00" at bounding box center [389, 483] width 383 height 15
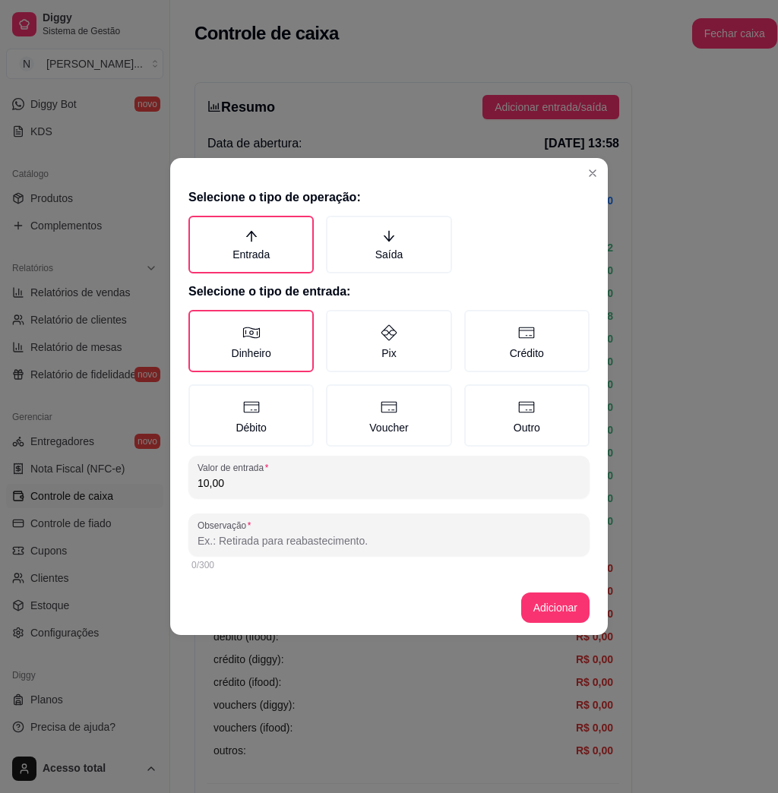
type input "10,00"
click at [233, 533] on input "Observação" at bounding box center [389, 540] width 383 height 15
type input "estava na sacolinha"
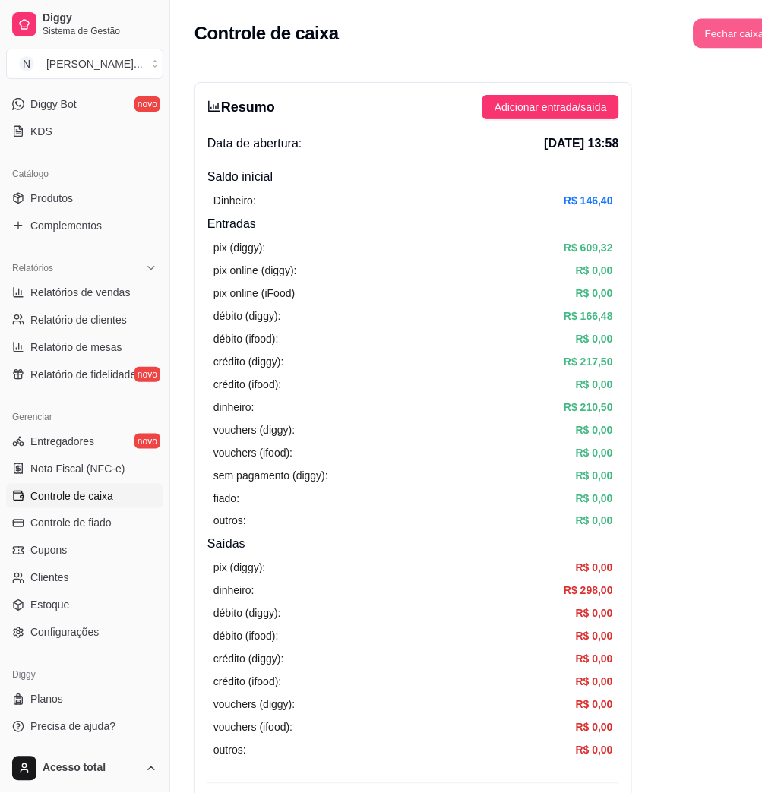
click at [696, 31] on button "Fechar caixa" at bounding box center [734, 34] width 83 height 30
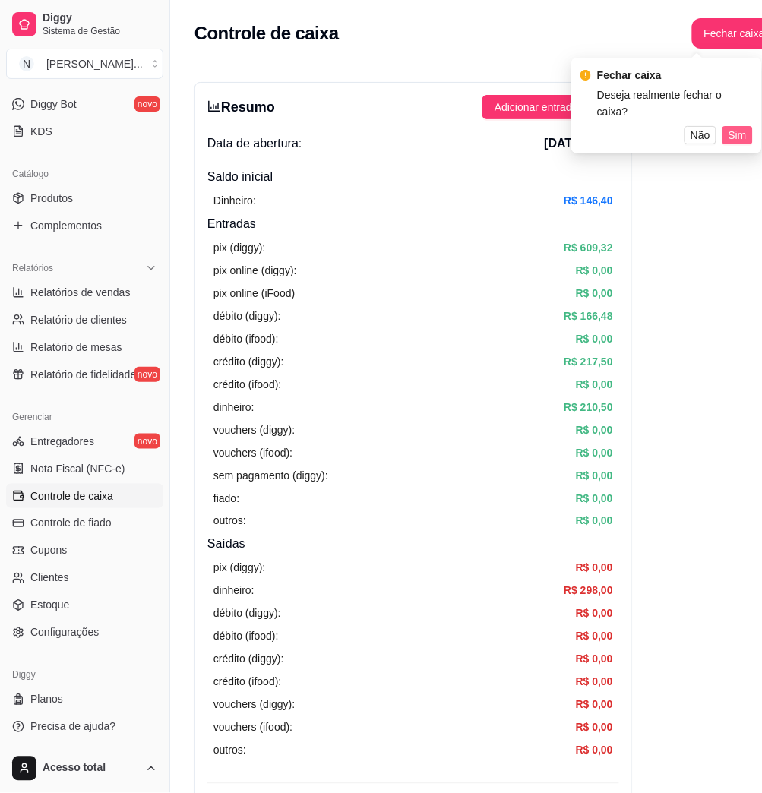
click at [732, 127] on span "Sim" at bounding box center [738, 135] width 18 height 17
